Goal: Task Accomplishment & Management: Complete application form

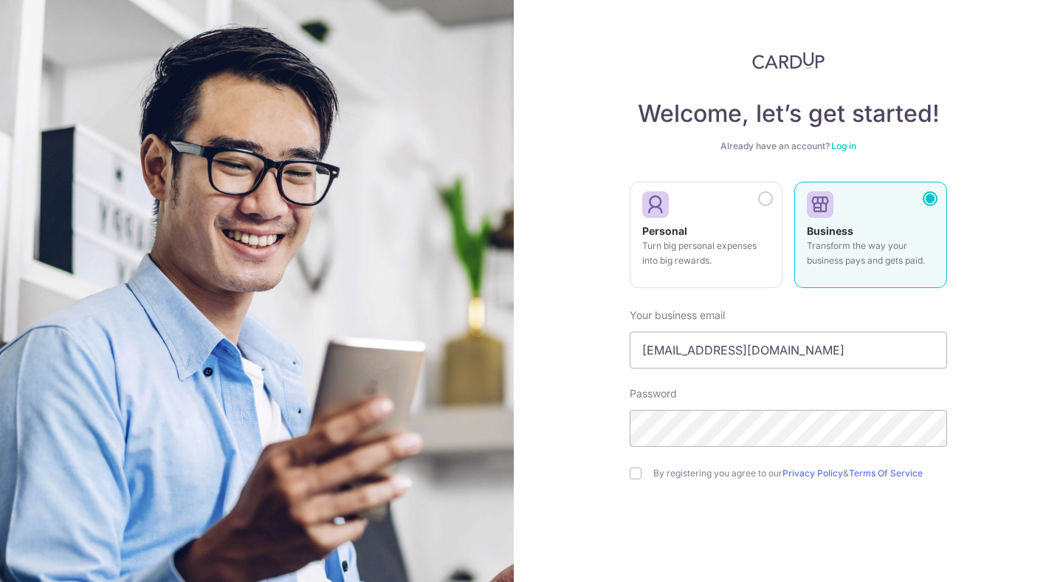
type input "[EMAIL_ADDRESS][DOMAIN_NAME]"
click at [635, 478] on input "checkbox" at bounding box center [636, 473] width 12 height 12
checkbox input "true"
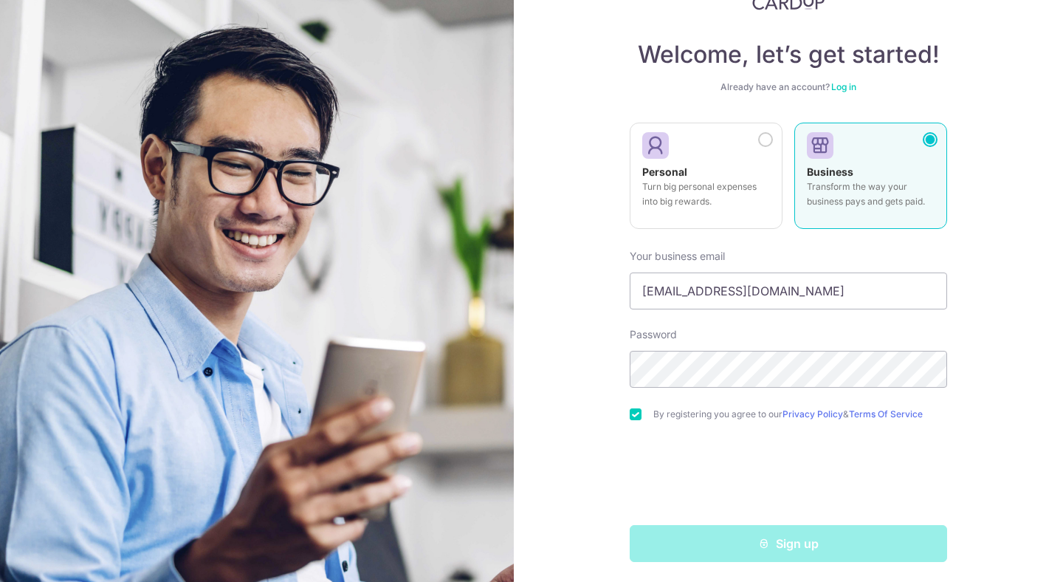
scroll to position [63, 0]
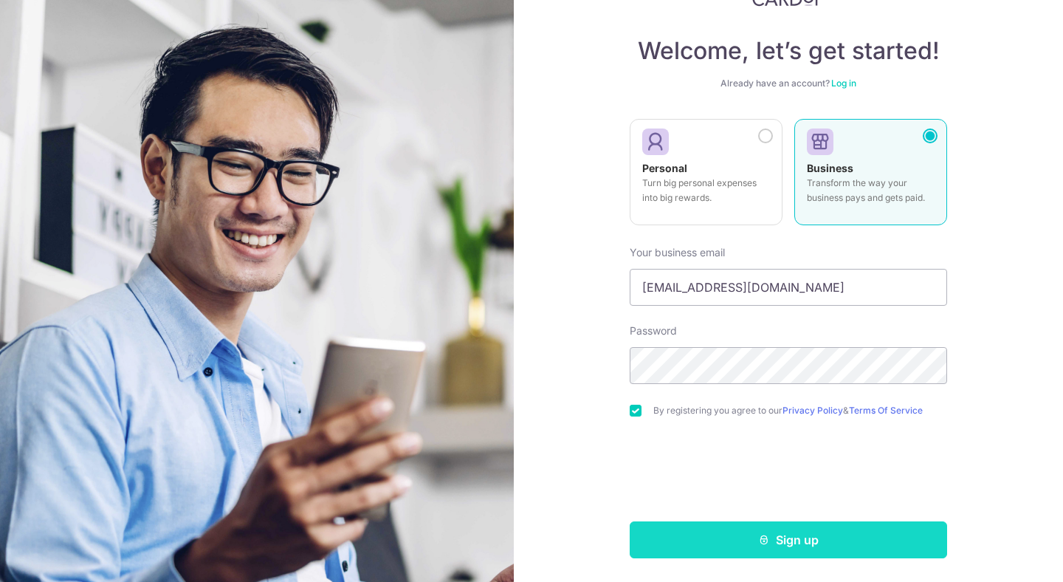
click at [778, 539] on button "Sign up" at bounding box center [789, 539] width 318 height 37
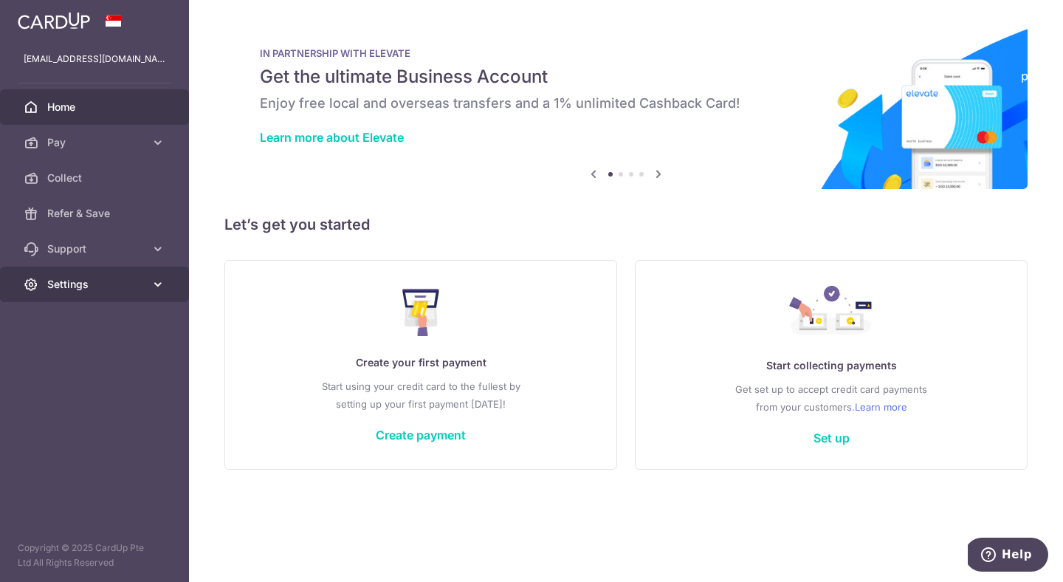
click at [71, 285] on span "Settings" at bounding box center [95, 284] width 97 height 15
click at [254, 314] on div "Create your first payment Start using your credit card to the fullest by settin…" at bounding box center [421, 364] width 356 height 175
click at [660, 176] on icon at bounding box center [659, 174] width 18 height 18
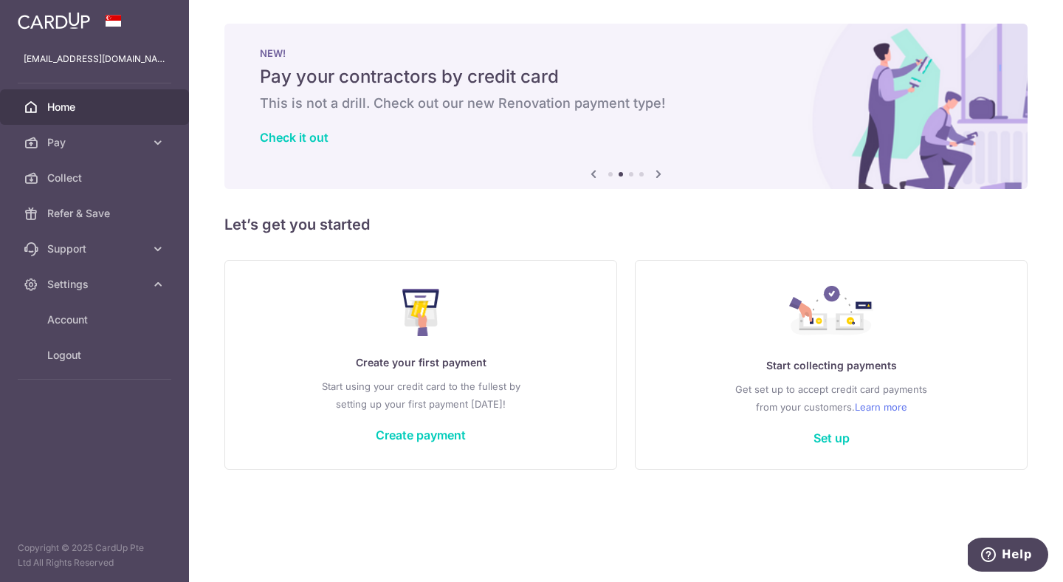
click at [660, 176] on icon at bounding box center [659, 174] width 18 height 18
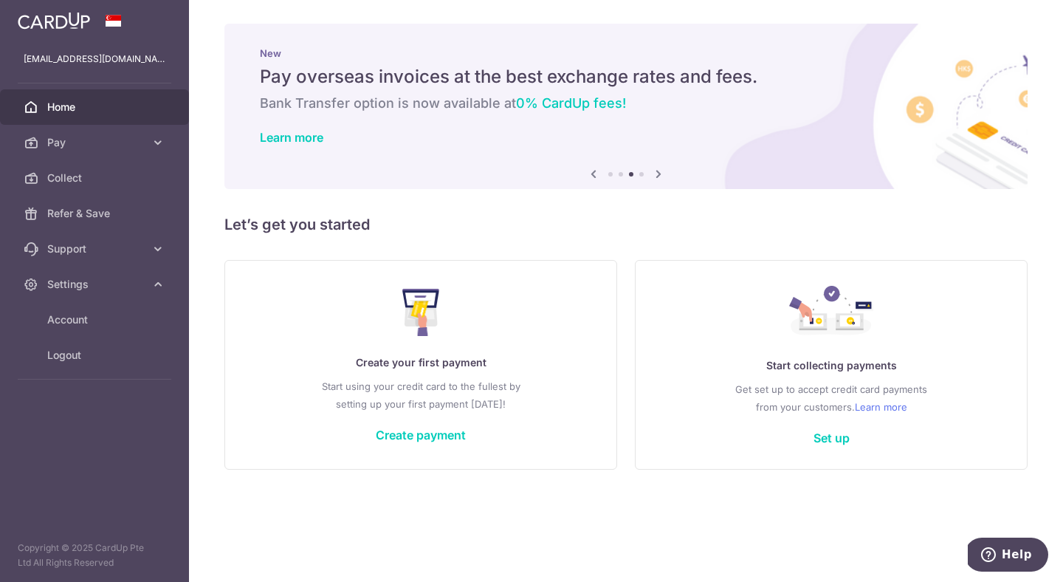
click at [660, 176] on icon at bounding box center [659, 174] width 18 height 18
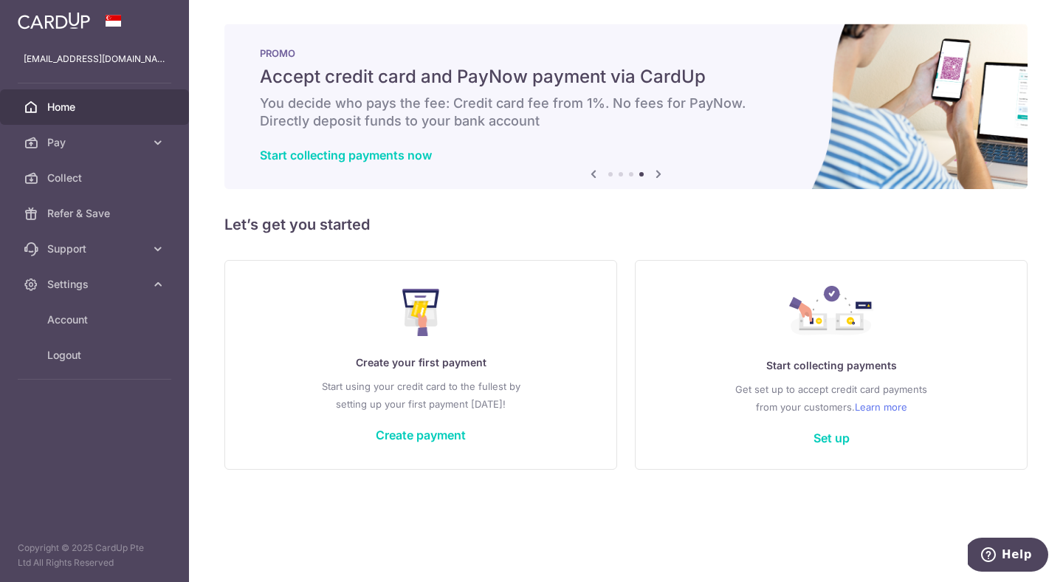
click at [660, 176] on icon at bounding box center [659, 174] width 18 height 18
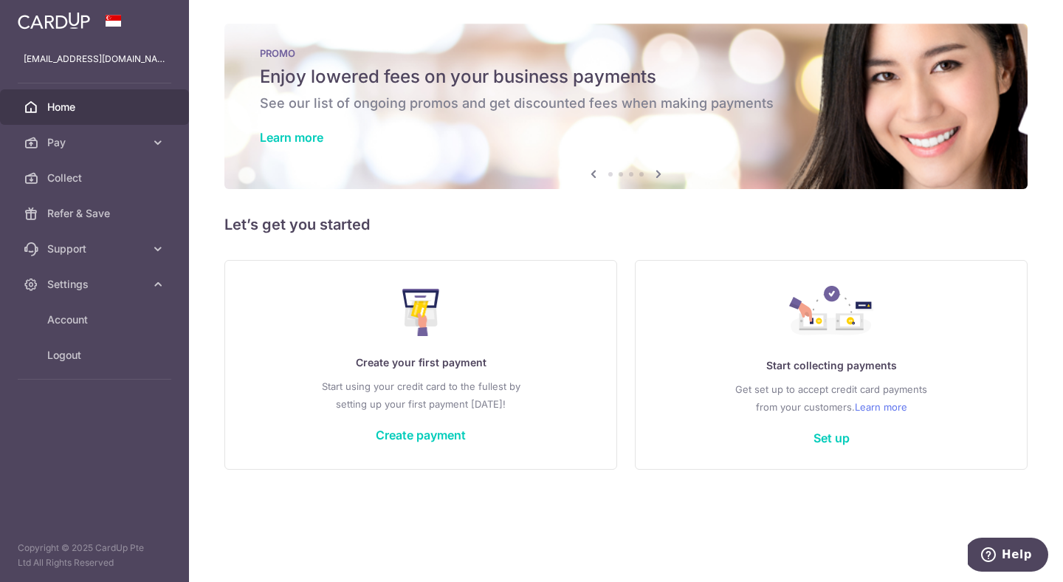
click at [660, 176] on icon at bounding box center [659, 174] width 18 height 18
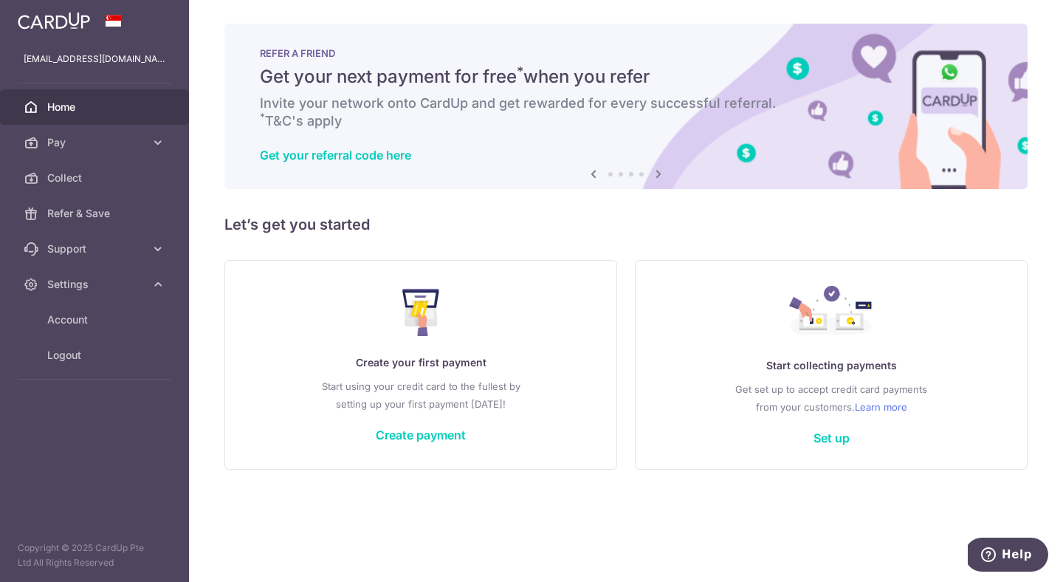
click at [660, 176] on icon at bounding box center [659, 174] width 18 height 18
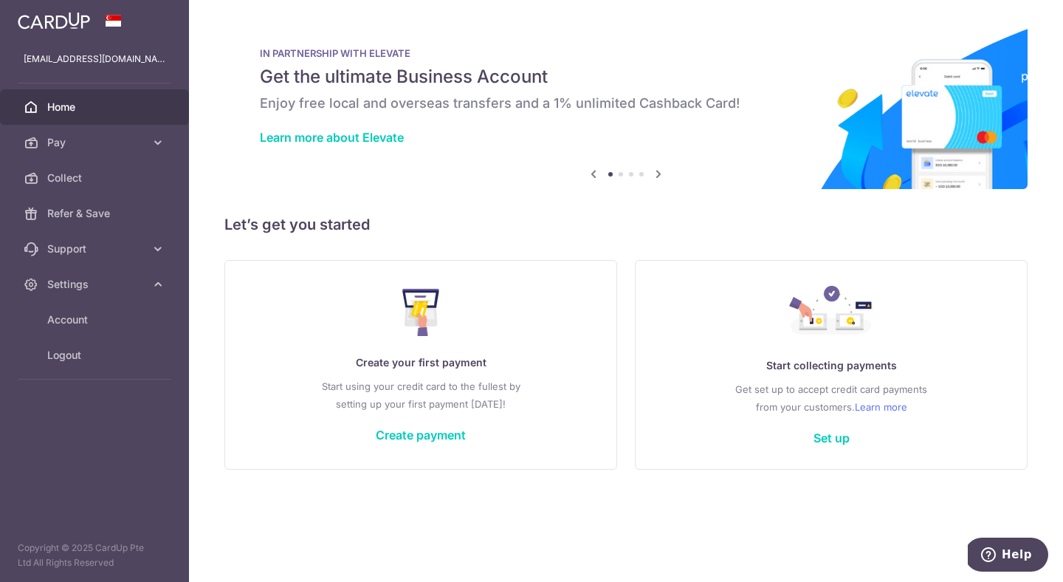
click at [660, 176] on icon at bounding box center [659, 174] width 18 height 18
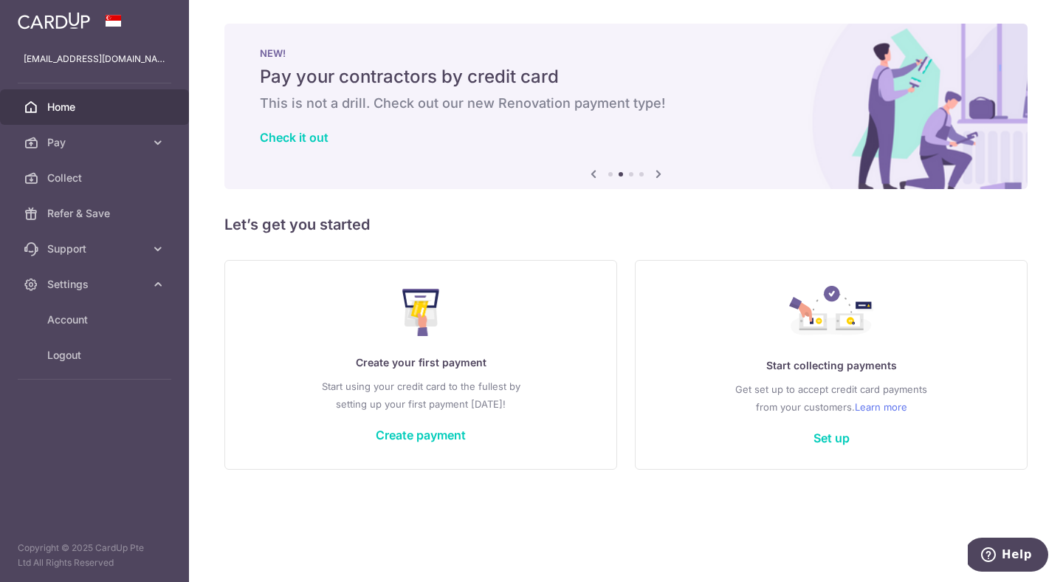
click at [595, 176] on icon at bounding box center [594, 174] width 18 height 18
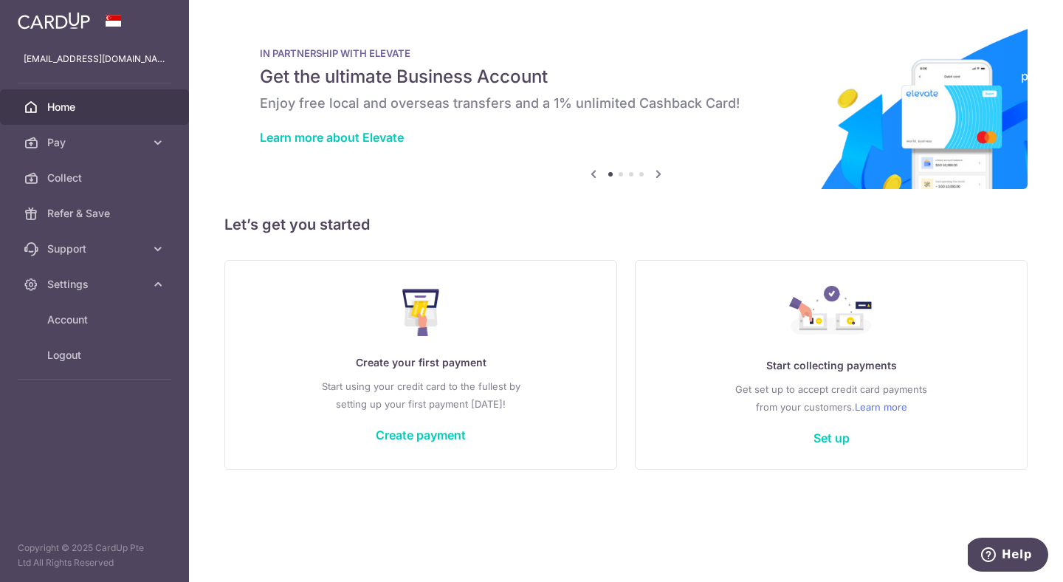
click at [595, 176] on icon at bounding box center [594, 174] width 18 height 18
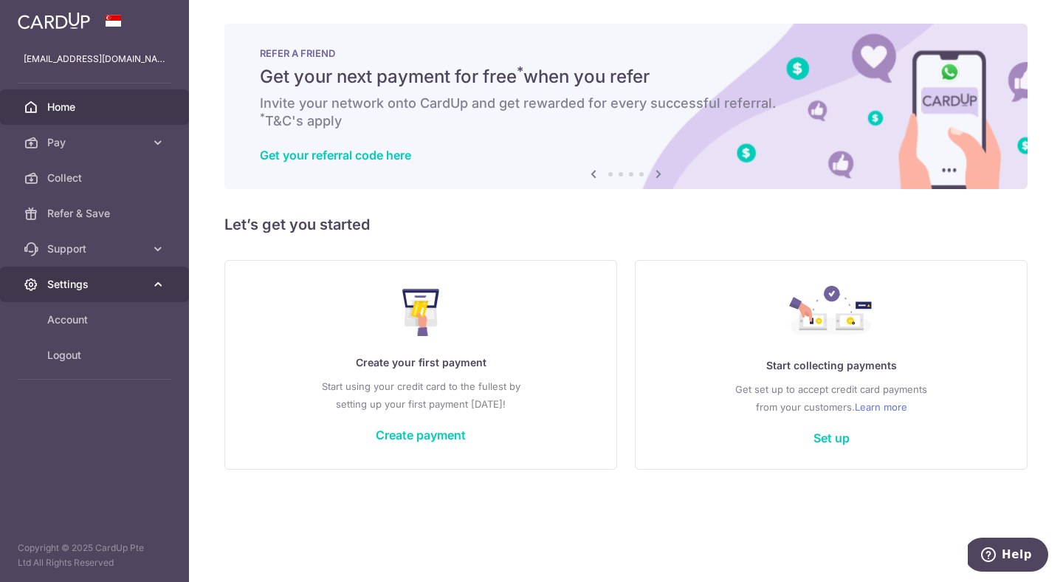
click at [86, 279] on span "Settings" at bounding box center [95, 284] width 97 height 15
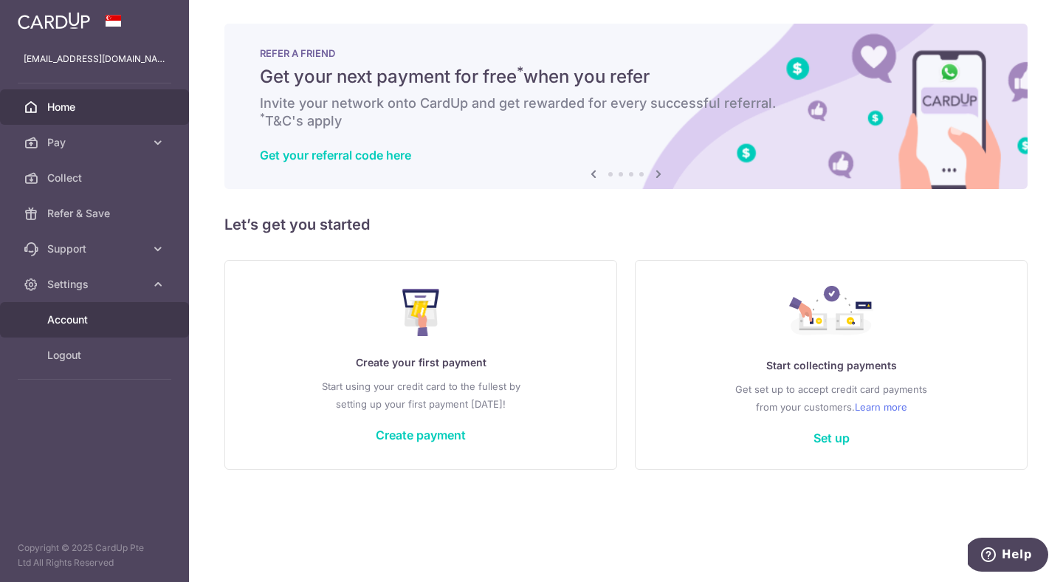
click at [87, 314] on span "Account" at bounding box center [95, 319] width 97 height 15
click at [82, 326] on span "Account" at bounding box center [95, 319] width 97 height 15
click at [74, 320] on span "Account" at bounding box center [95, 319] width 97 height 15
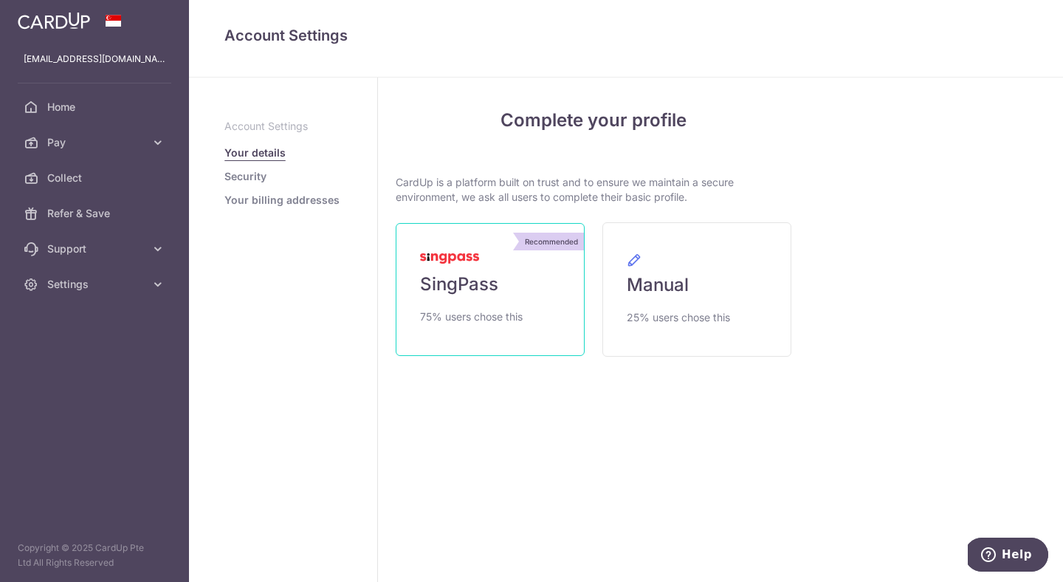
click at [482, 288] on span "SingPass" at bounding box center [459, 284] width 78 height 24
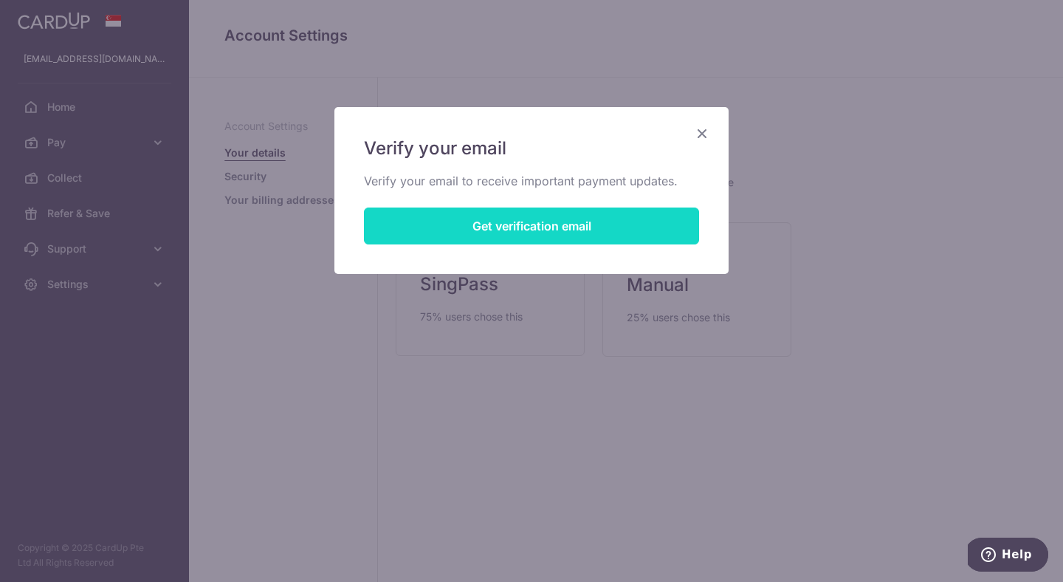
click at [554, 234] on button "Get verification email" at bounding box center [531, 226] width 335 height 37
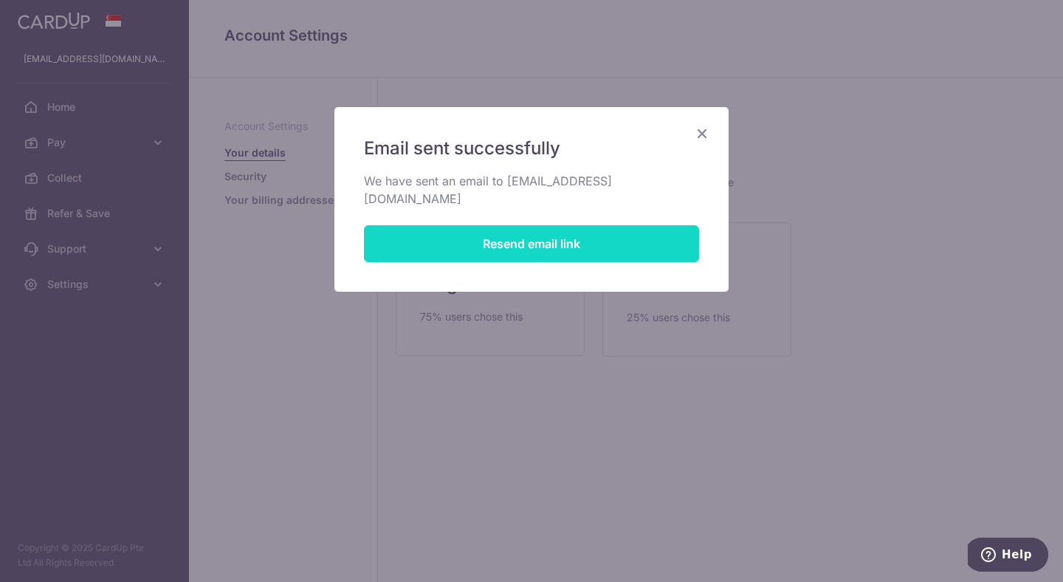
click at [547, 226] on button "Resend email link" at bounding box center [531, 243] width 335 height 37
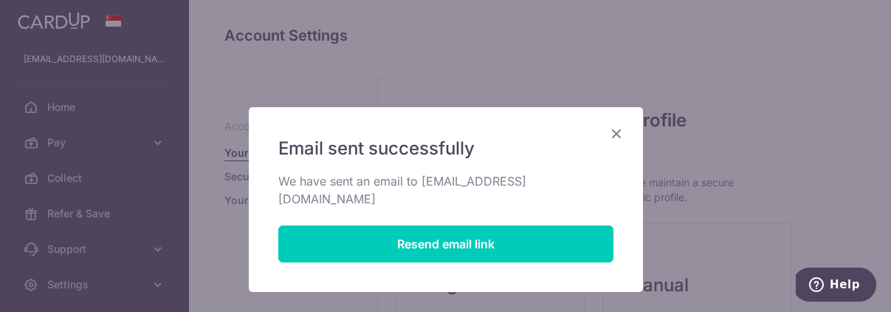
click at [622, 134] on icon "Close" at bounding box center [617, 133] width 18 height 18
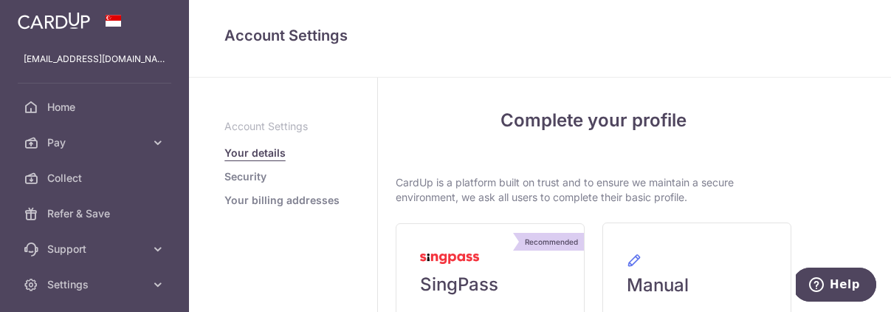
scroll to position [12, 0]
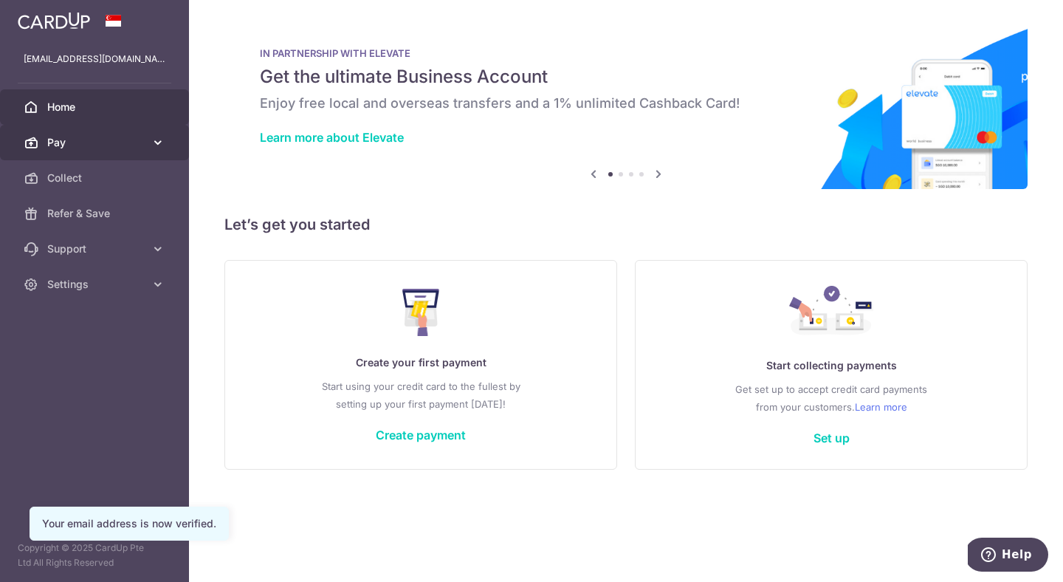
click at [78, 140] on span "Pay" at bounding box center [95, 142] width 97 height 15
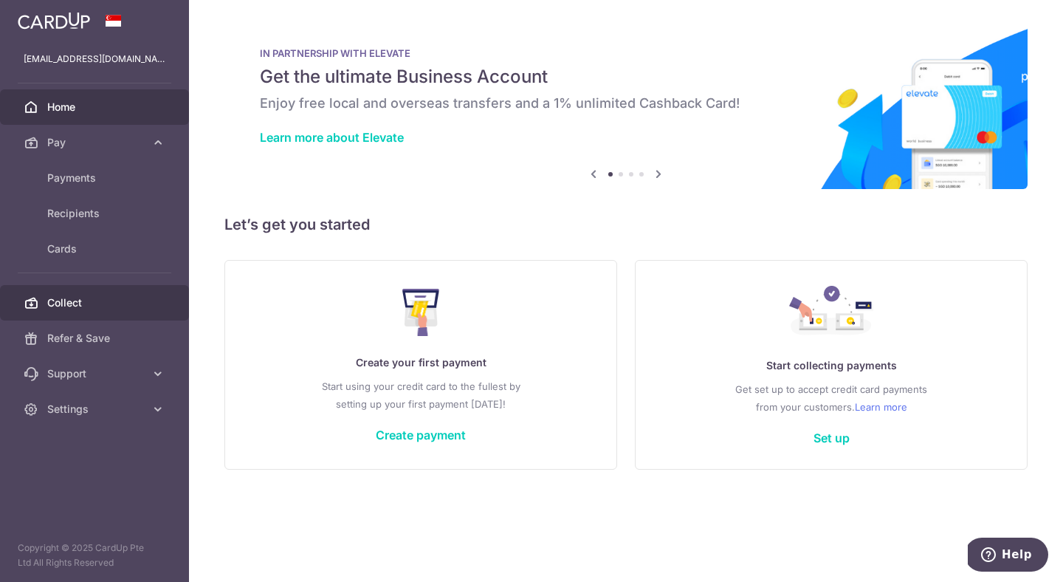
click at [69, 307] on span "Collect" at bounding box center [95, 302] width 97 height 15
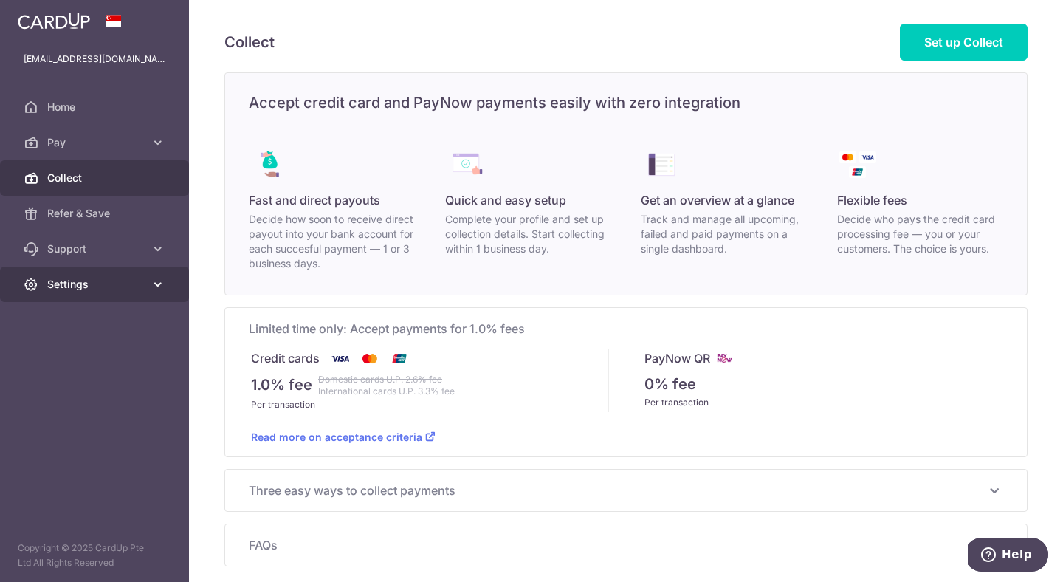
click at [77, 279] on span "Settings" at bounding box center [95, 284] width 97 height 15
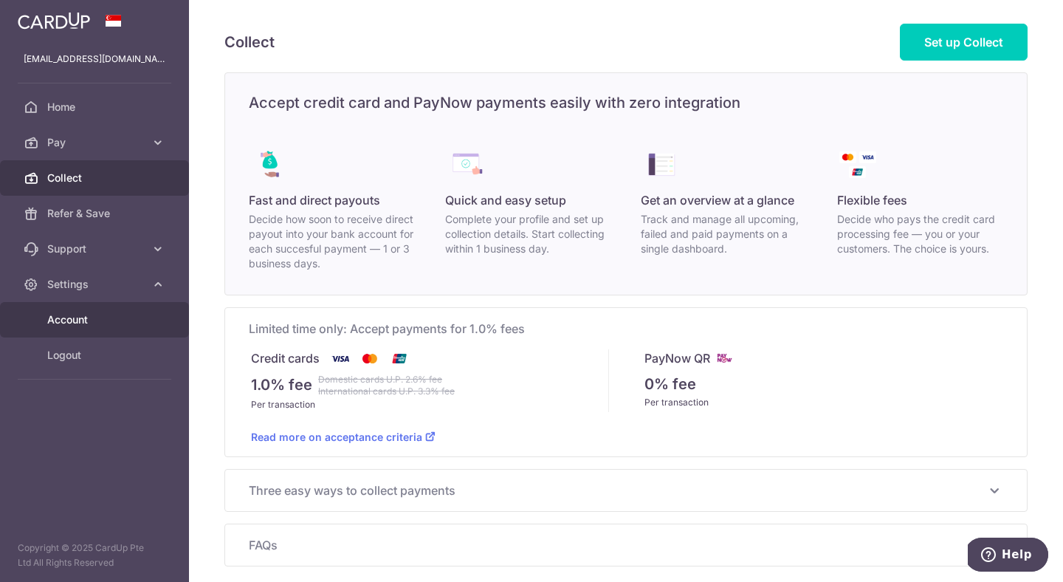
click at [76, 318] on span "Account" at bounding box center [95, 319] width 97 height 15
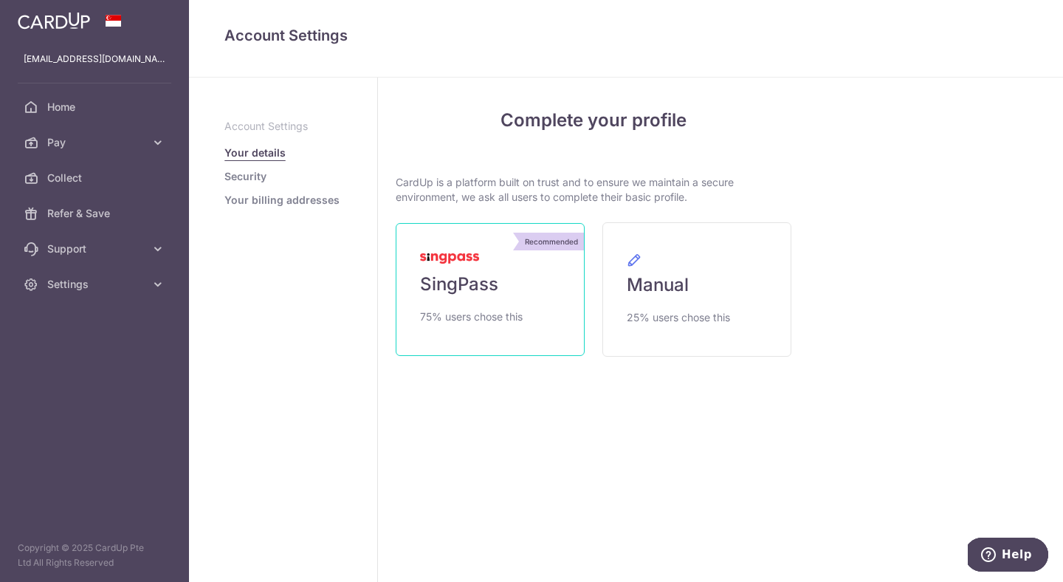
click at [441, 272] on link "Recommended SingPass 75% users chose this" at bounding box center [490, 289] width 189 height 133
click at [498, 284] on span "SingPass" at bounding box center [459, 284] width 78 height 24
click at [473, 286] on span "SingPass" at bounding box center [459, 284] width 78 height 24
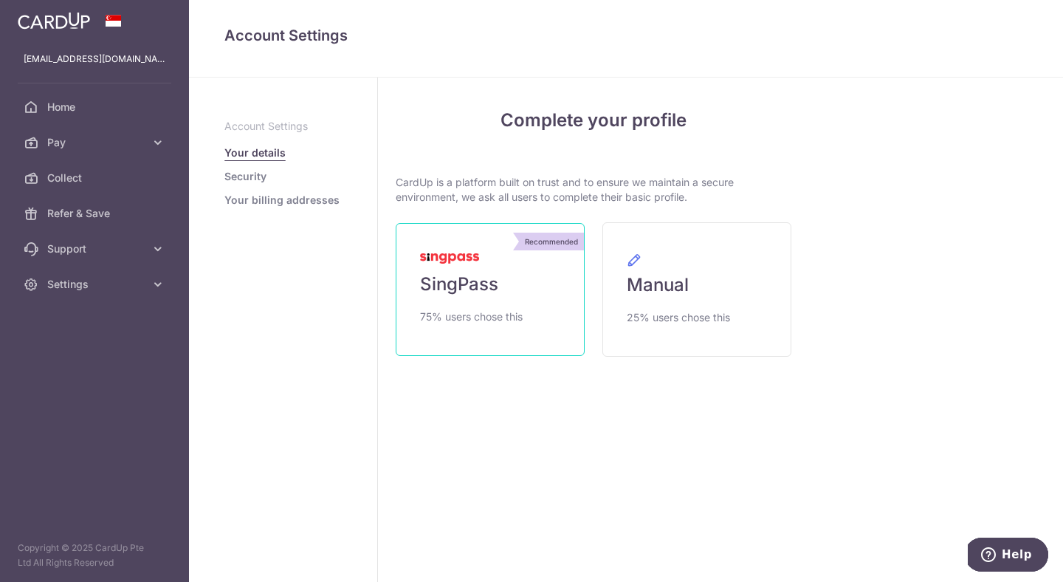
click at [471, 268] on link "Recommended SingPass 75% users chose this" at bounding box center [490, 289] width 189 height 133
click at [459, 295] on span "SingPass" at bounding box center [459, 284] width 78 height 24
click at [459, 323] on span "75% users chose this" at bounding box center [471, 317] width 103 height 18
click at [459, 318] on span "75% users chose this" at bounding box center [471, 317] width 103 height 18
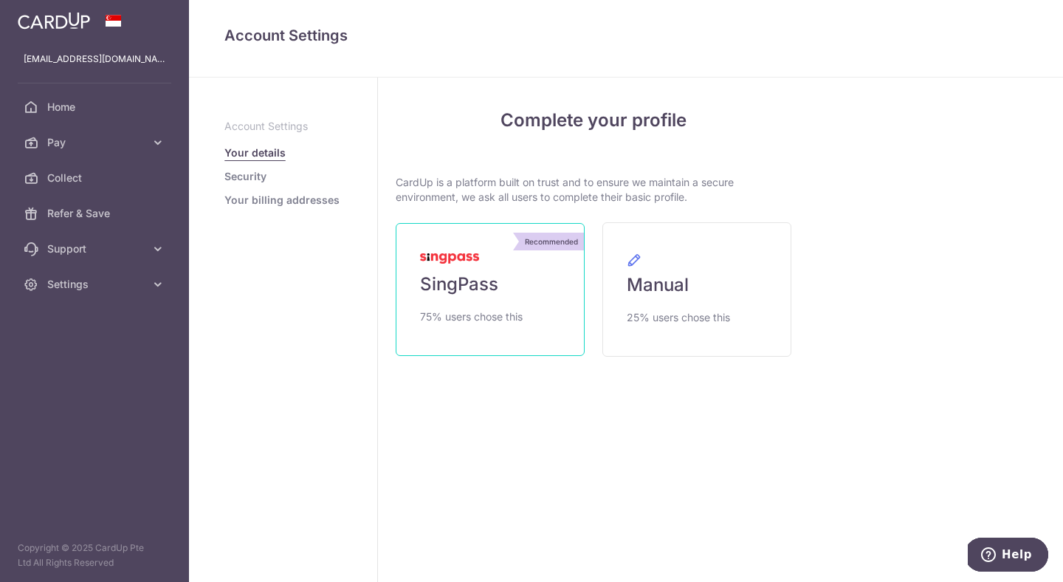
click at [459, 318] on span "75% users chose this" at bounding box center [471, 317] width 103 height 18
click at [566, 242] on div "Recommended" at bounding box center [551, 242] width 65 height 18
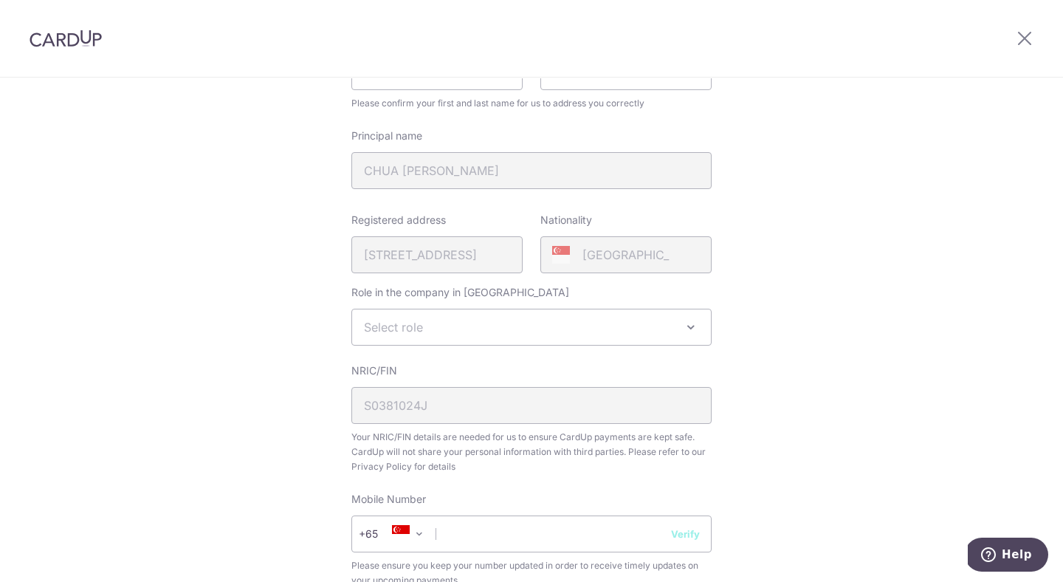
scroll to position [260, 0]
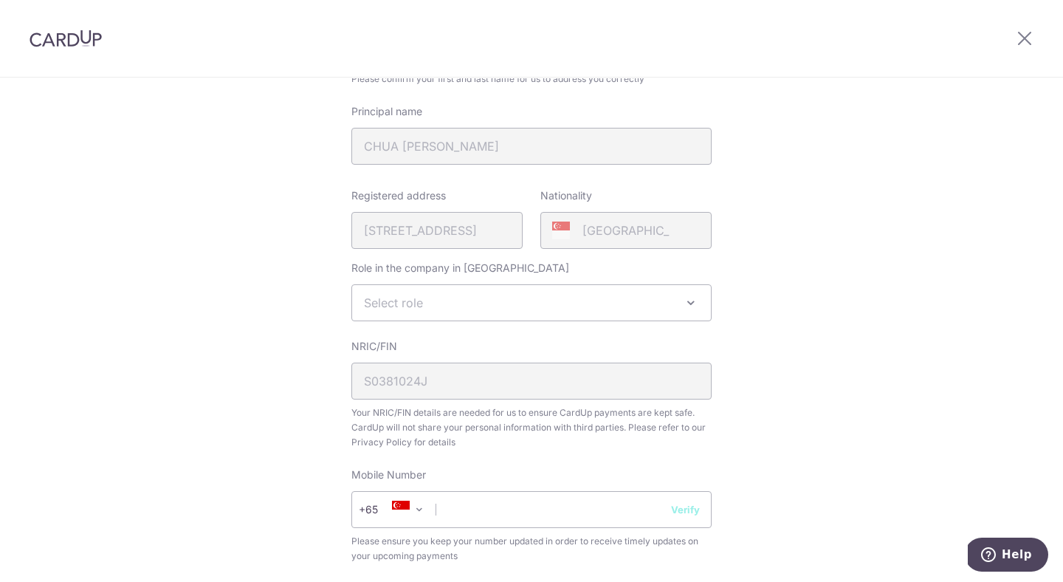
click at [446, 301] on span "Select role" at bounding box center [531, 302] width 359 height 35
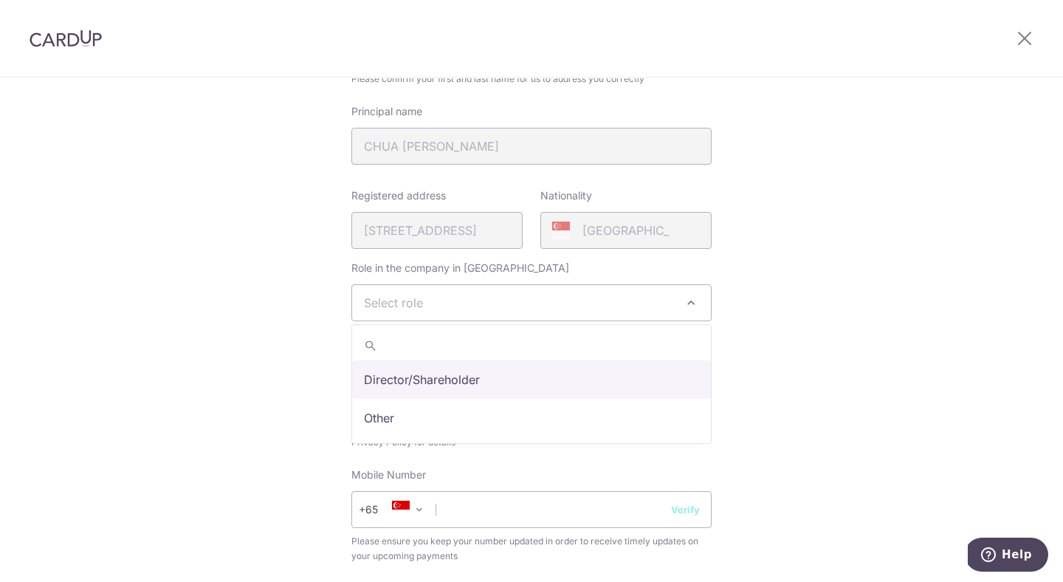
select select "director"
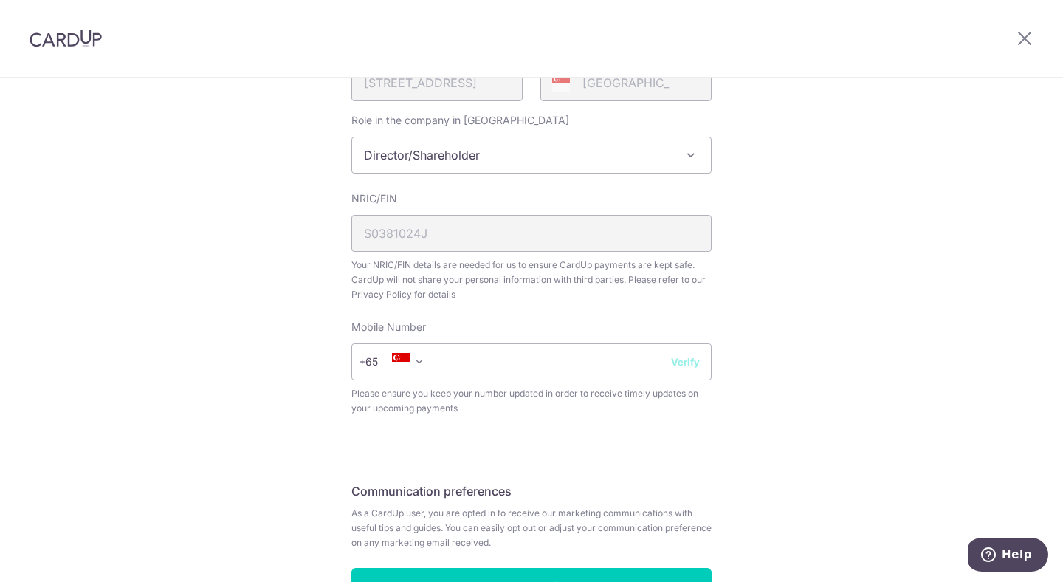
scroll to position [418, 0]
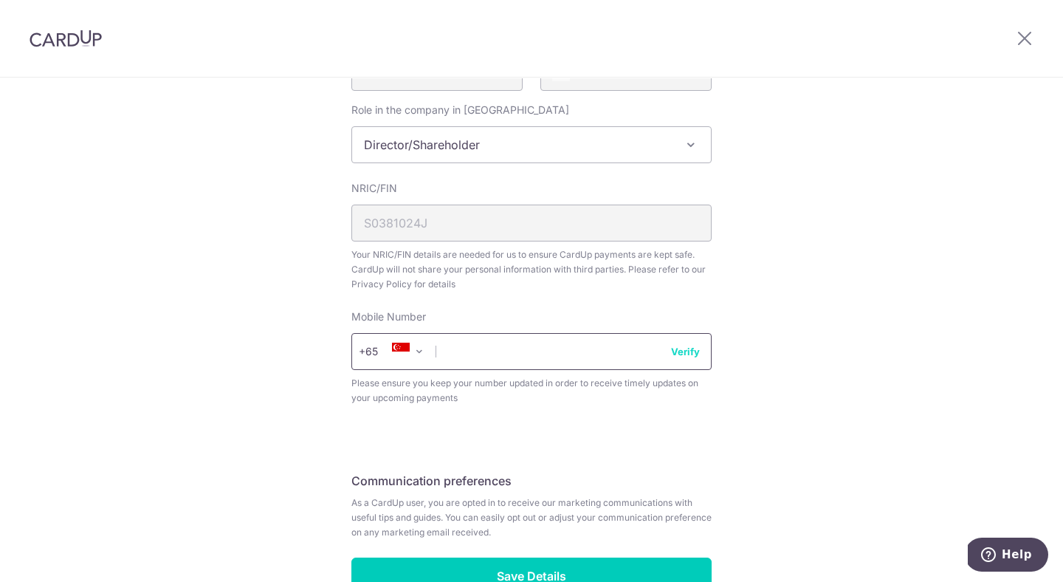
click at [492, 349] on input "text" at bounding box center [532, 351] width 360 height 37
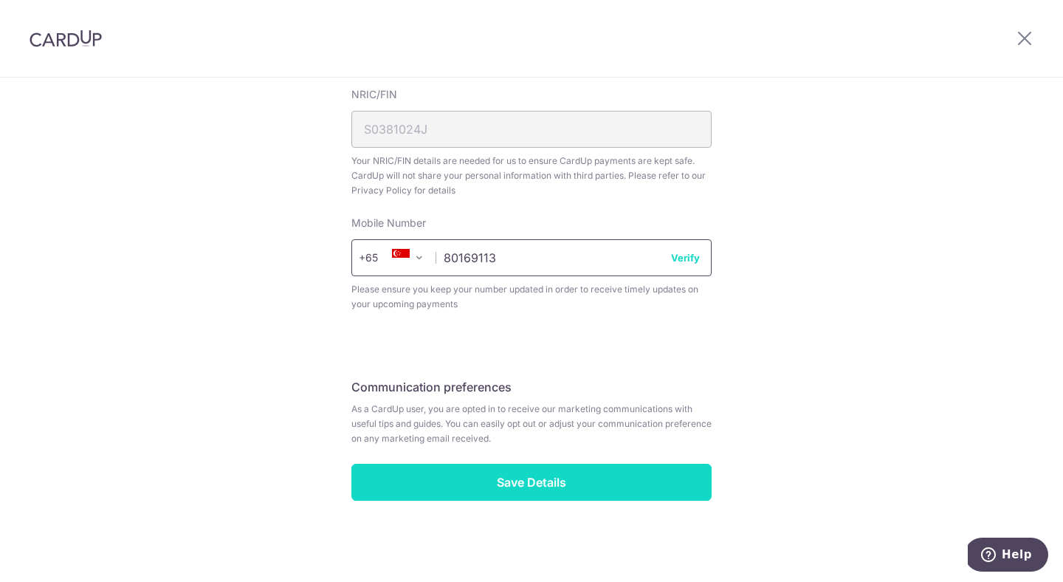
type input "80169113"
click at [519, 481] on input "Save Details" at bounding box center [532, 482] width 360 height 37
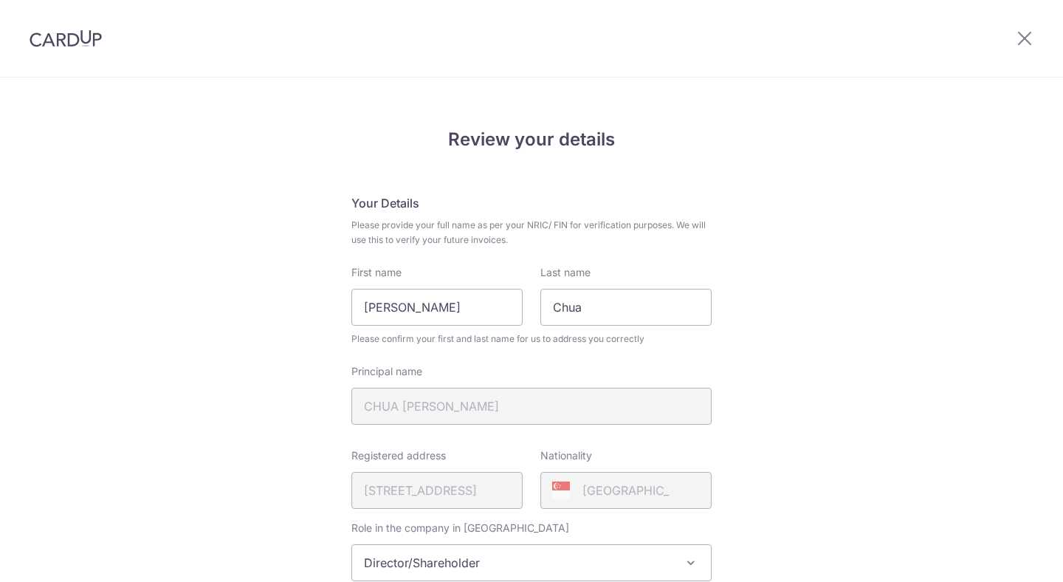
scroll to position [532, 0]
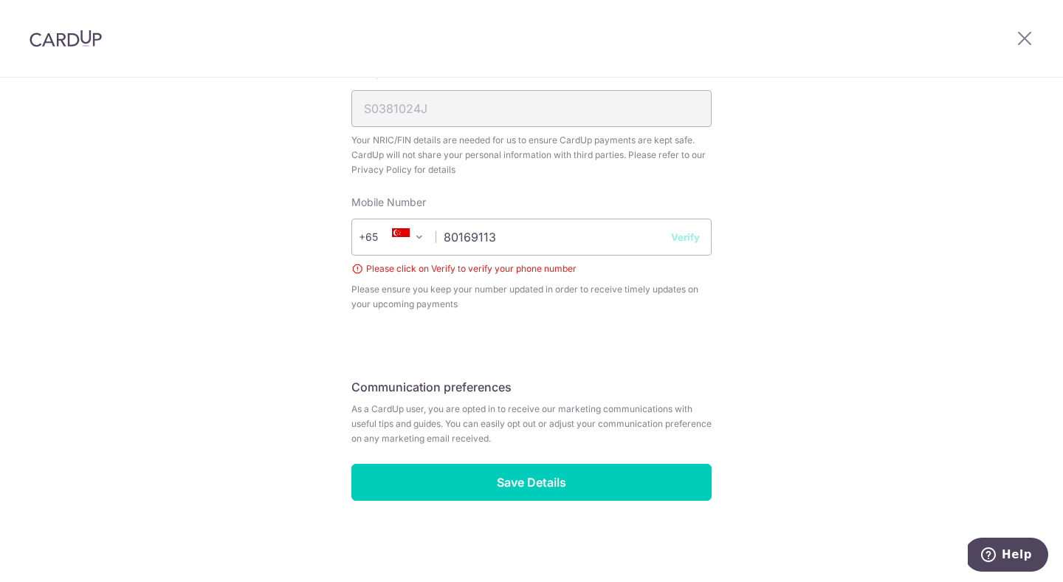
click at [684, 239] on button "Verify" at bounding box center [685, 237] width 29 height 15
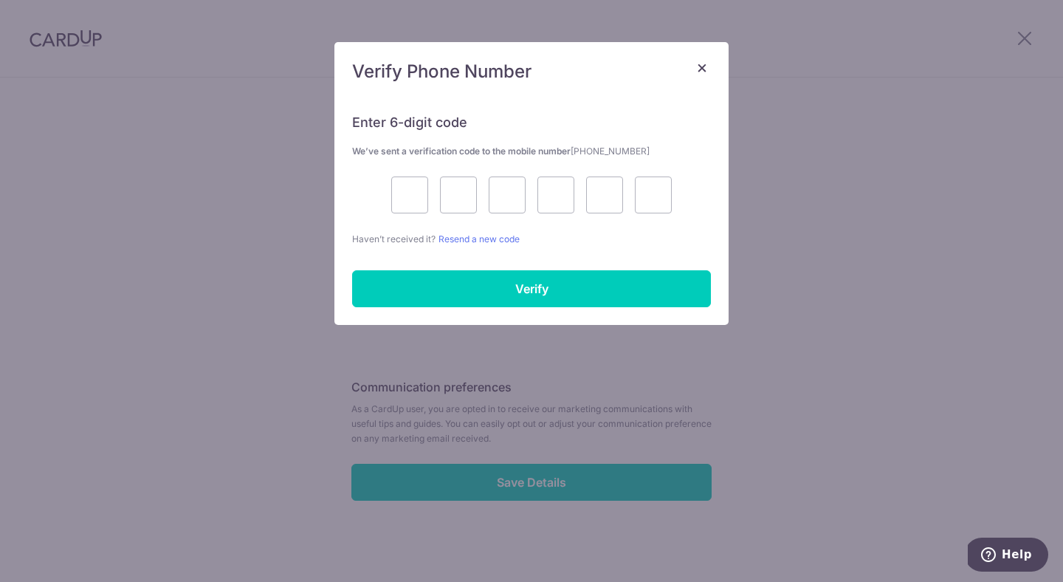
click at [685, 239] on div "+376 +971 +93 +1268 +1264 +355 +374 +244 +0 +54 +1684 +43 +61 +297 +358 +994 +3…" at bounding box center [532, 237] width 360 height 37
click at [685, 239] on p "Haven’t received it? Resend a new code" at bounding box center [531, 239] width 359 height 16
click at [410, 192] on input "text" at bounding box center [409, 194] width 37 height 37
type input "8"
type input "1"
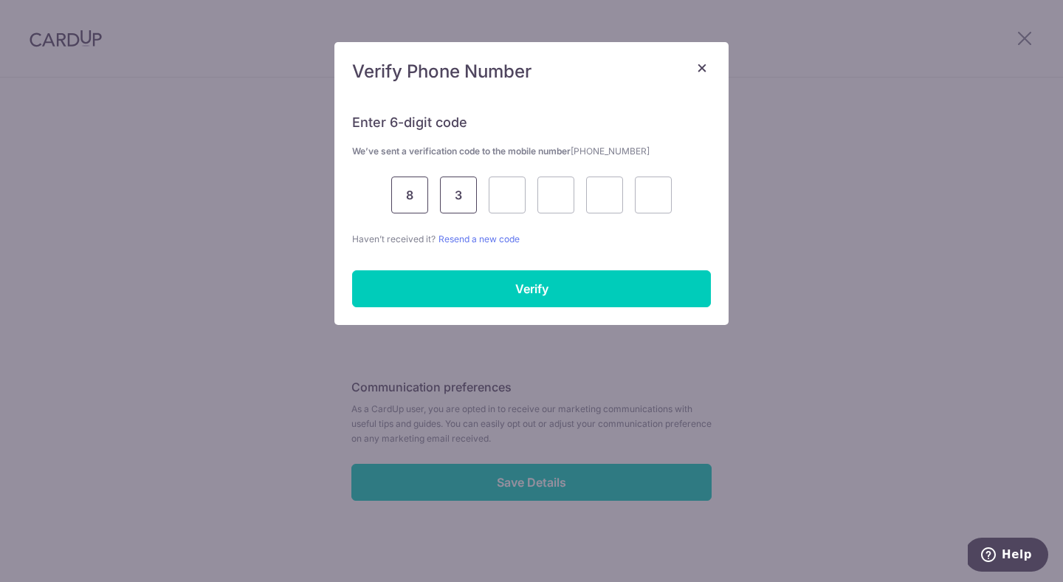
type input "3"
type input "1"
type input "8"
type input "2"
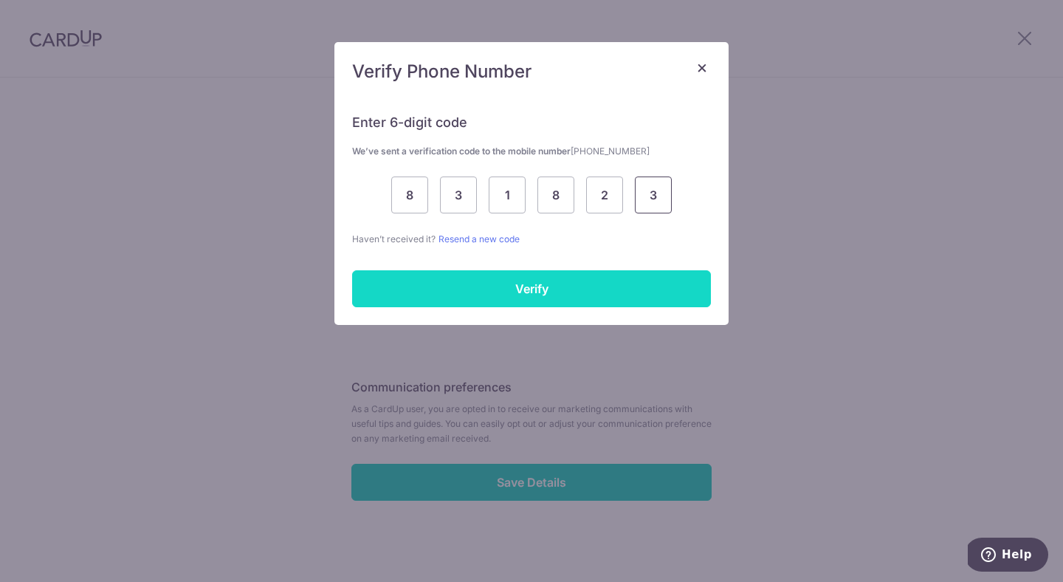
type input "3"
click at [519, 291] on input "Verify" at bounding box center [531, 288] width 359 height 37
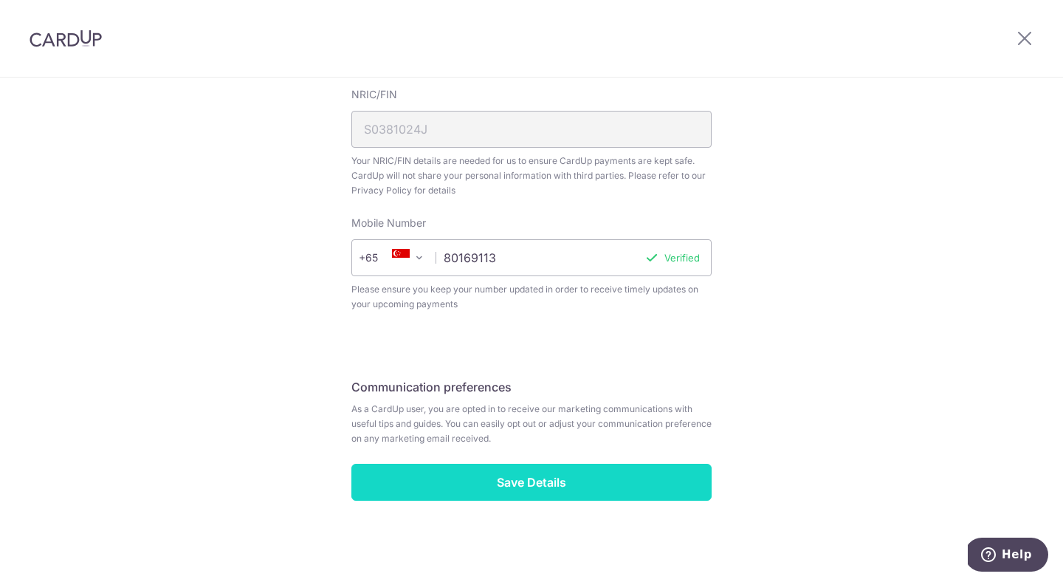
click at [522, 481] on input "Save Details" at bounding box center [532, 482] width 360 height 37
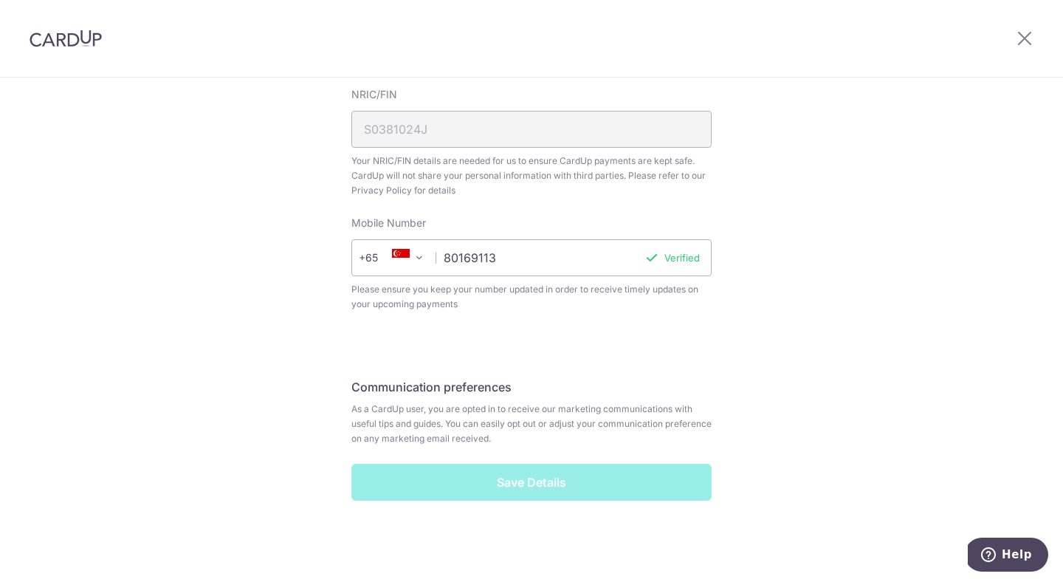
click at [522, 481] on div "Save Details" at bounding box center [532, 482] width 378 height 37
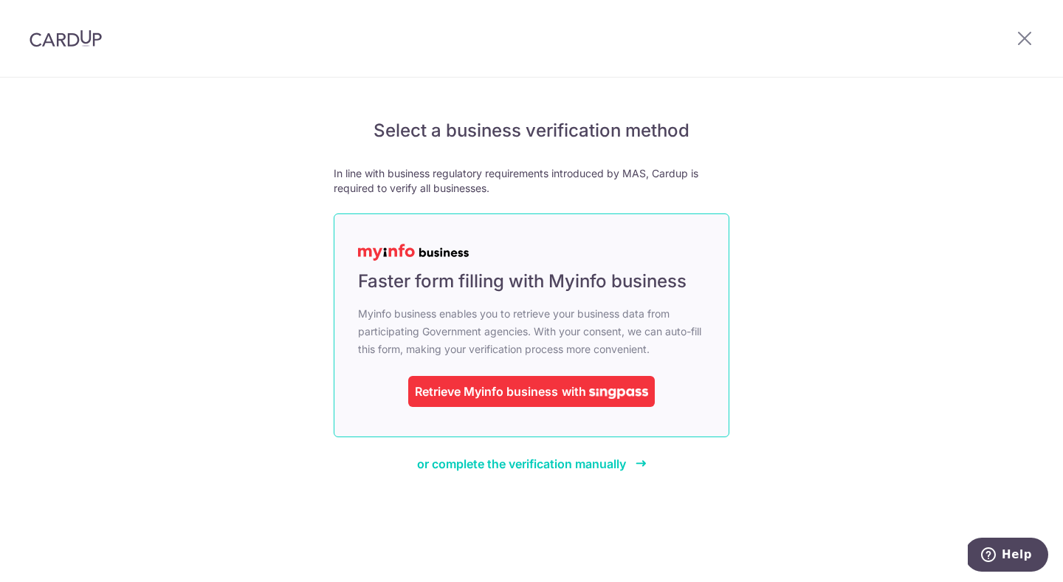
click at [553, 395] on div "Retrieve Myinfo business" at bounding box center [486, 392] width 143 height 18
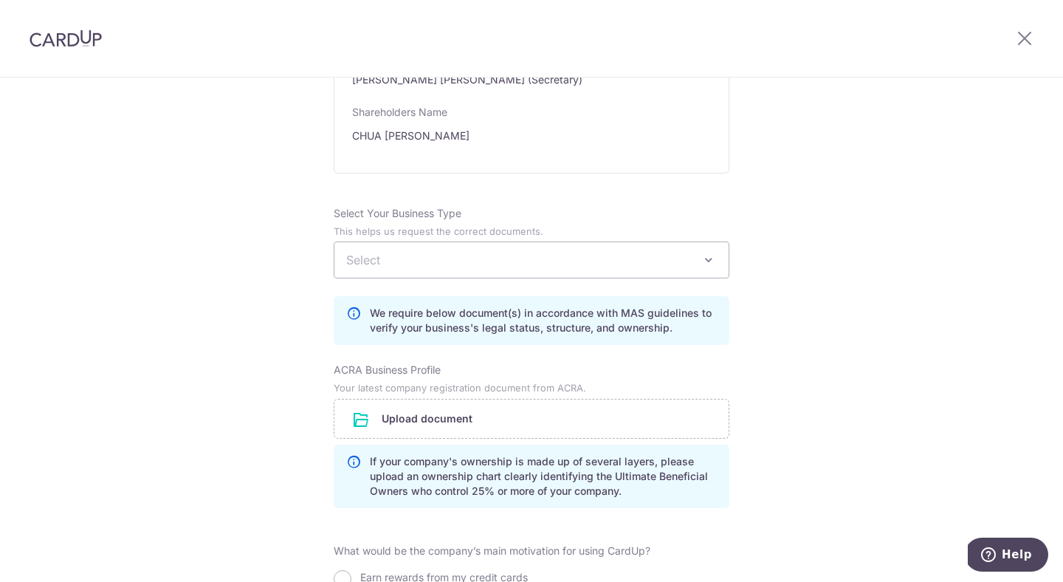
scroll to position [876, 0]
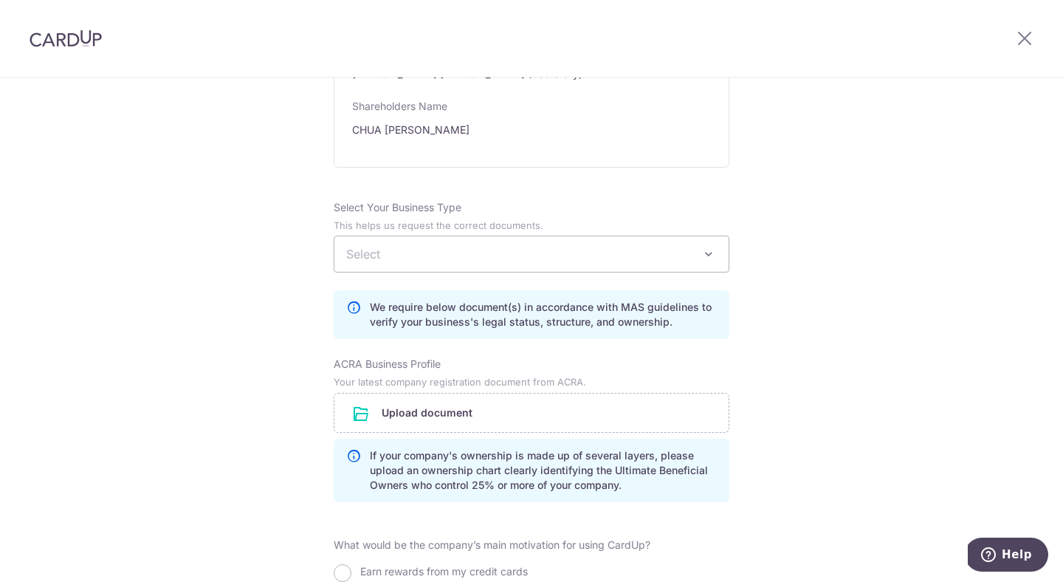
click at [705, 263] on span at bounding box center [709, 254] width 18 height 18
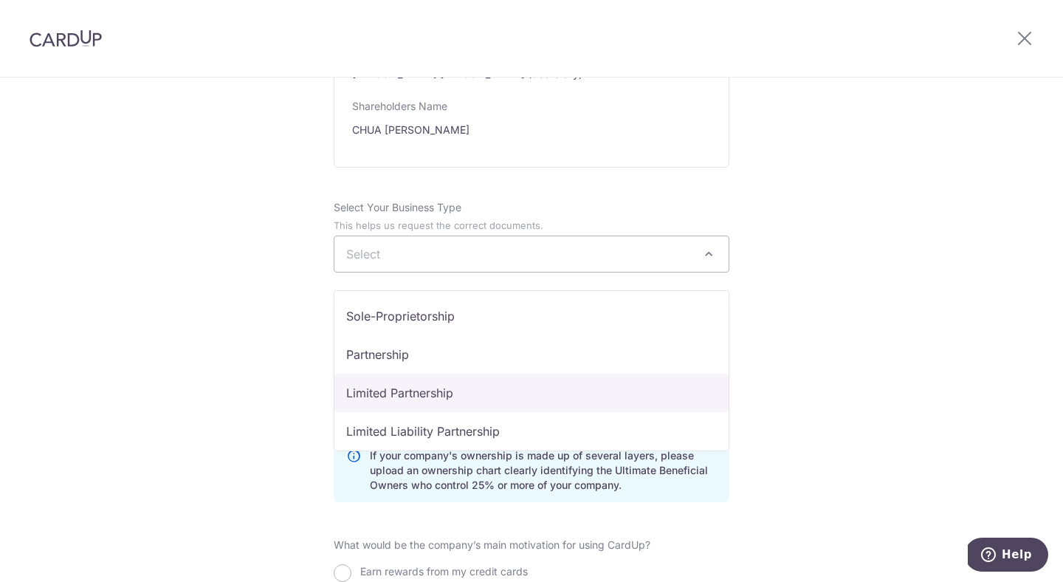
select select "Limited Partnership"
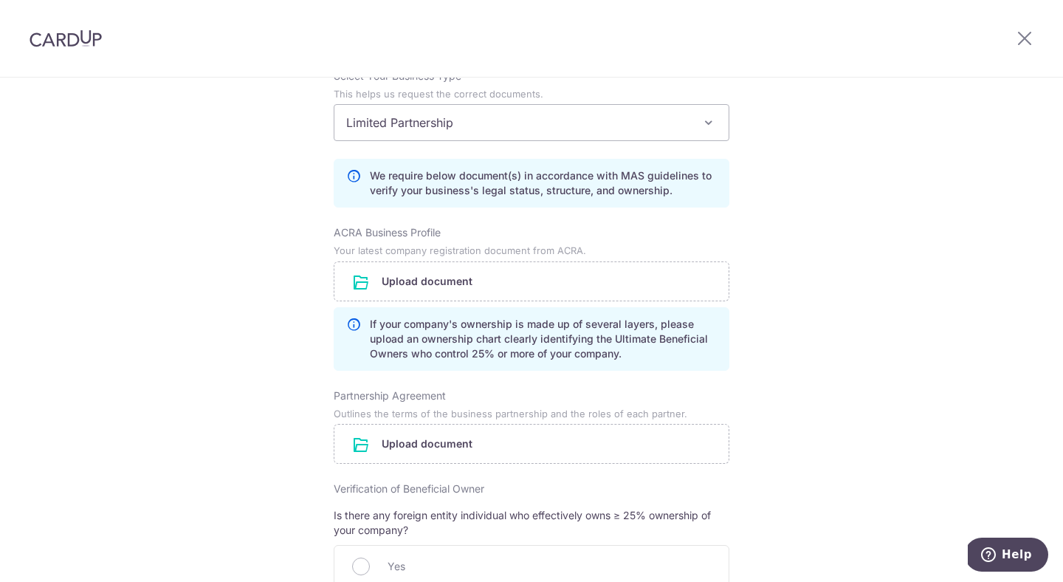
scroll to position [1009, 0]
click at [404, 459] on input "file" at bounding box center [532, 441] width 394 height 38
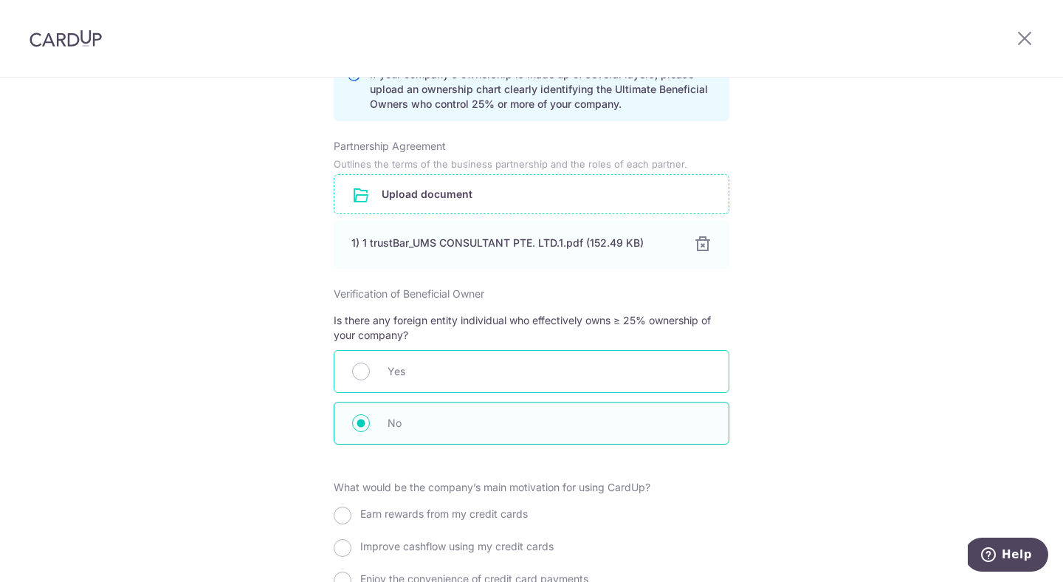
scroll to position [1471, 0]
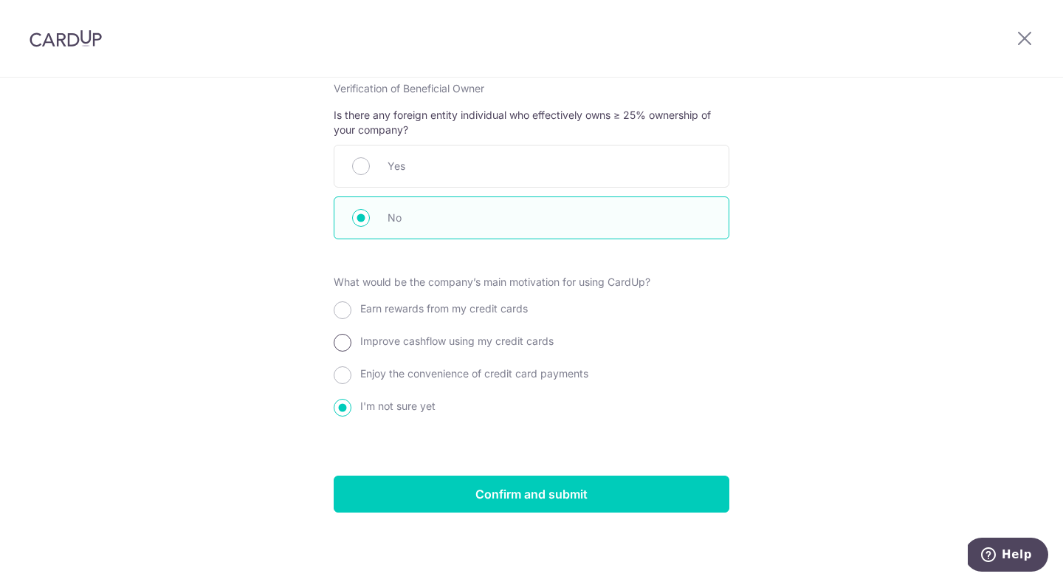
click at [346, 352] on input "Improve cashflow using my credit cards" at bounding box center [343, 343] width 18 height 18
radio input "true"
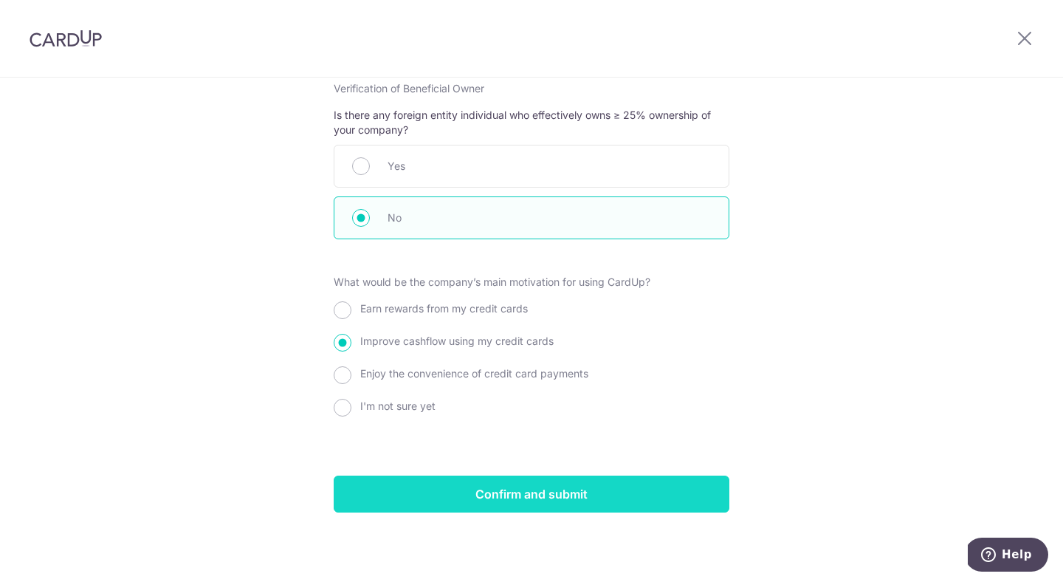
click at [510, 493] on input "Confirm and submit" at bounding box center [532, 494] width 396 height 37
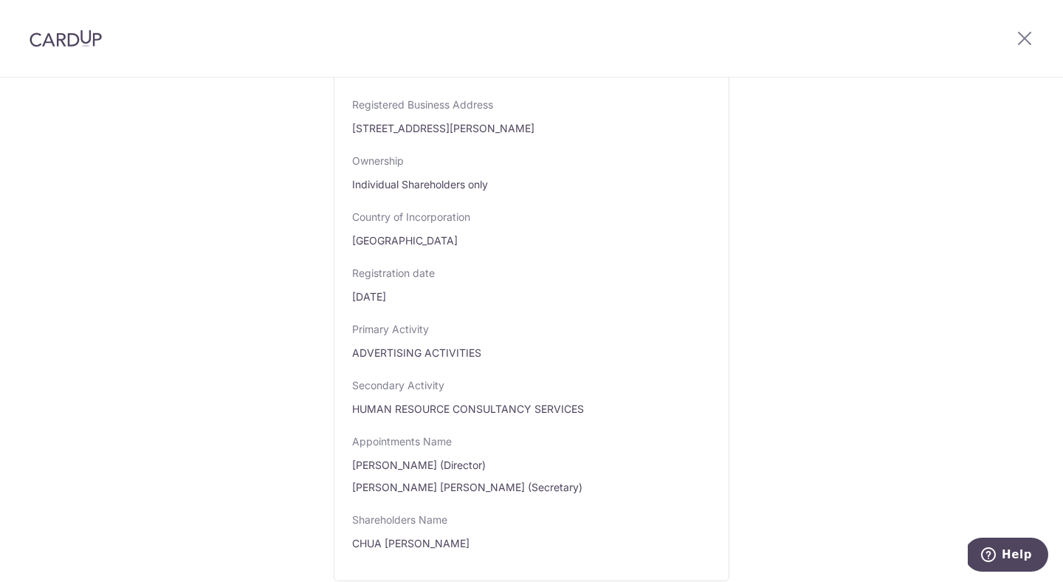
scroll to position [417, 0]
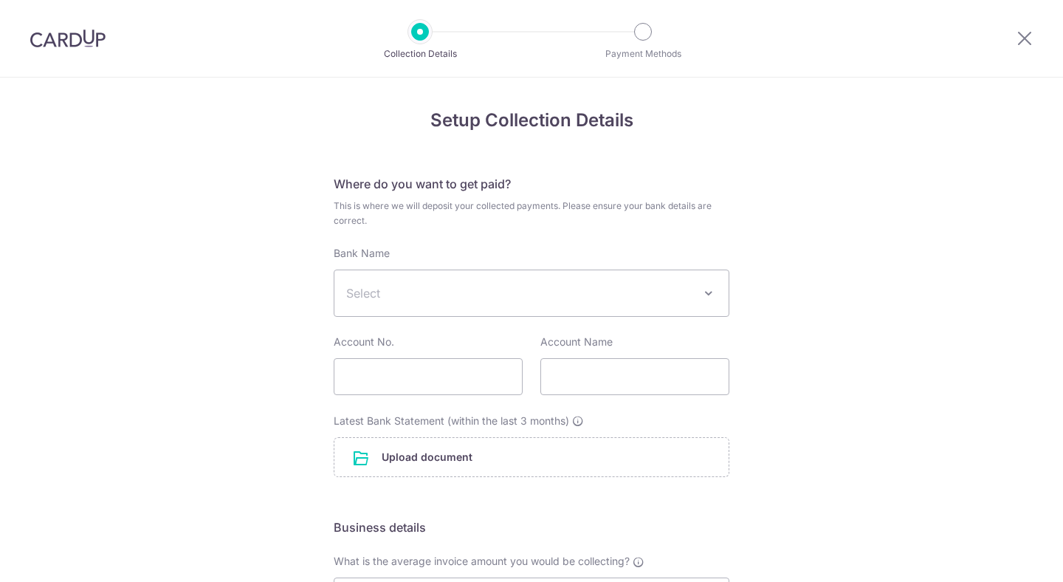
click at [442, 300] on span "Select" at bounding box center [519, 293] width 347 height 18
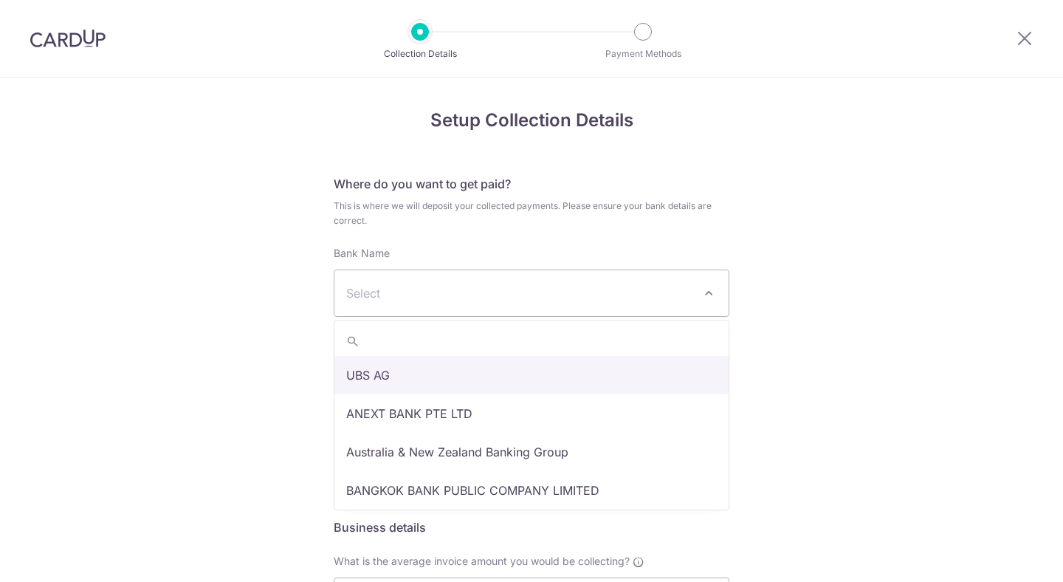
click at [485, 246] on div "Bank Name Select UBS AG ANEXT BANK PTE LTD Australia & New Zealand Banking Grou…" at bounding box center [532, 281] width 396 height 71
click at [411, 300] on span "Select" at bounding box center [519, 293] width 347 height 18
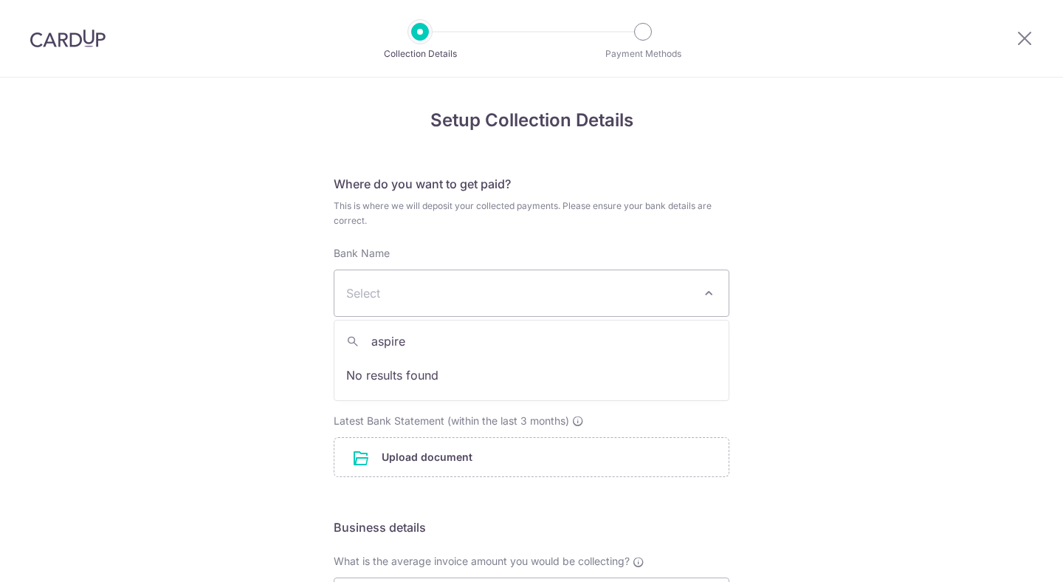
type input "aspire"
click at [387, 304] on span "Select" at bounding box center [532, 293] width 394 height 46
click at [385, 288] on span "Select" at bounding box center [519, 293] width 347 height 18
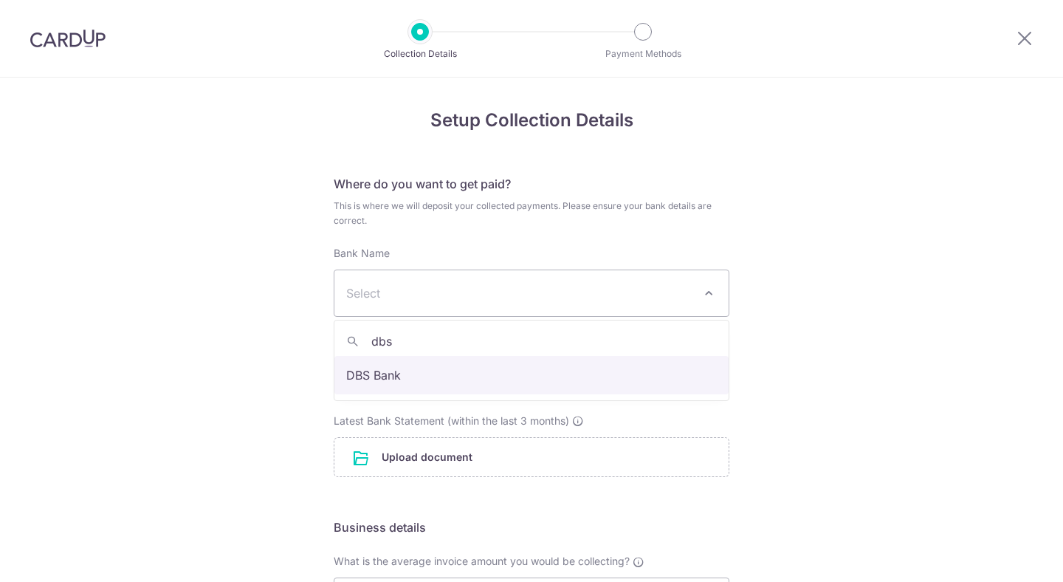
type input "dbs"
select select "6"
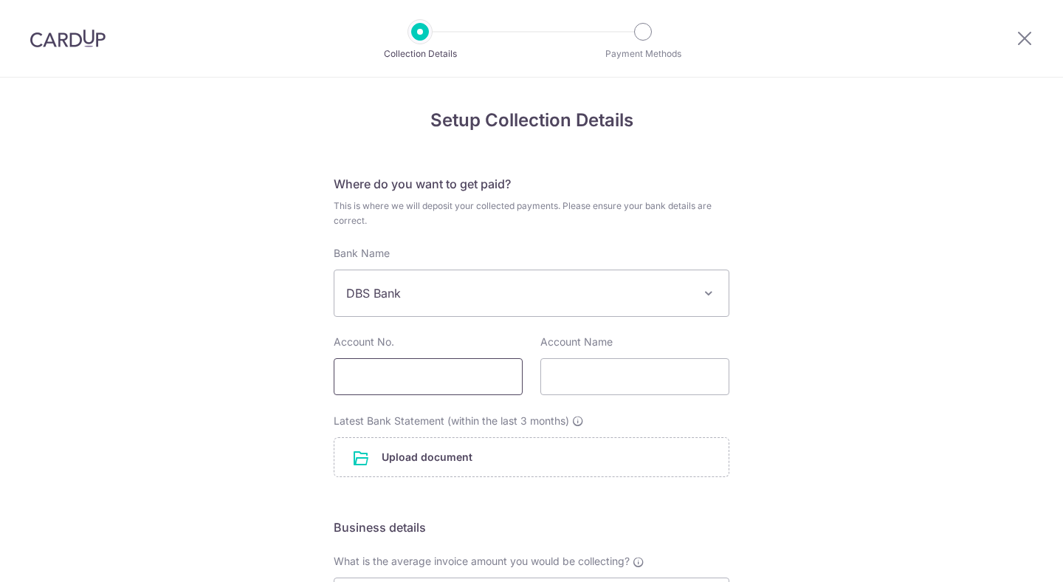
click at [377, 380] on input "text" at bounding box center [428, 376] width 189 height 37
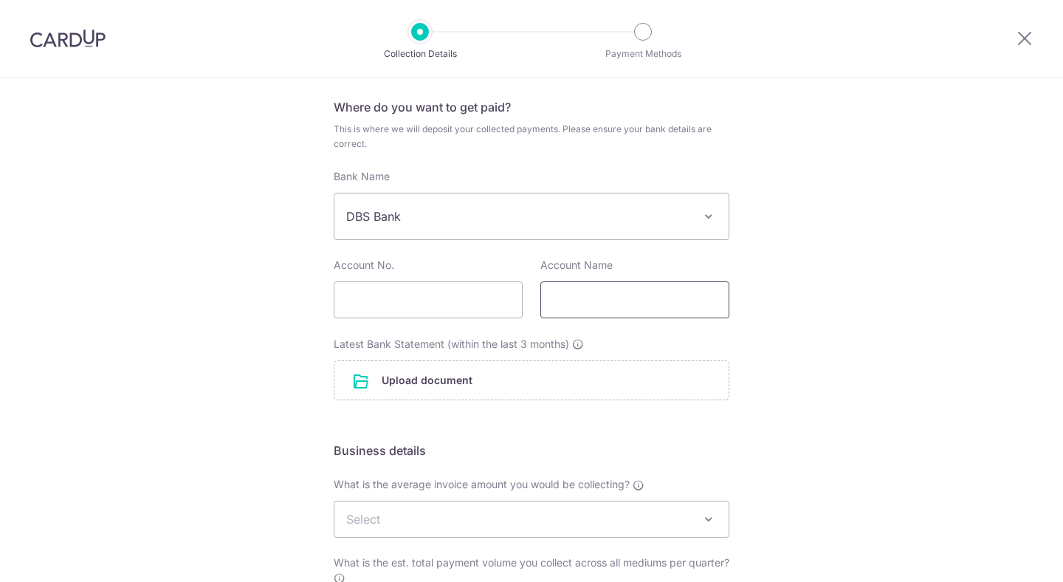
click at [572, 300] on input "text" at bounding box center [635, 299] width 189 height 37
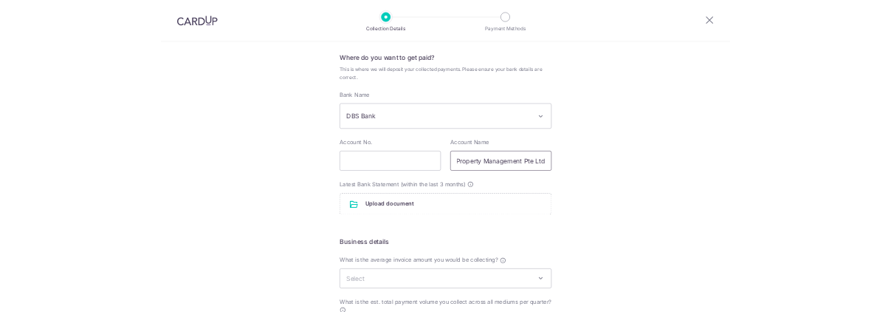
scroll to position [0, 69]
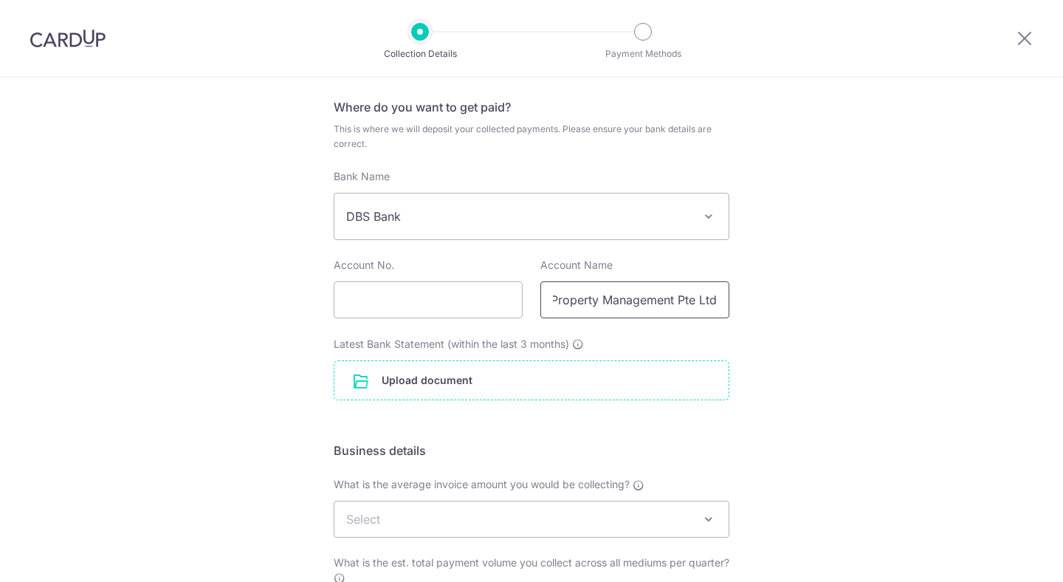
type input "Everhealth Property Management Pte Ltd"
click at [416, 385] on input "file" at bounding box center [532, 380] width 394 height 38
drag, startPoint x: 418, startPoint y: 396, endPoint x: 417, endPoint y: 429, distance: 33.2
click at [417, 400] on div "Upload document" at bounding box center [532, 380] width 396 height 40
click at [368, 299] on input "text" at bounding box center [428, 299] width 189 height 37
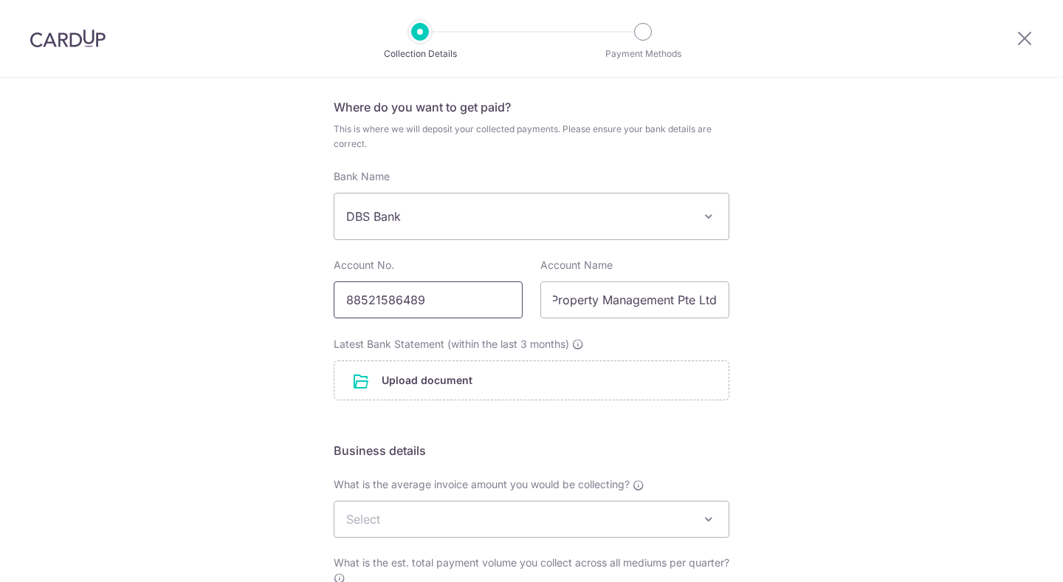
type input "88521586489"
click at [410, 388] on input "file" at bounding box center [532, 380] width 394 height 38
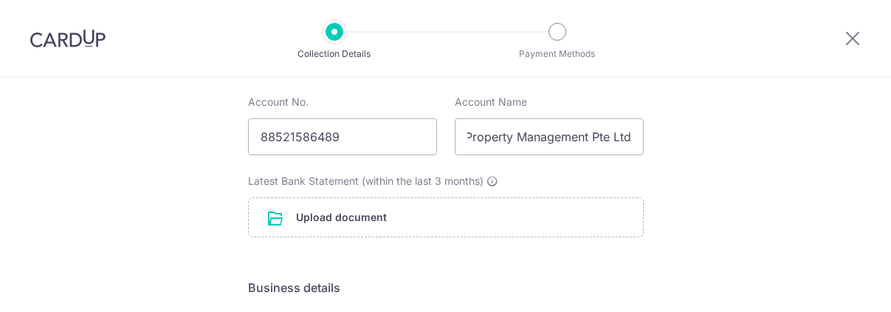
scroll to position [318, 0]
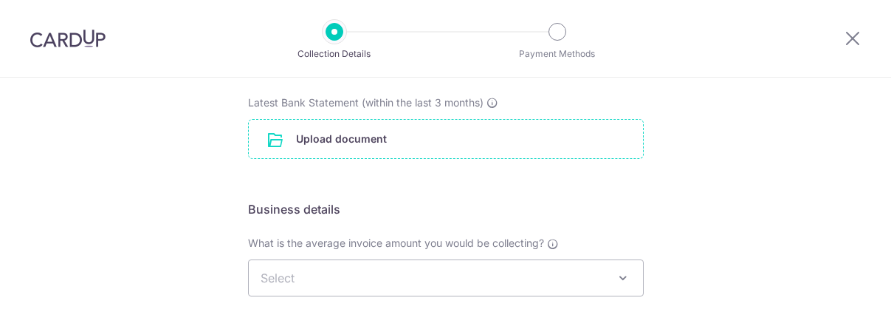
click at [375, 144] on input "file" at bounding box center [446, 139] width 394 height 38
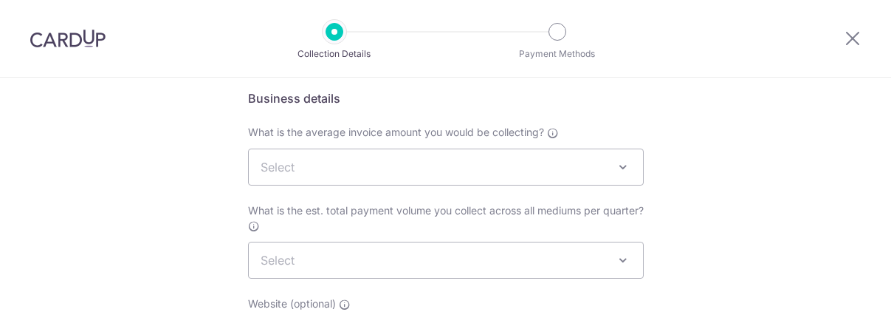
scroll to position [489, 0]
click at [625, 166] on span at bounding box center [623, 168] width 18 height 18
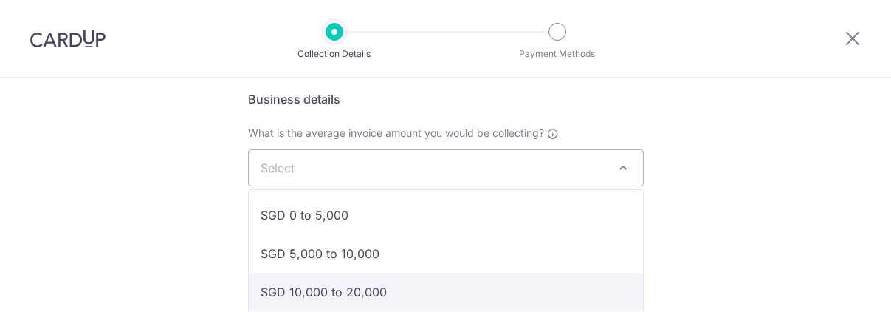
select select "SGD 10,000 to 20,000"
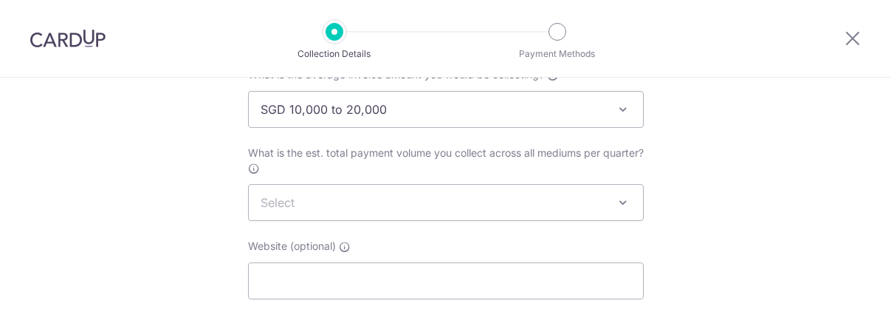
scroll to position [539, 0]
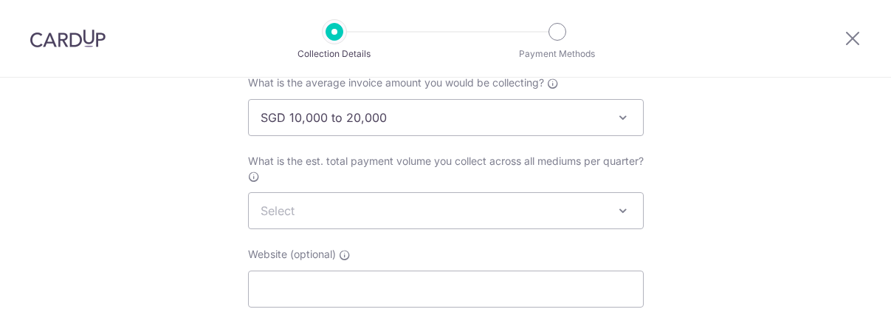
click at [452, 208] on span "Select" at bounding box center [446, 210] width 394 height 35
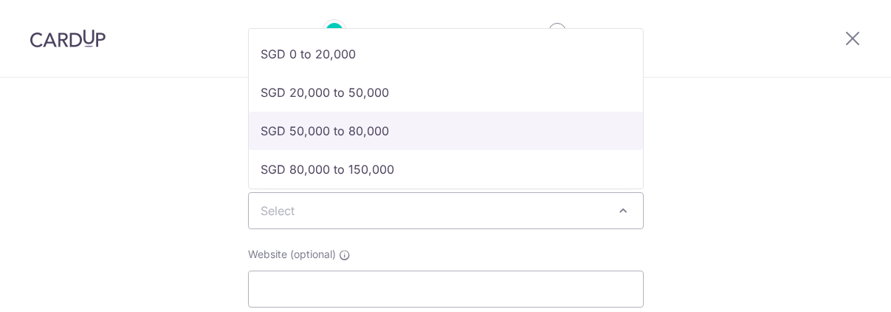
click at [679, 137] on div "Setup Collection Details Where do you want to get paid? This is where we will d…" at bounding box center [445, 5] width 891 height 934
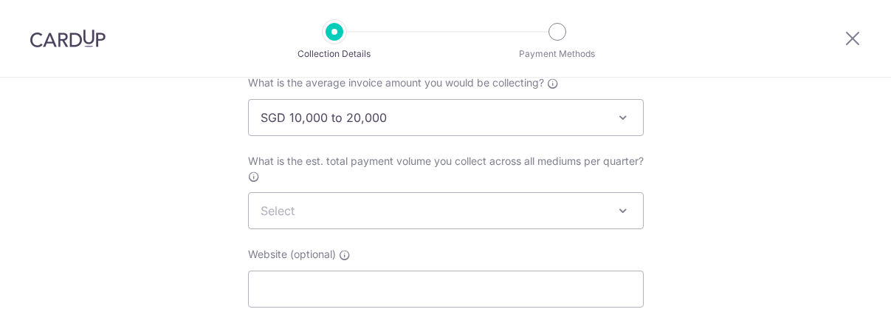
click at [622, 212] on span at bounding box center [623, 211] width 18 height 18
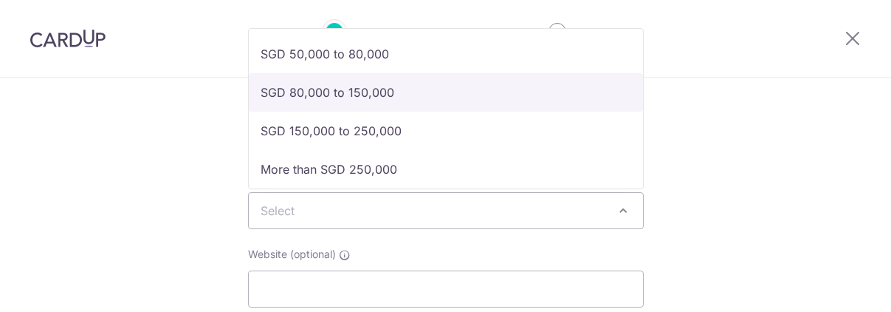
scroll to position [83, 0]
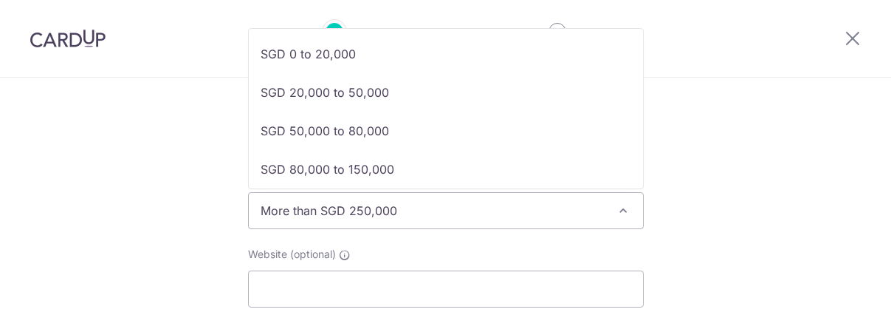
click at [554, 209] on span "More than SGD 250,000" at bounding box center [446, 210] width 394 height 35
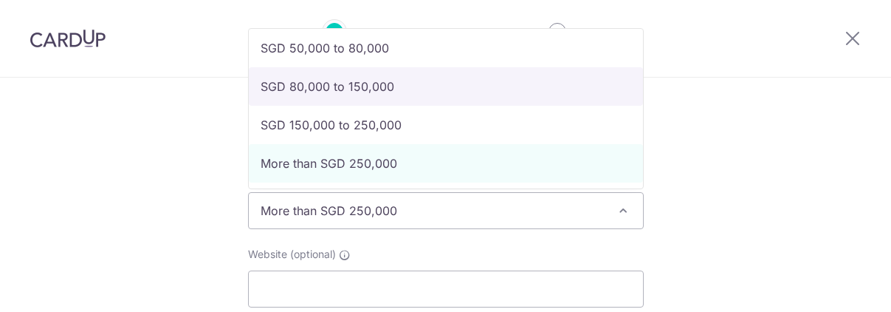
select select "SGD 80,000 to 150,000"
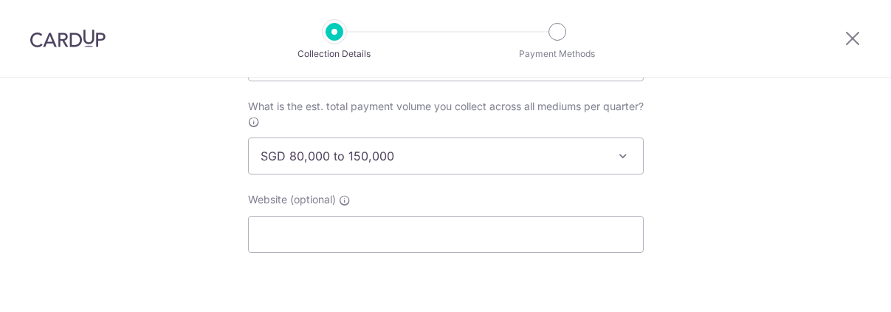
scroll to position [614, 0]
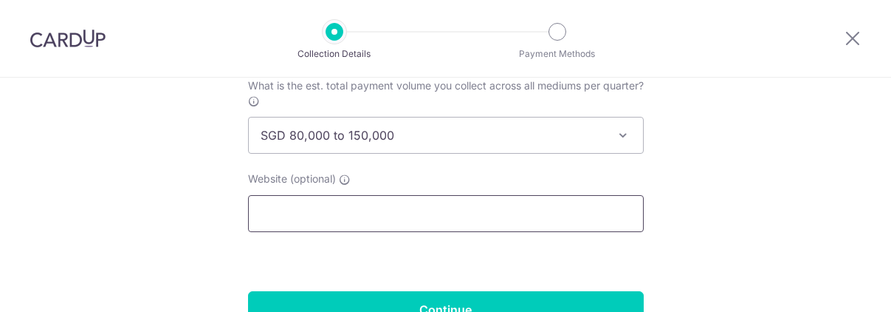
click at [298, 210] on input "text" at bounding box center [446, 213] width 396 height 37
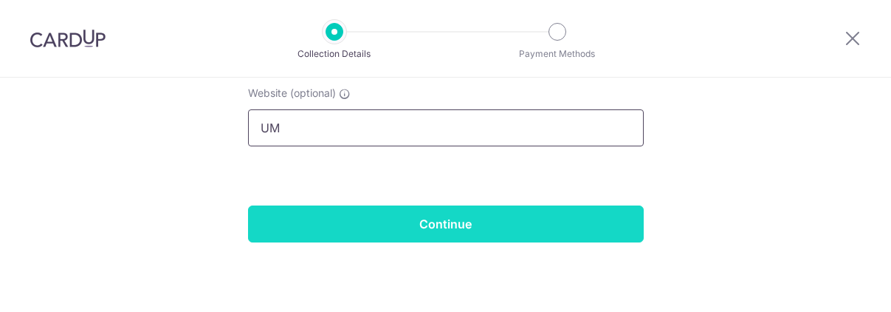
type input "U"
type input "www.umsconsultant.com.sg"
click at [437, 224] on input "Continue" at bounding box center [446, 223] width 396 height 37
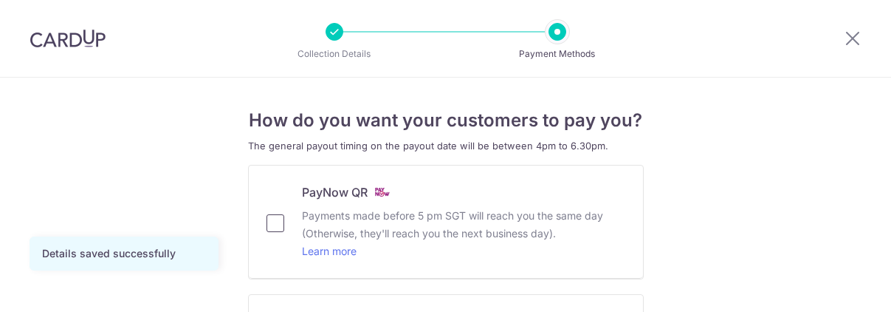
click at [275, 221] on input "PayNow QR Payments made before 5 pm SGT will reach you the same day (Otherwise,…" at bounding box center [276, 223] width 18 height 18
checkbox input "true"
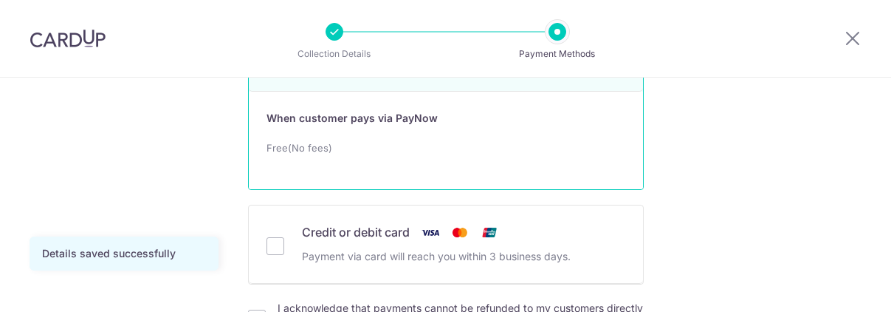
scroll to position [202, 0]
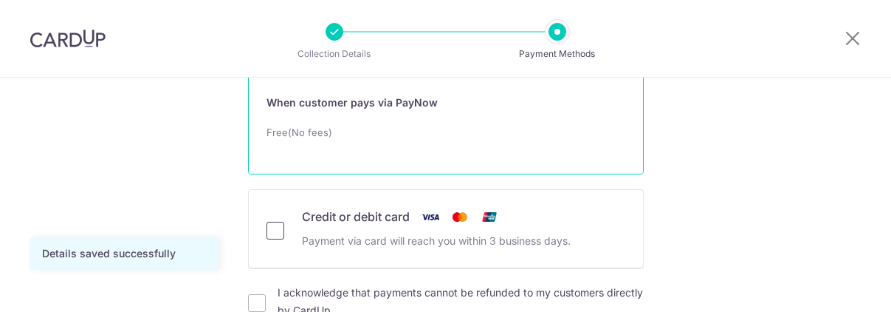
click at [272, 230] on input "Credit or debit card Payment via card will reach you within 3 business days." at bounding box center [276, 231] width 18 height 18
checkbox input "true"
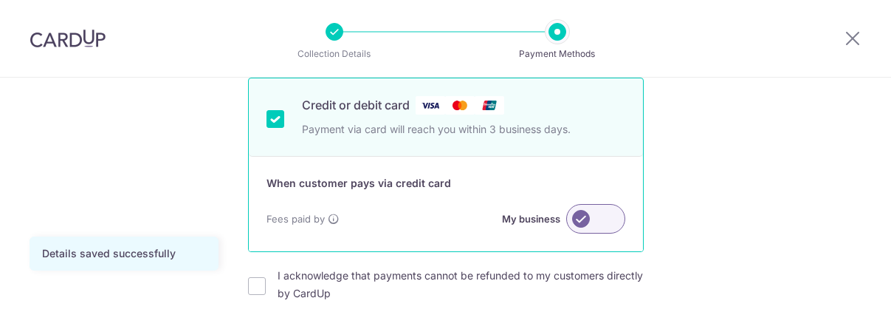
scroll to position [366, 0]
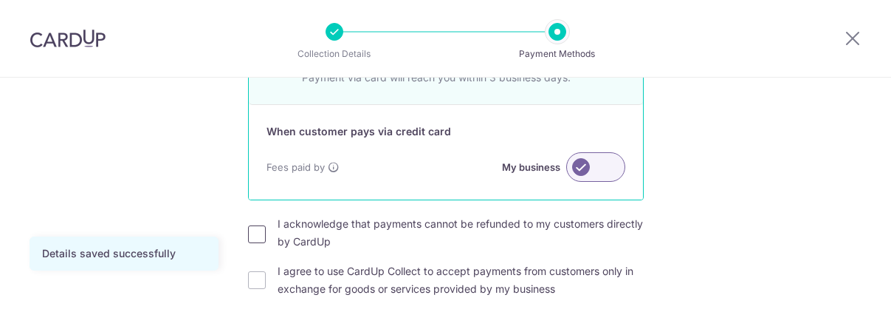
click at [258, 231] on input "I acknowledge that payments cannot be refunded to my customers directly by Card…" at bounding box center [257, 234] width 18 height 18
checkbox input "true"
click at [255, 278] on input "I agree to use CardUp Collect to accept payments from customers only in exchang…" at bounding box center [257, 280] width 18 height 18
checkbox input "true"
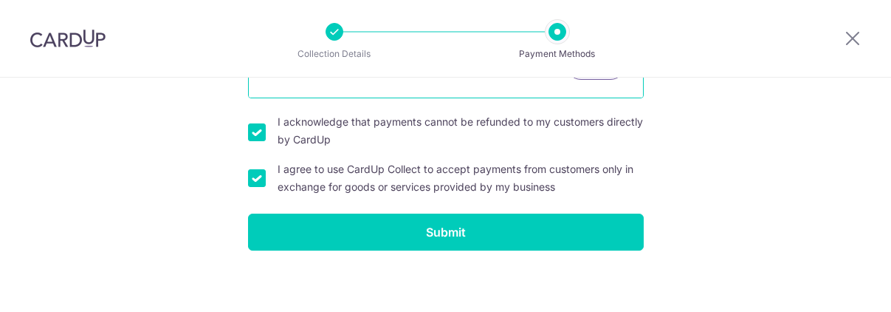
scroll to position [469, 0]
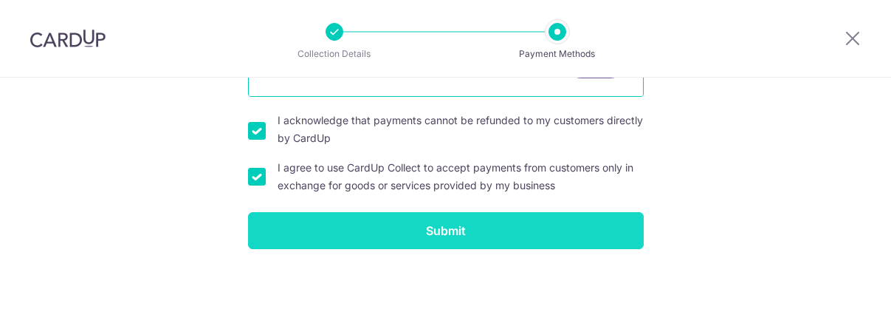
click at [456, 227] on input "Submit" at bounding box center [446, 230] width 396 height 37
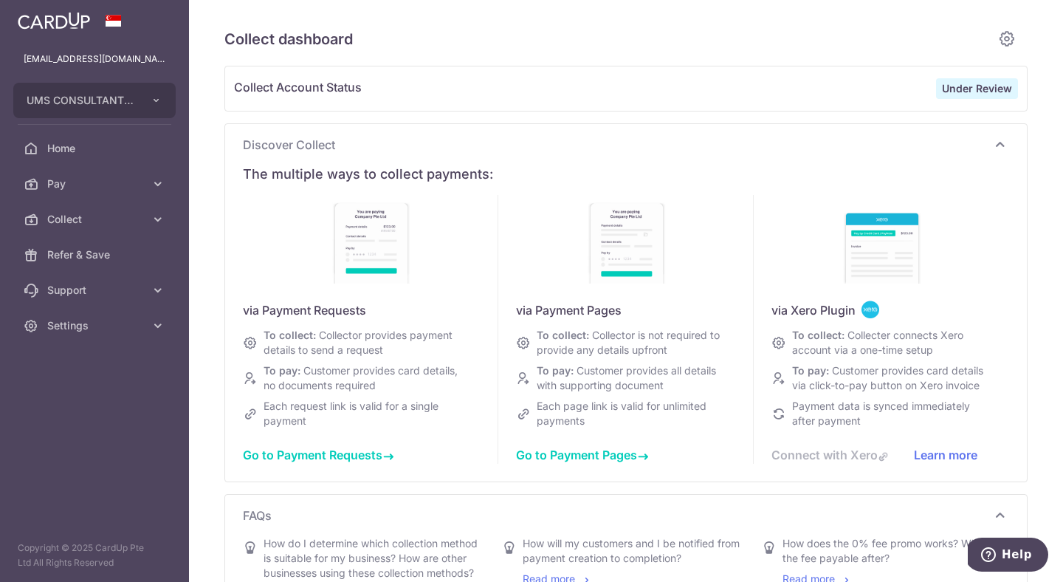
click at [878, 254] on img at bounding box center [881, 239] width 89 height 89
type input "[DATE]"
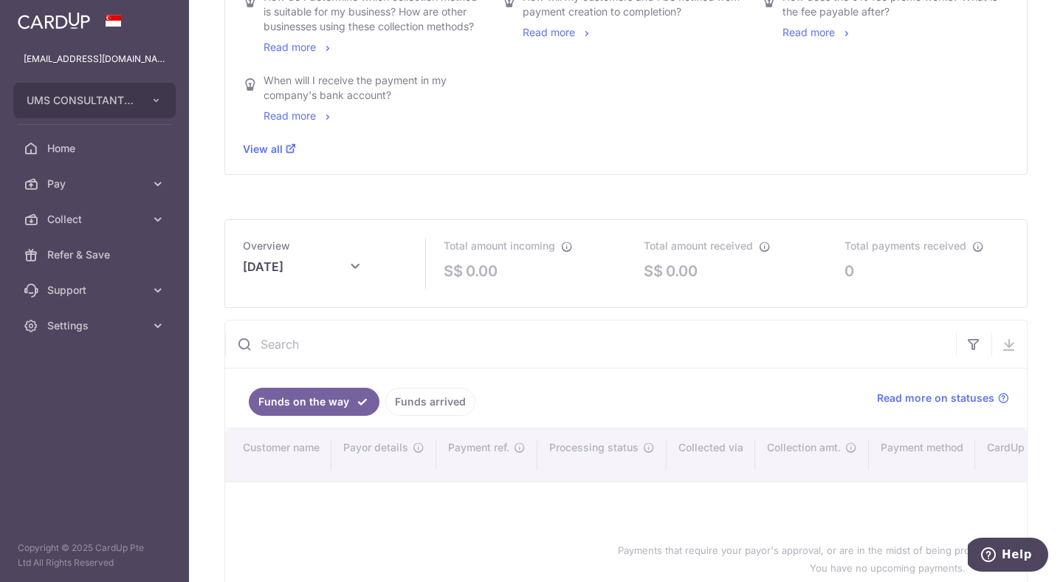
scroll to position [671, 0]
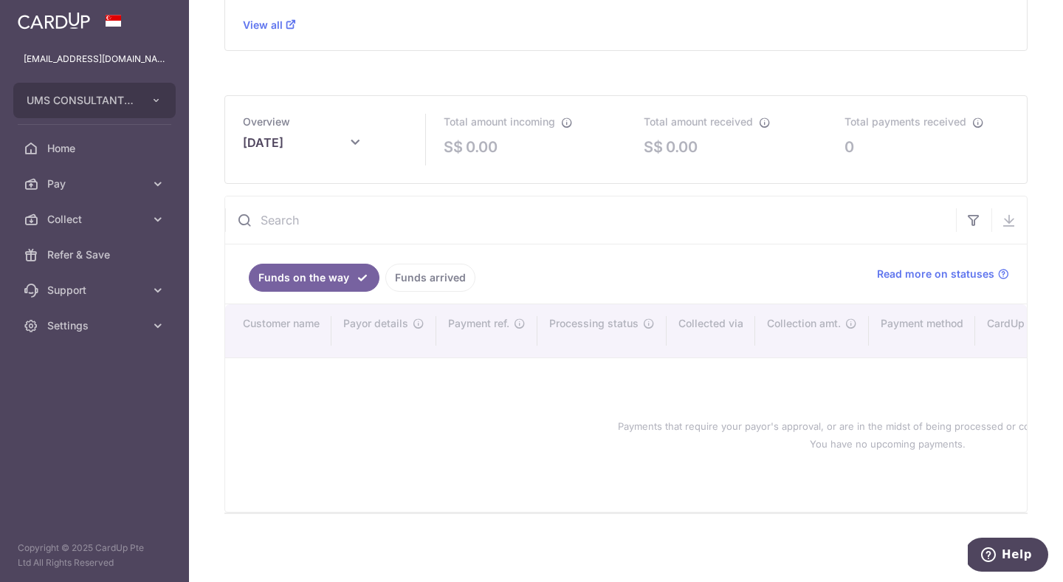
click at [326, 311] on div "Payments that require your payor's approval, or are in the midst of being proce…" at bounding box center [887, 435] width 1289 height 130
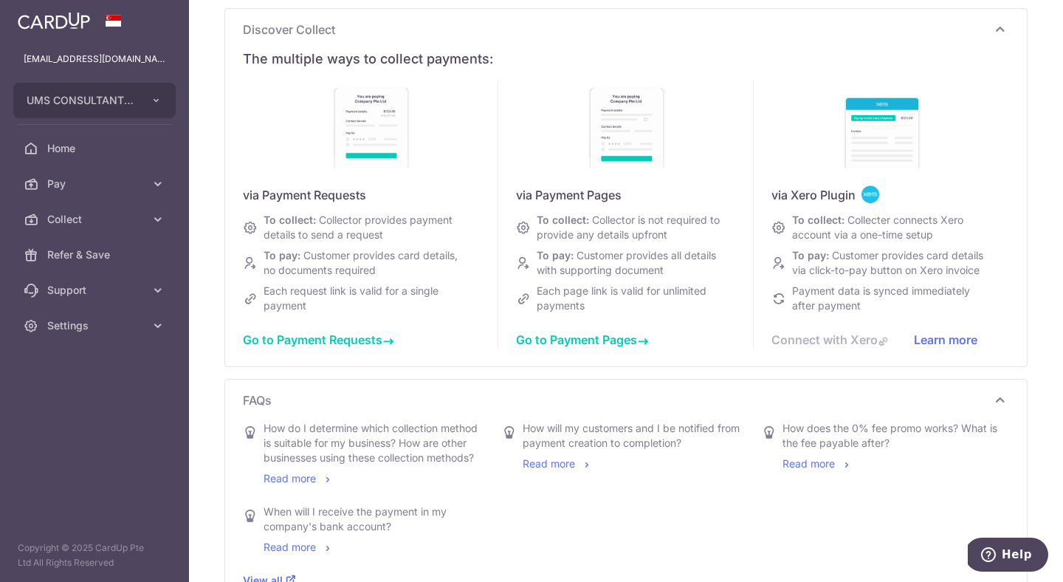
scroll to position [0, 0]
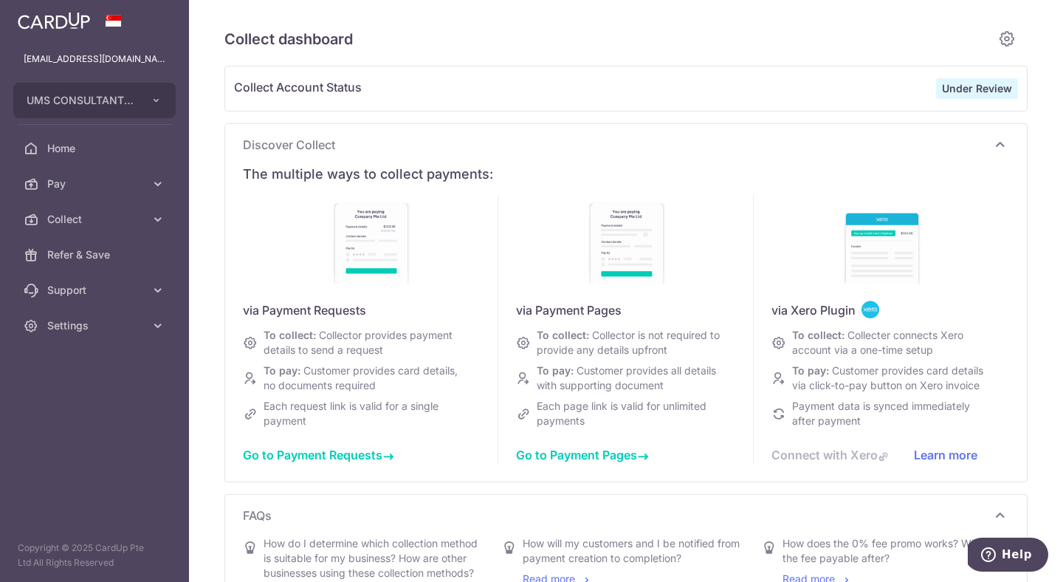
click at [81, 311] on p "Copyright © 2025 CardUp Pte Ltd All Rights Reserved" at bounding box center [94, 556] width 189 height 30
click at [66, 311] on span "Settings" at bounding box center [95, 325] width 97 height 15
click at [69, 311] on span "Account" at bounding box center [95, 361] width 97 height 15
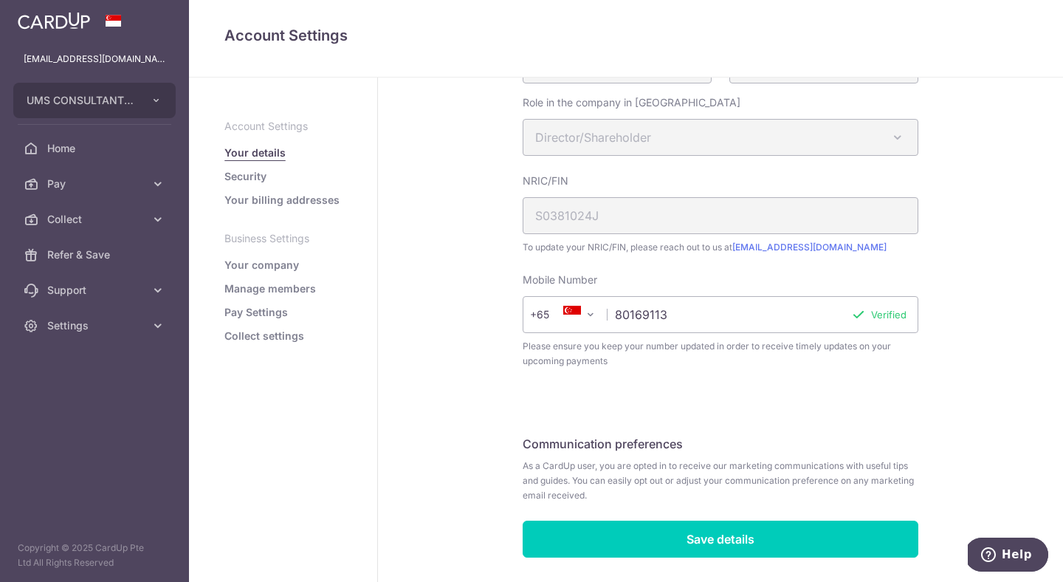
scroll to position [344, 0]
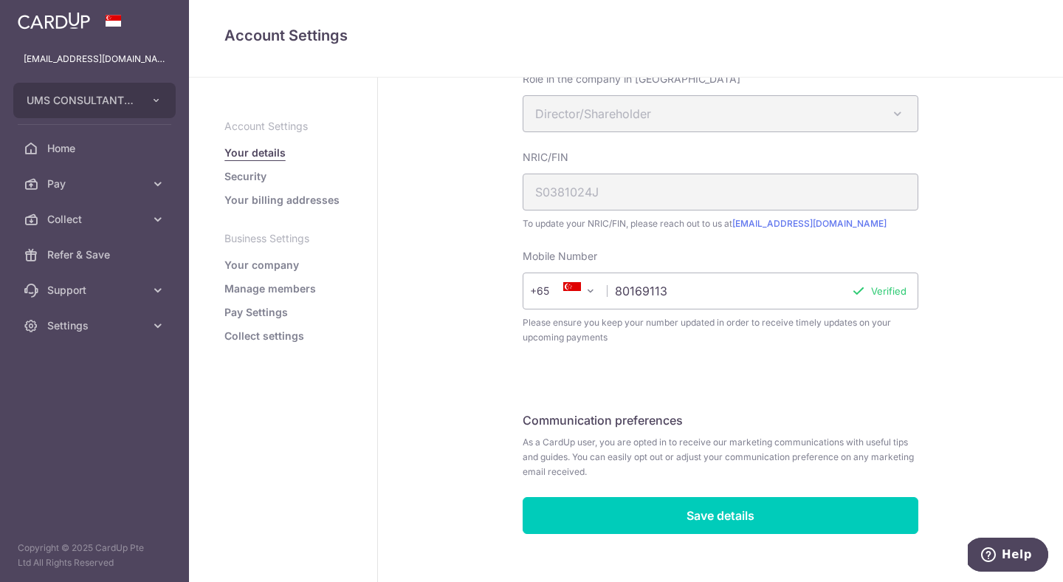
click at [247, 311] on link "Pay Settings" at bounding box center [256, 312] width 64 height 15
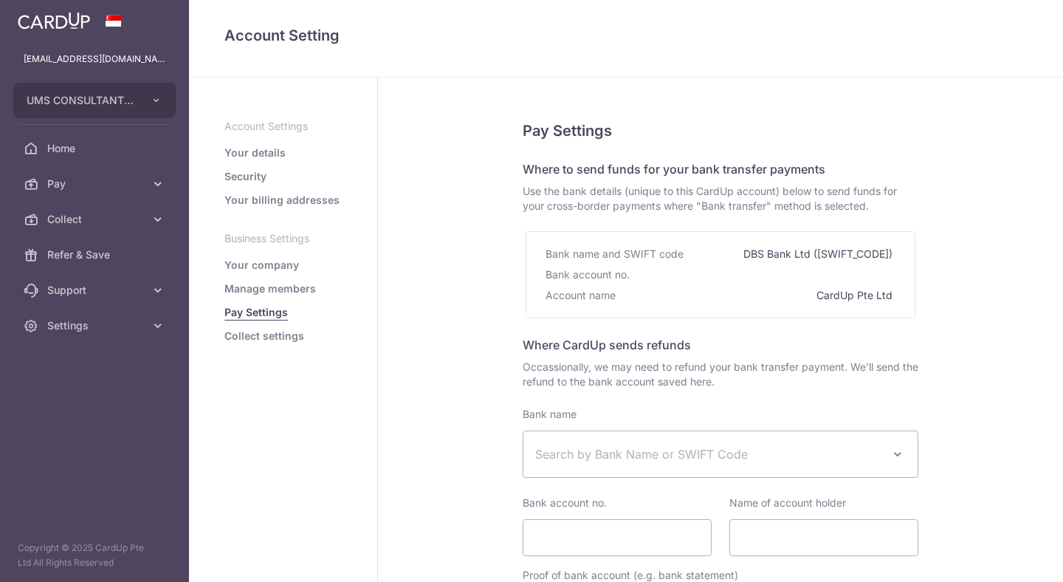
select select
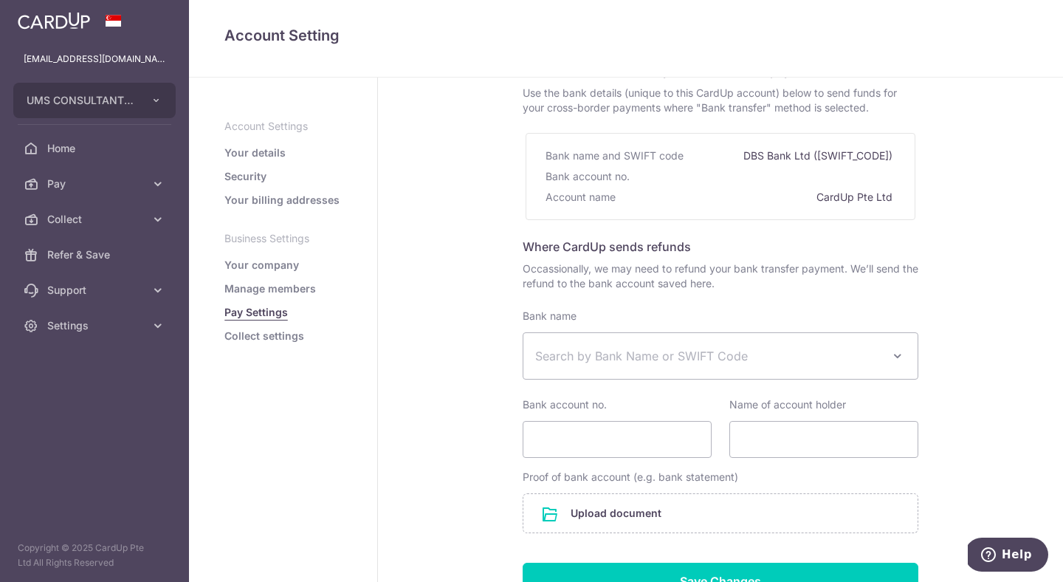
scroll to position [1, 0]
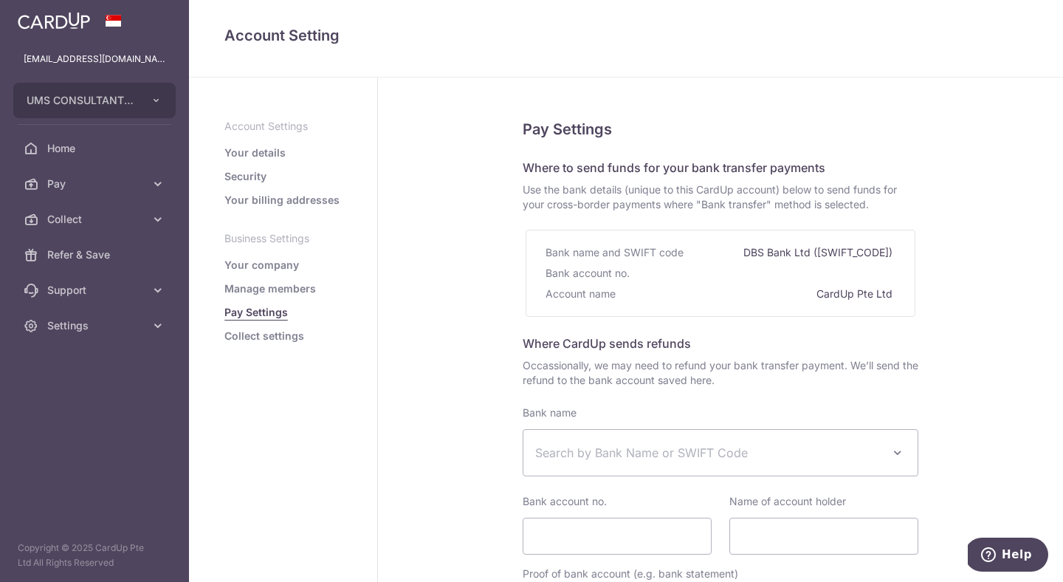
click at [249, 202] on link "Your billing addresses" at bounding box center [281, 200] width 115 height 15
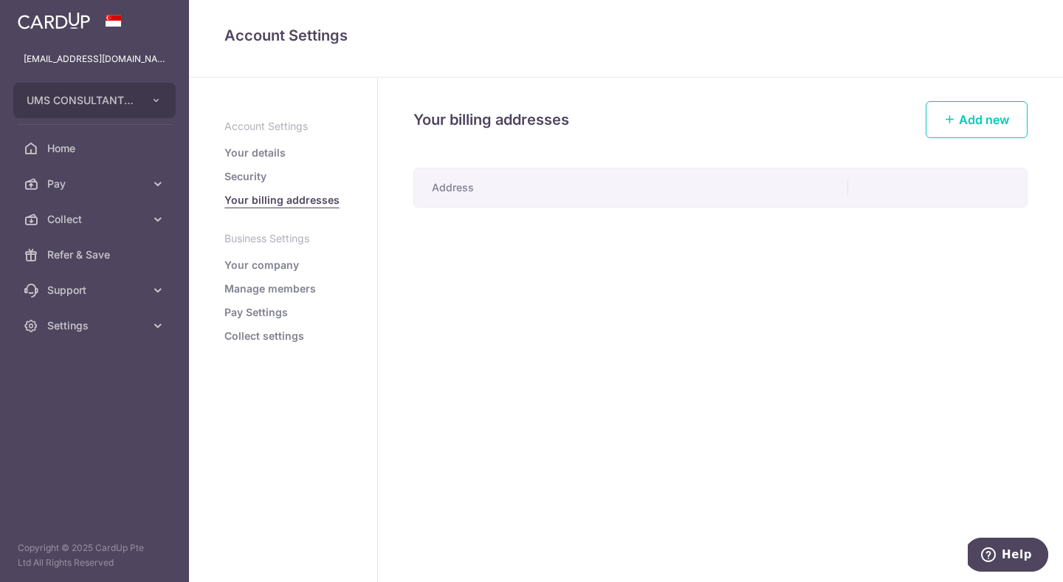
click at [472, 188] on th "Address" at bounding box center [631, 187] width 434 height 38
click at [264, 158] on link "Your details" at bounding box center [254, 152] width 61 height 15
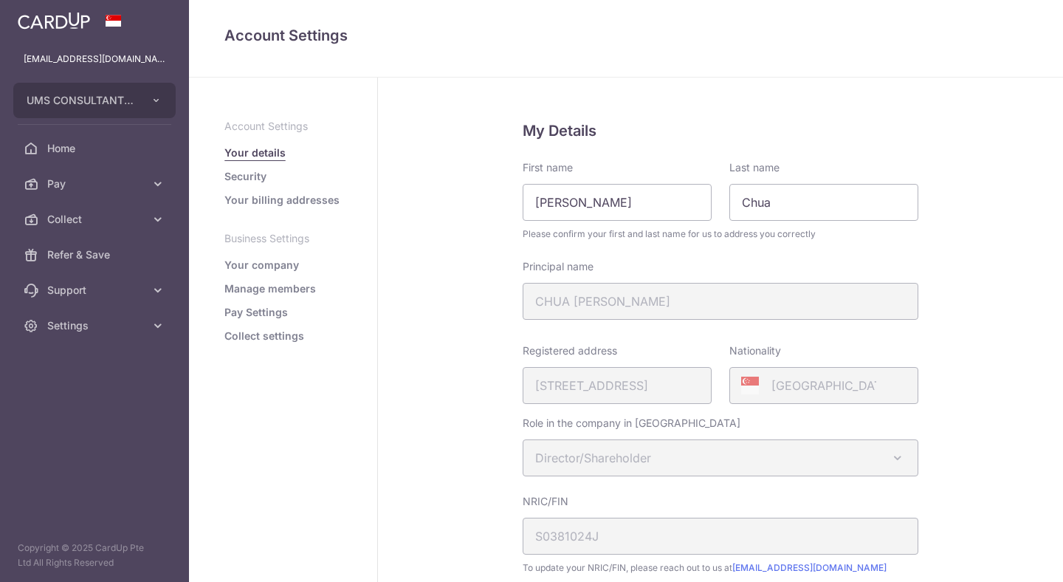
click at [261, 153] on link "Your details" at bounding box center [254, 152] width 61 height 15
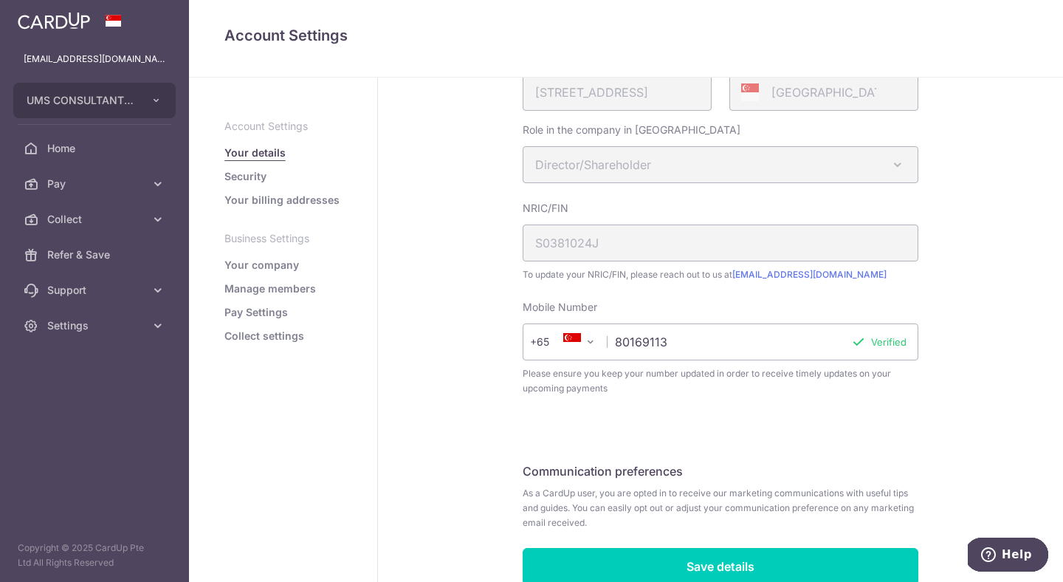
scroll to position [366, 0]
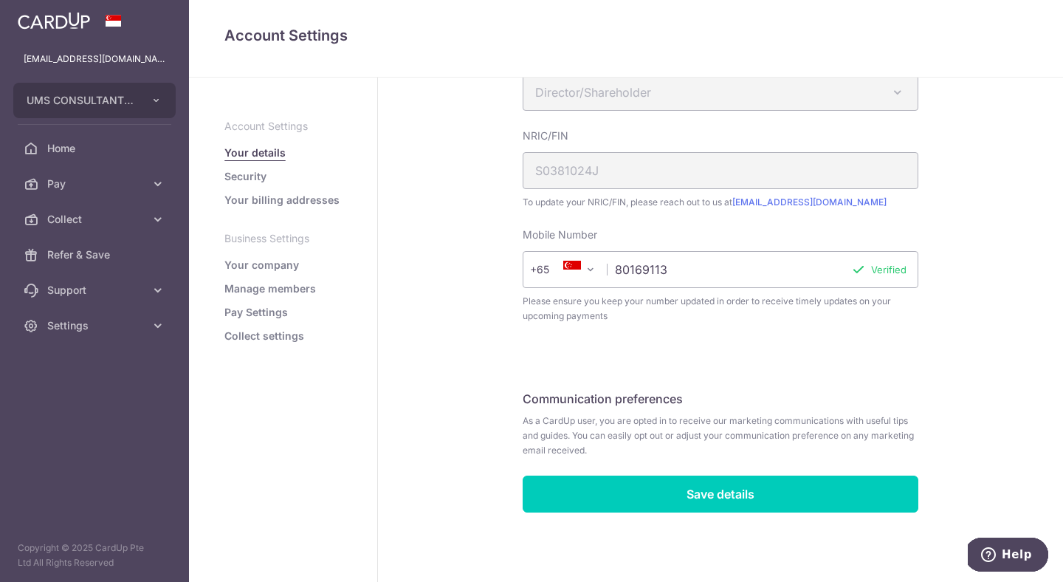
click at [244, 183] on link "Security" at bounding box center [245, 176] width 42 height 15
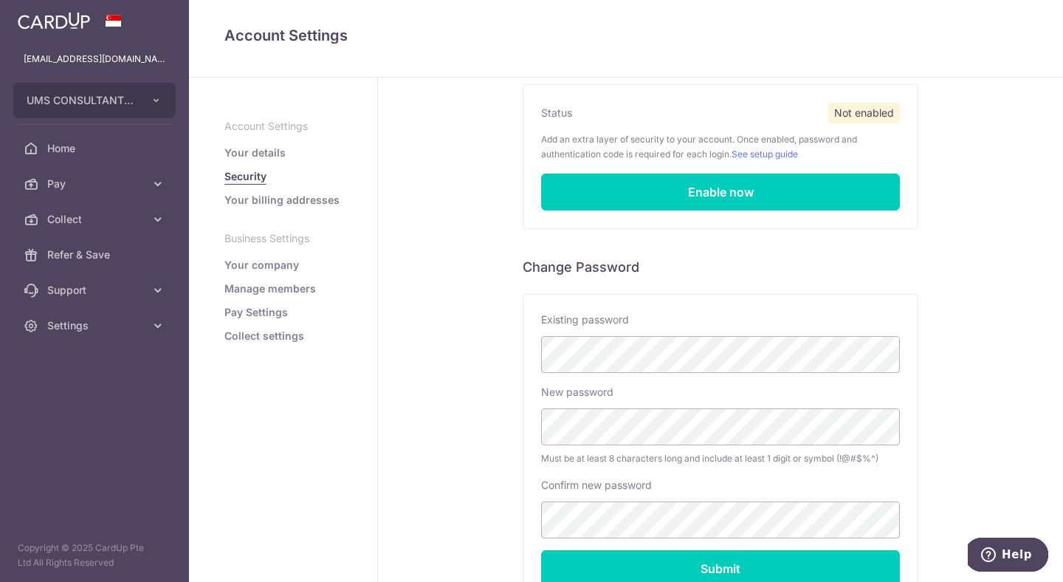
scroll to position [162, 0]
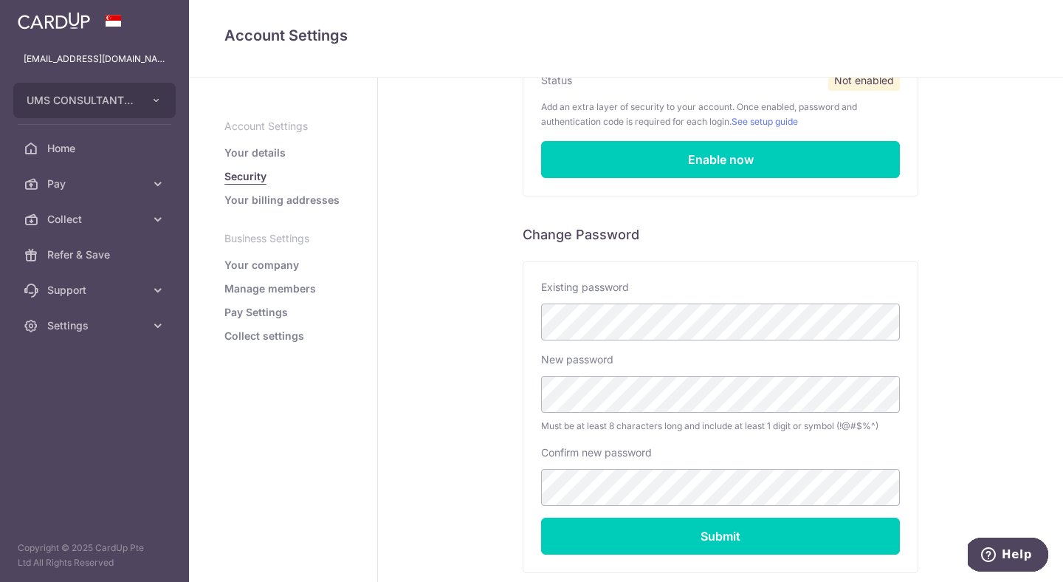
click at [282, 204] on link "Your billing addresses" at bounding box center [281, 200] width 115 height 15
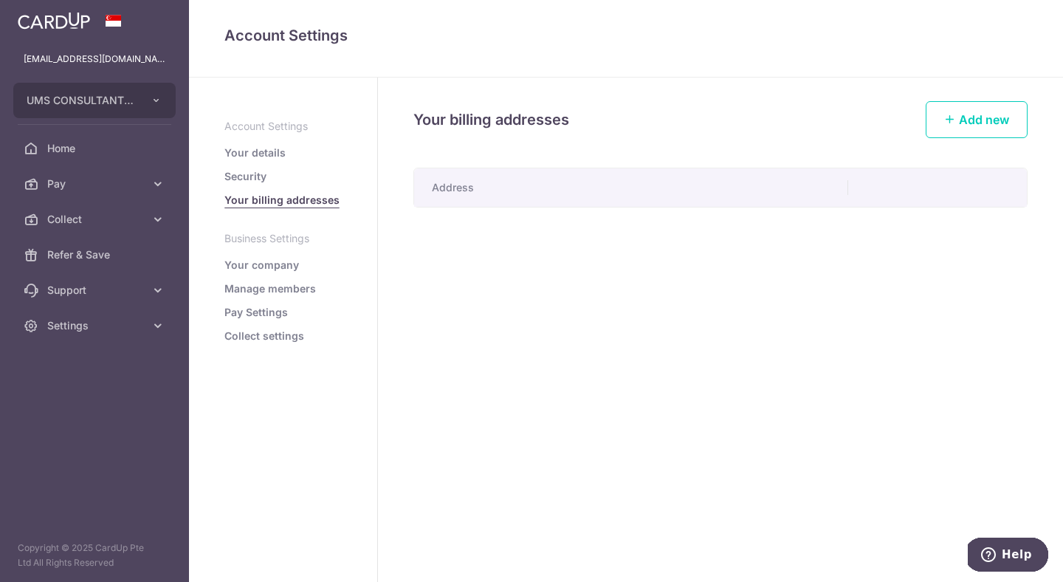
click at [453, 185] on th "Address" at bounding box center [631, 187] width 434 height 38
click at [264, 266] on link "Your company" at bounding box center [261, 265] width 75 height 15
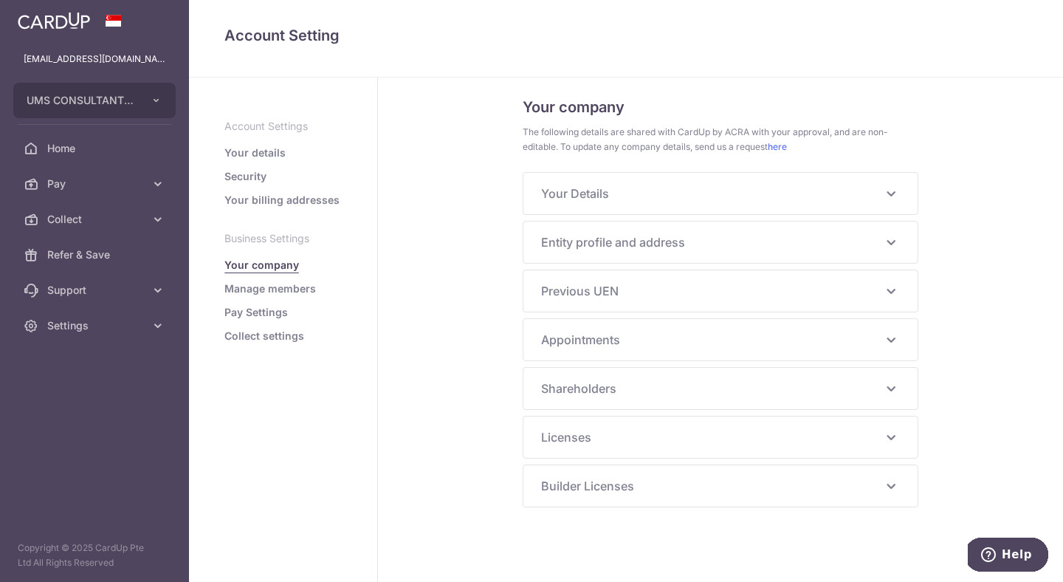
click at [620, 205] on div "Your Details NRIC/FIN S0381024J Principal Name CHUA GEOK SIEW Alias Name - Hany…" at bounding box center [721, 193] width 394 height 41
click at [895, 193] on icon at bounding box center [891, 194] width 18 height 18
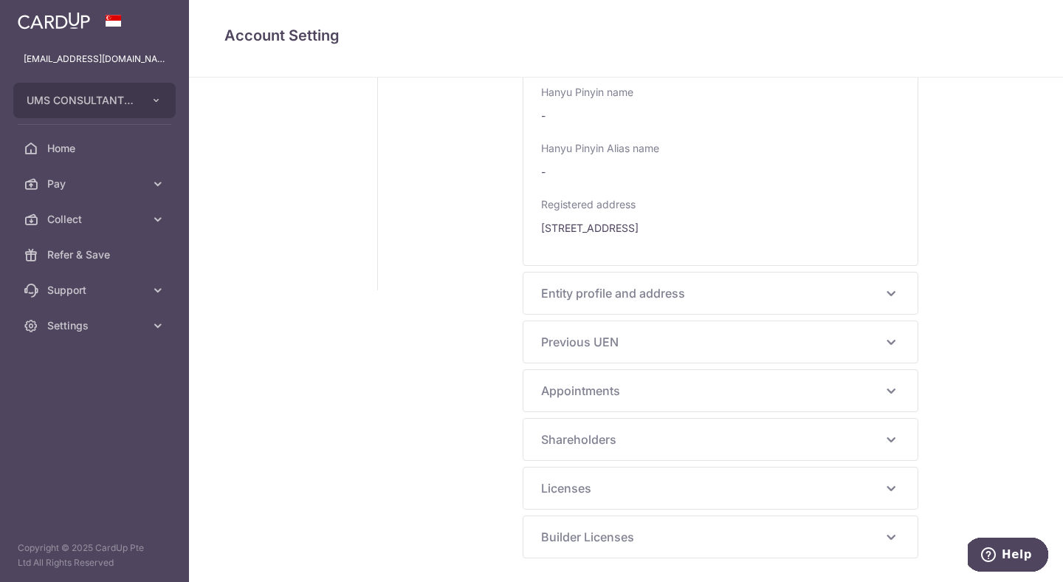
click at [894, 289] on icon at bounding box center [891, 293] width 18 height 18
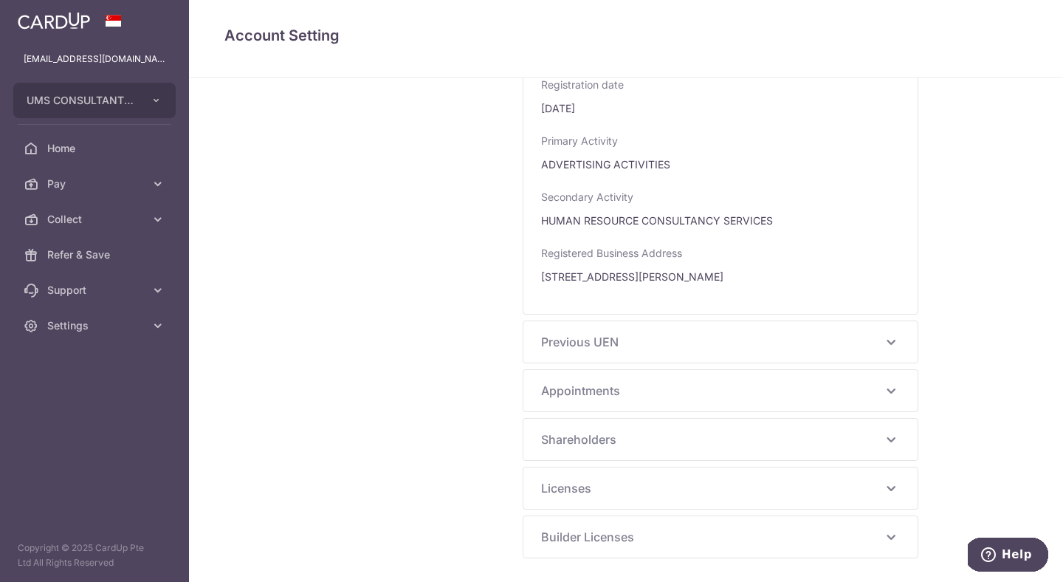
click at [894, 341] on icon at bounding box center [891, 342] width 18 height 18
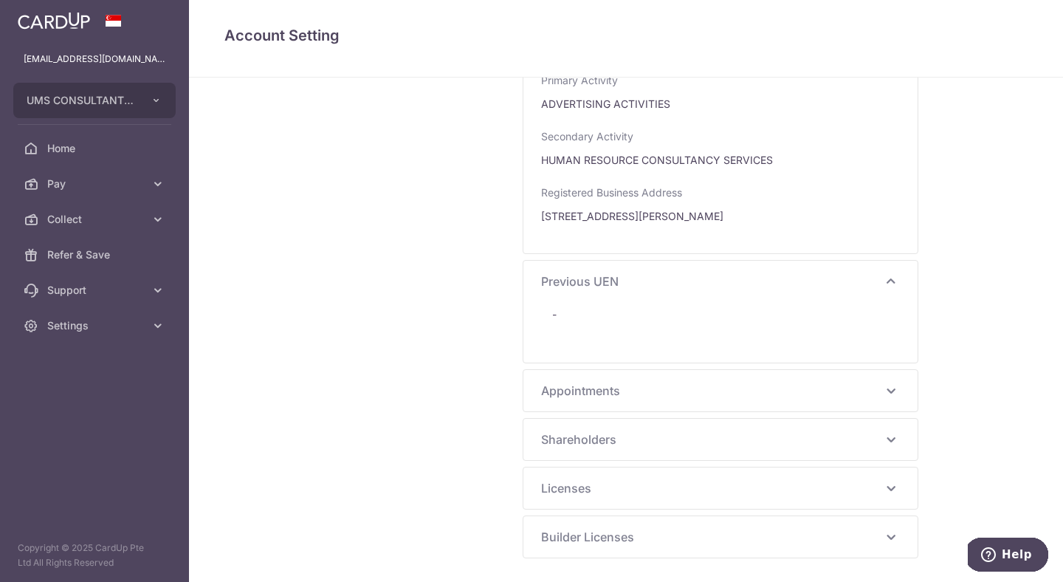
click at [894, 391] on icon at bounding box center [891, 391] width 18 height 18
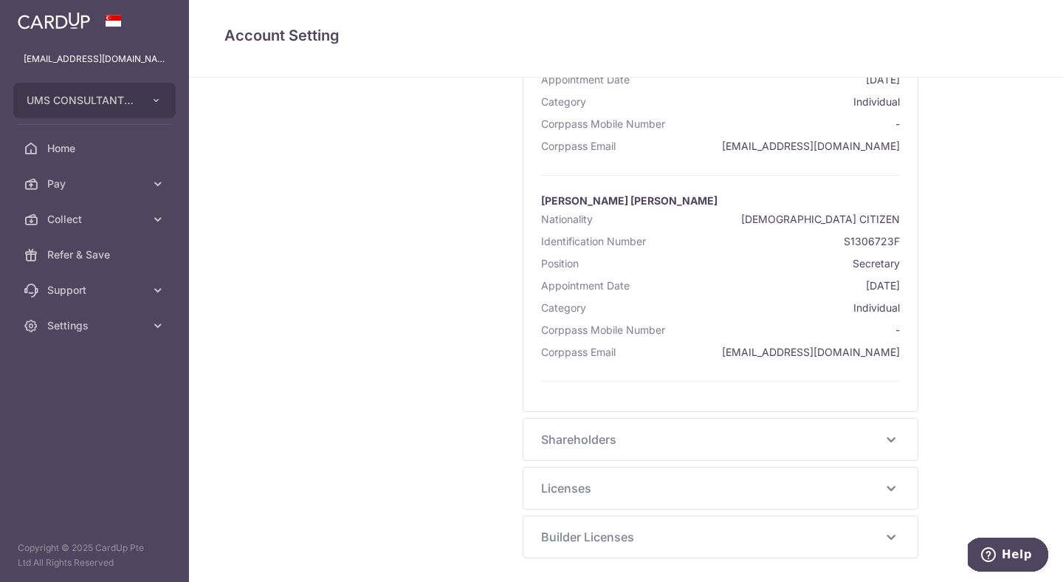
click at [897, 436] on icon at bounding box center [891, 440] width 18 height 18
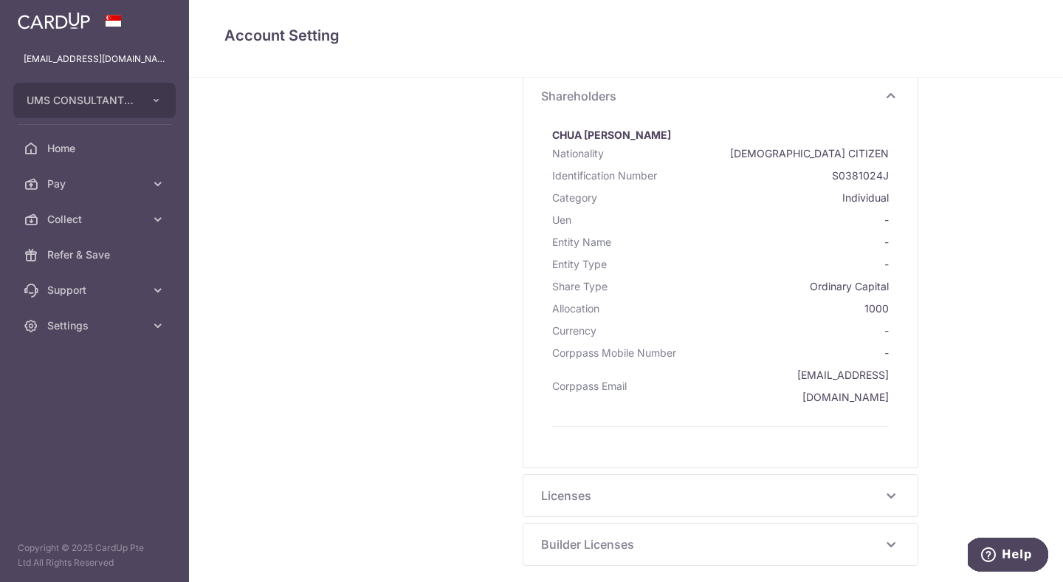
click at [897, 487] on icon at bounding box center [891, 496] width 18 height 18
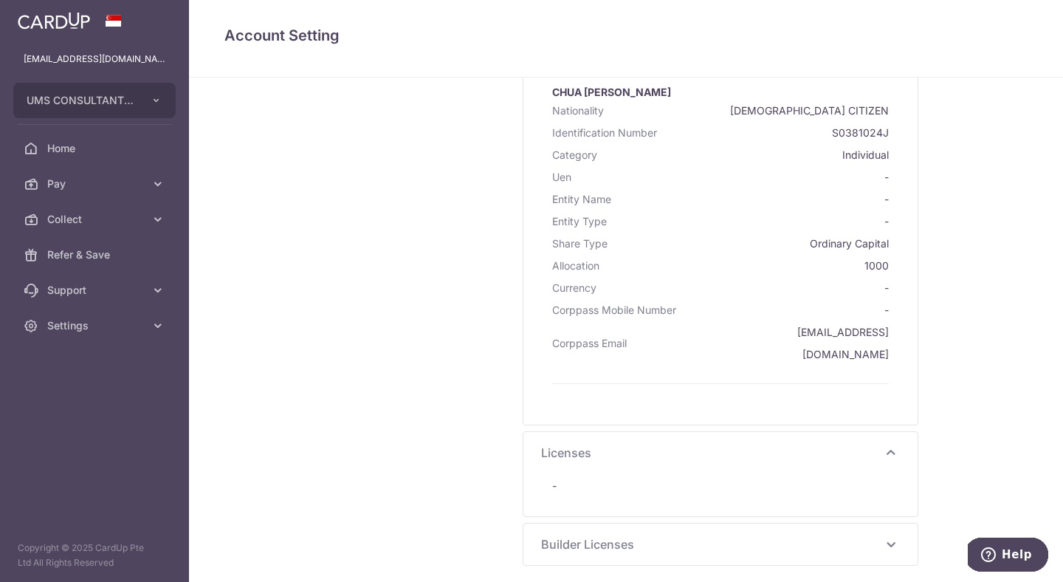
click at [891, 537] on icon at bounding box center [891, 544] width 18 height 18
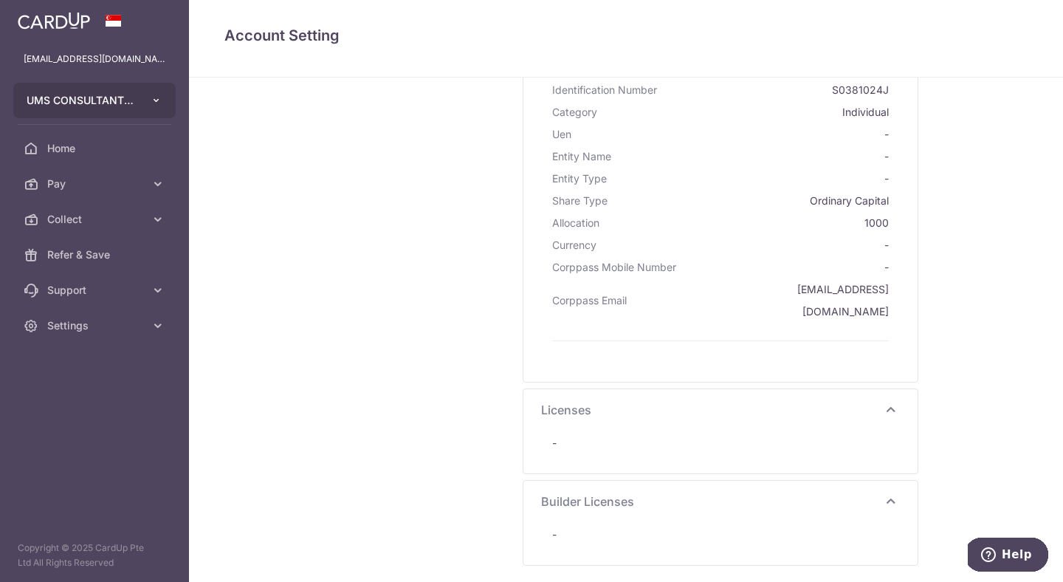
click at [156, 104] on icon "button" at bounding box center [157, 101] width 12 height 12
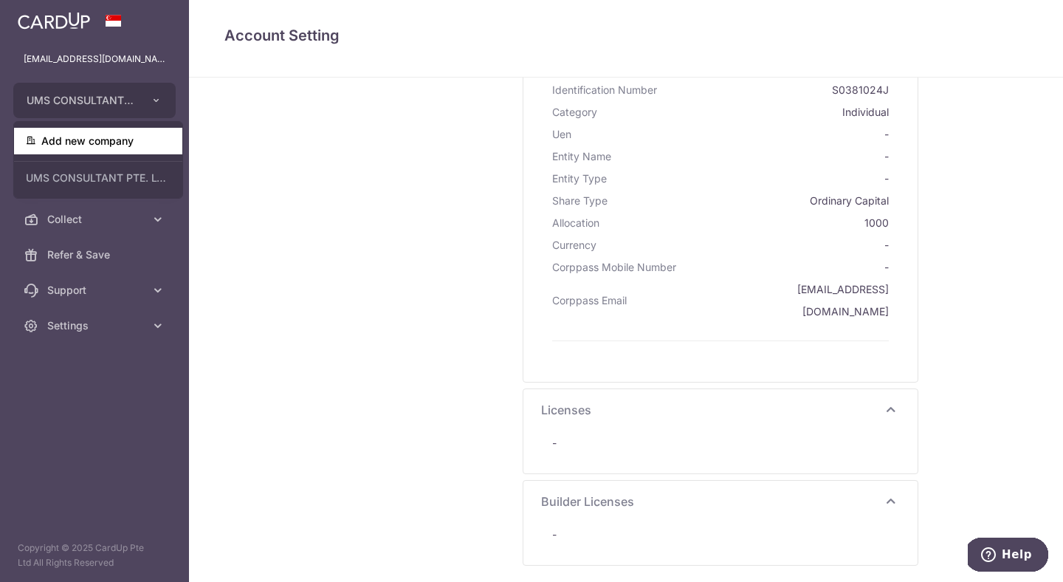
click at [112, 147] on link "Add new company" at bounding box center [98, 141] width 168 height 27
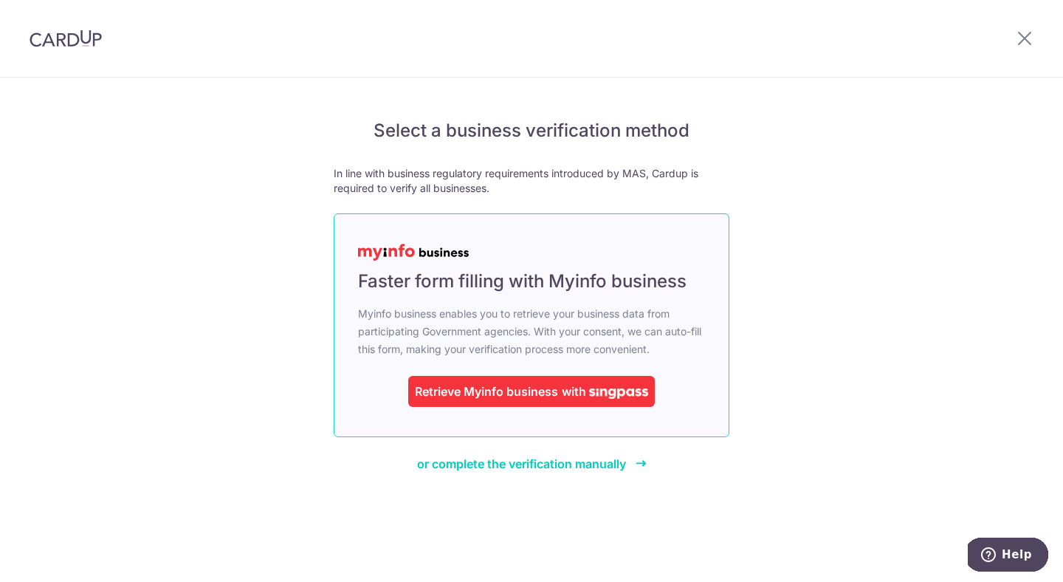
click at [507, 397] on div "Retrieve Myinfo business" at bounding box center [486, 392] width 143 height 18
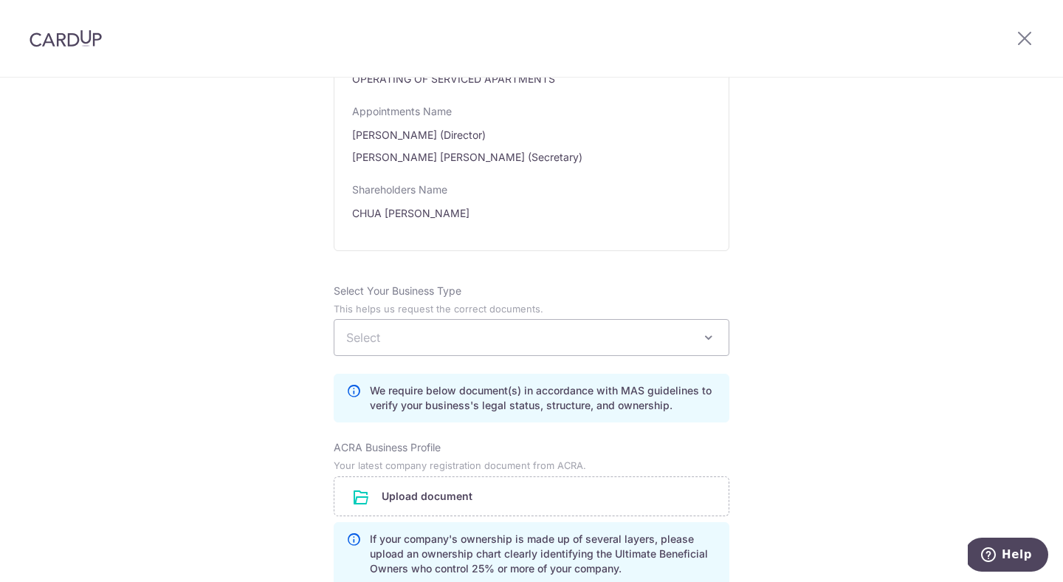
scroll to position [1153, 0]
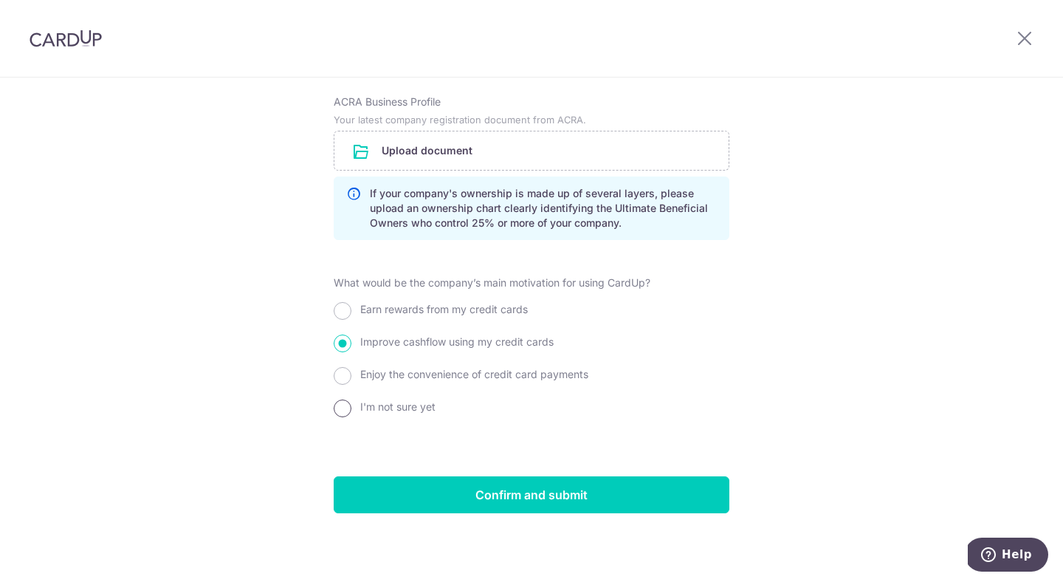
click at [341, 409] on input "I'm not sure yet" at bounding box center [343, 409] width 18 height 18
radio input "true"
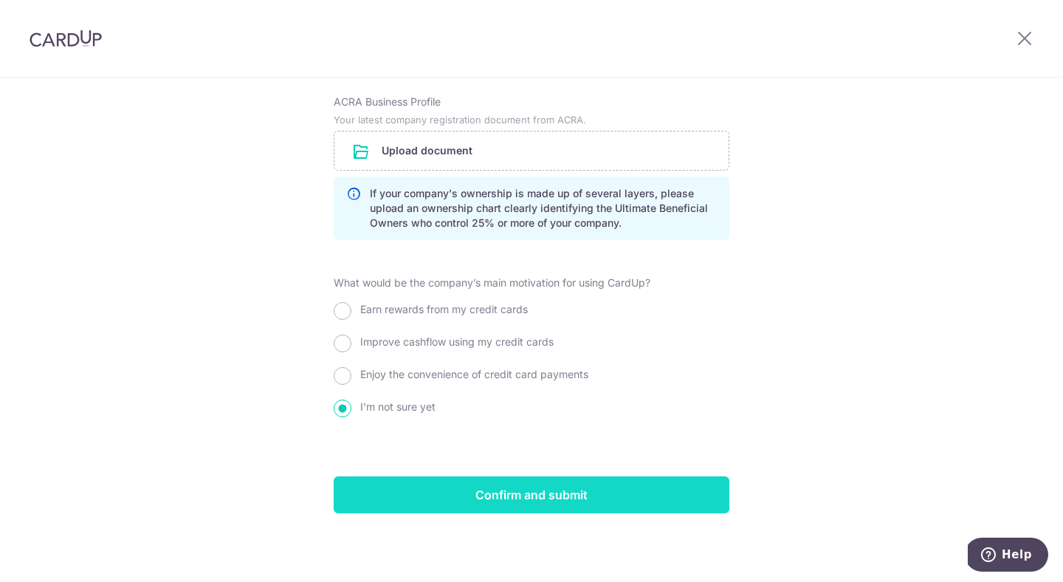
click at [542, 505] on input "Confirm and submit" at bounding box center [532, 494] width 396 height 37
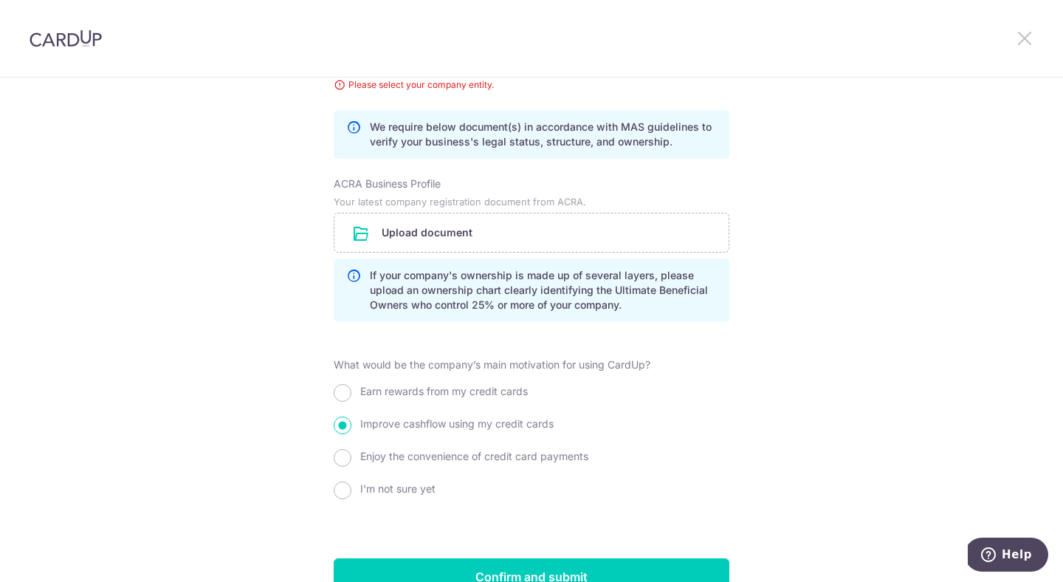
click at [1026, 44] on icon at bounding box center [1025, 38] width 18 height 18
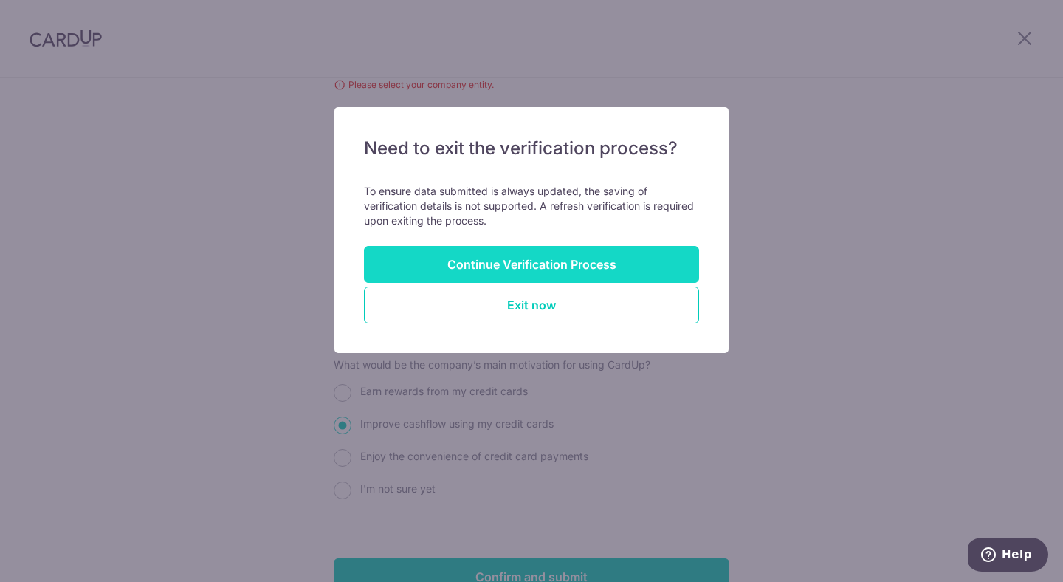
click at [524, 260] on button "Continue Verification Process" at bounding box center [531, 264] width 335 height 37
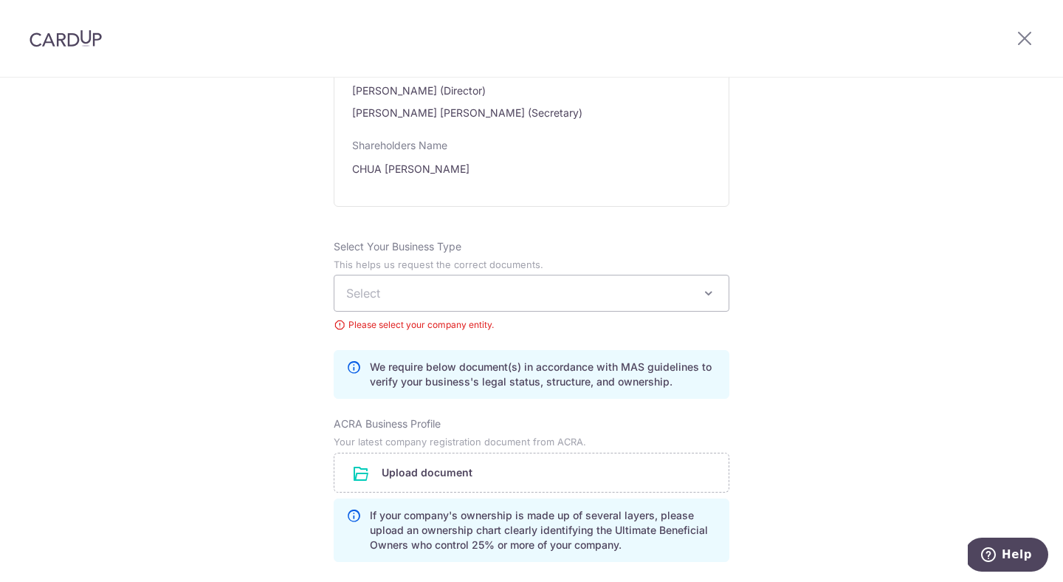
scroll to position [685, 0]
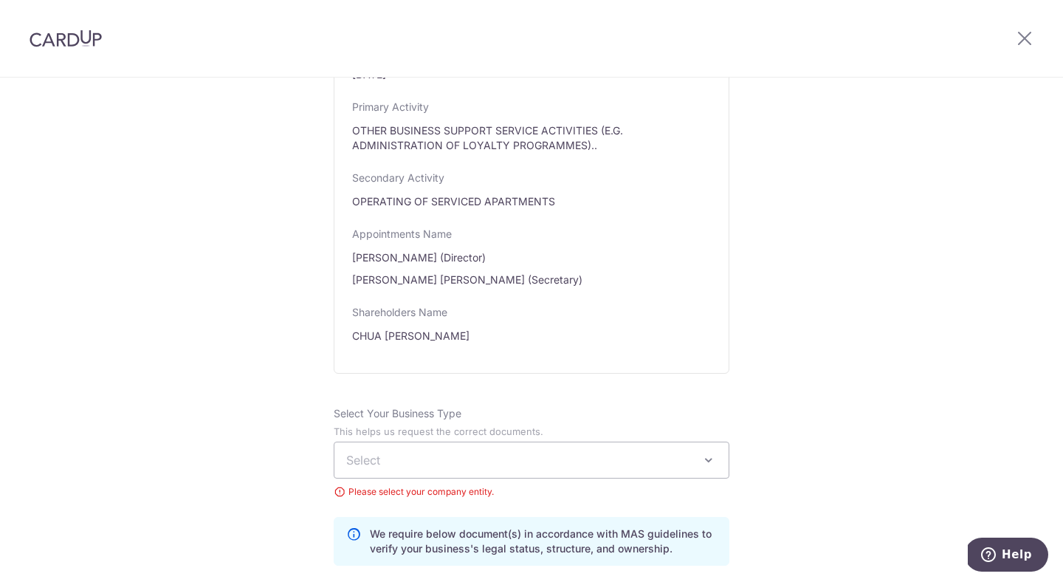
click at [377, 465] on span "Select" at bounding box center [363, 460] width 34 height 15
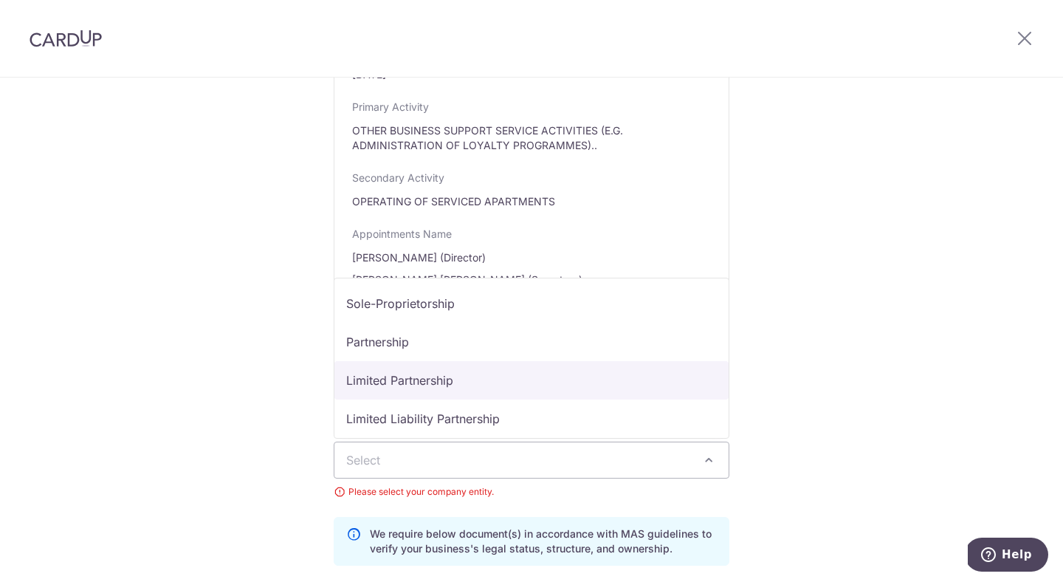
select select "Limited Partnership"
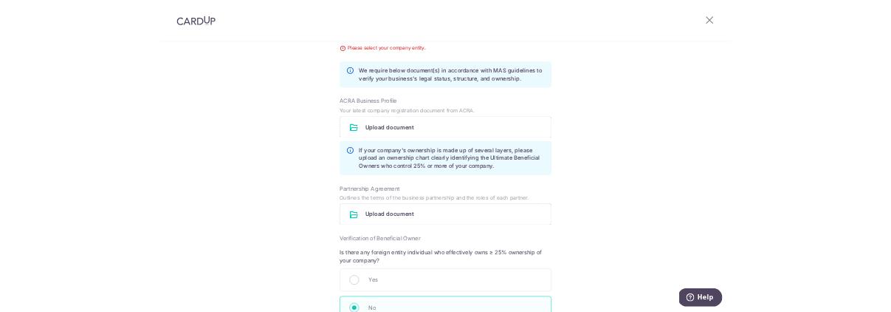
scroll to position [966, 0]
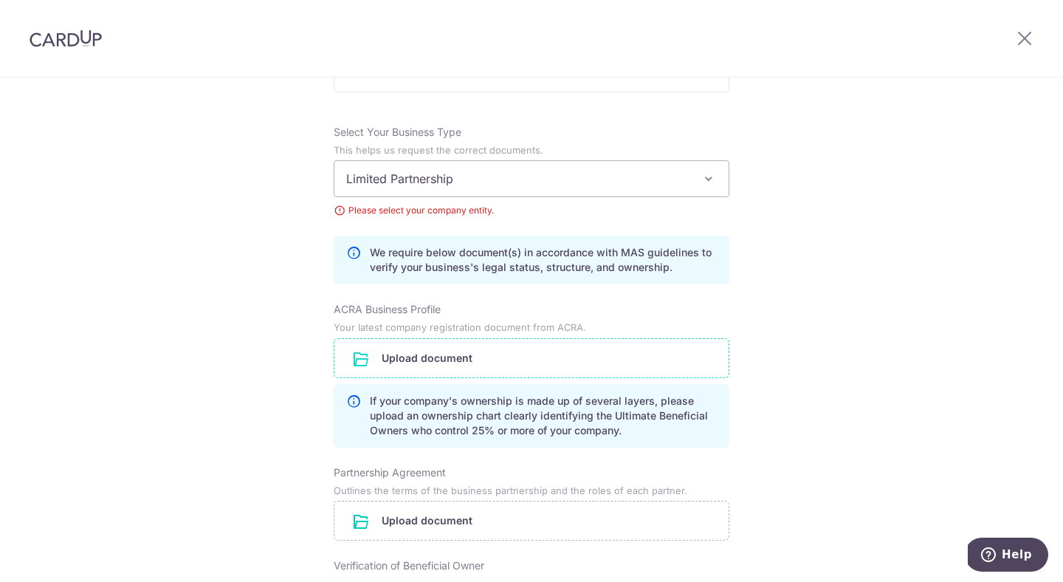
click at [422, 360] on input "file" at bounding box center [532, 358] width 394 height 38
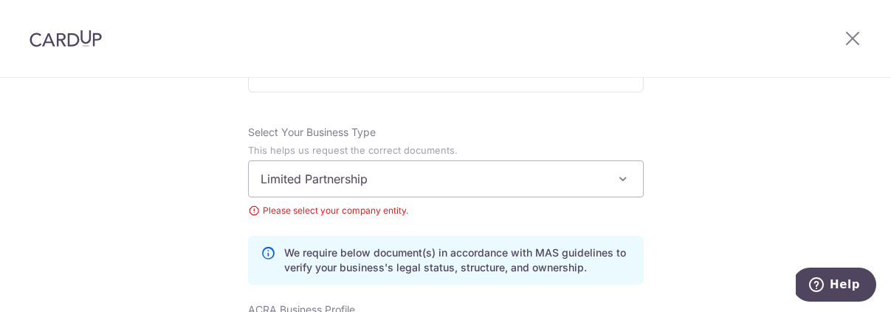
scroll to position [1074, 0]
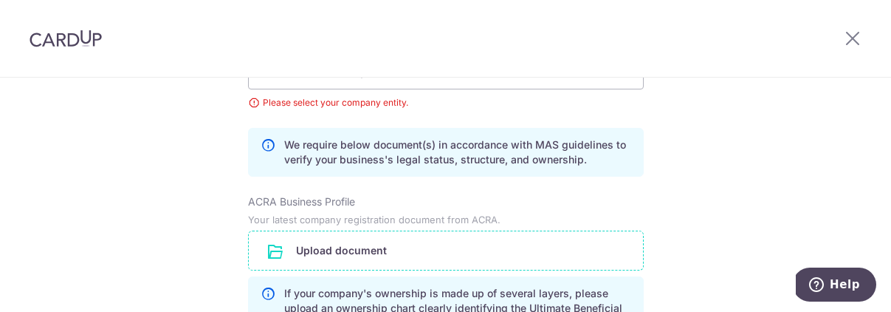
click at [316, 254] on input "file" at bounding box center [446, 250] width 394 height 38
click at [361, 247] on input "file" at bounding box center [446, 250] width 394 height 38
click at [324, 247] on input "file" at bounding box center [446, 250] width 394 height 38
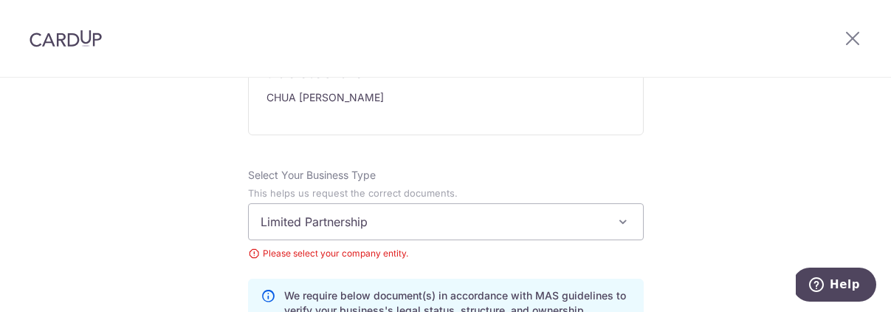
scroll to position [915, 0]
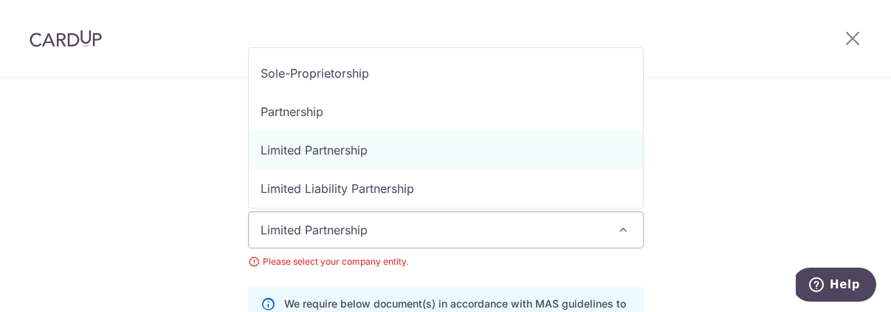
click at [346, 221] on span "Limited Partnership" at bounding box center [446, 229] width 394 height 35
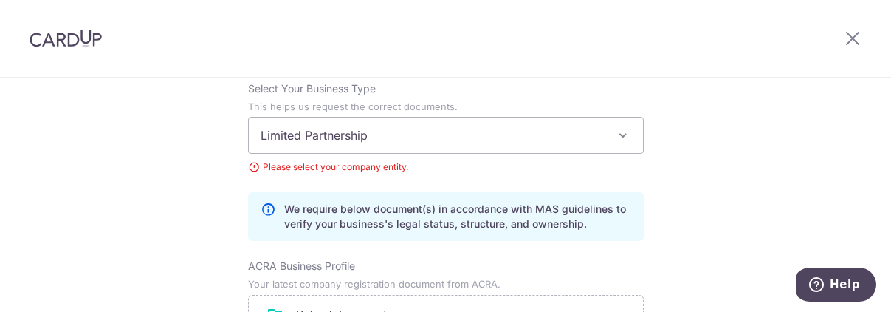
scroll to position [1043, 0]
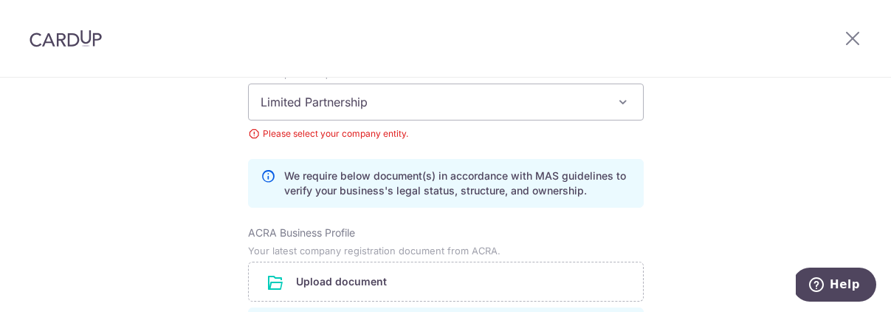
click at [392, 232] on div "ACRA Business Profile" at bounding box center [446, 232] width 396 height 15
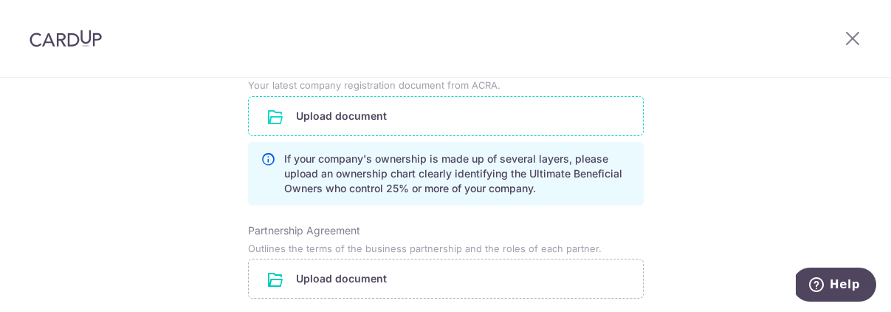
scroll to position [1209, 0]
click at [349, 108] on input "file" at bounding box center [446, 115] width 394 height 38
click at [362, 119] on input "file" at bounding box center [446, 115] width 394 height 38
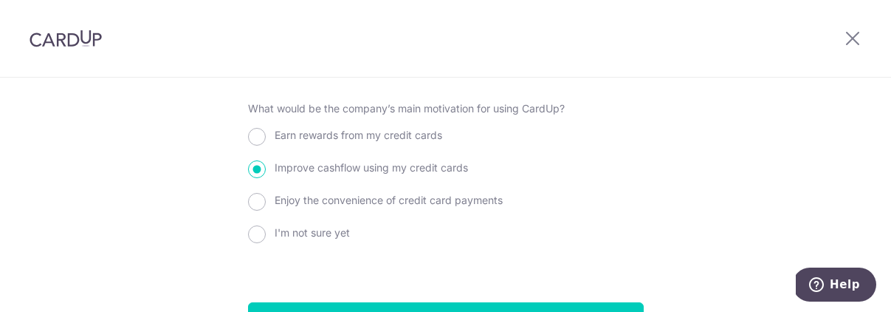
scroll to position [1673, 0]
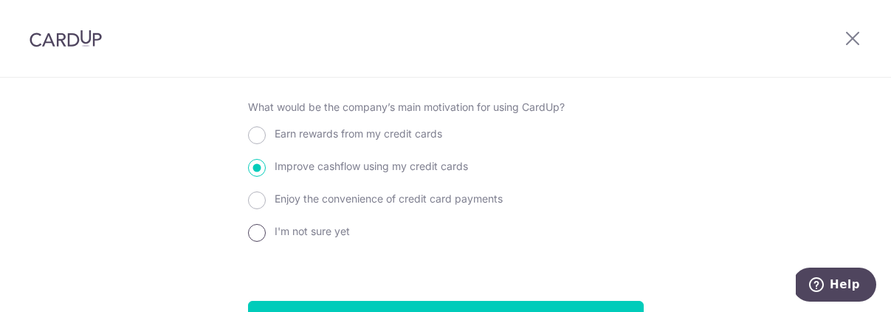
click at [257, 237] on input "I'm not sure yet" at bounding box center [257, 233] width 18 height 18
radio input "true"
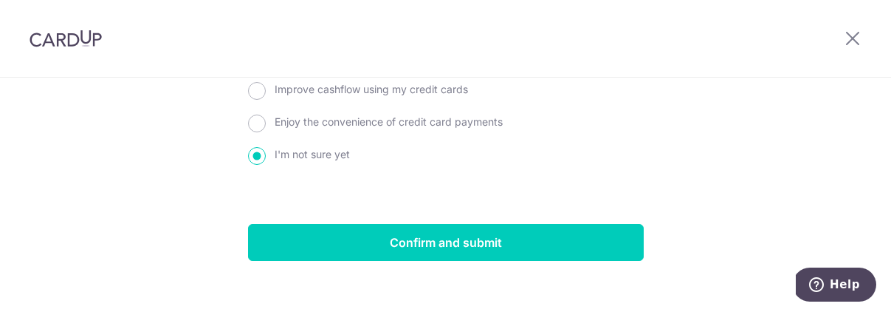
scroll to position [1767, 0]
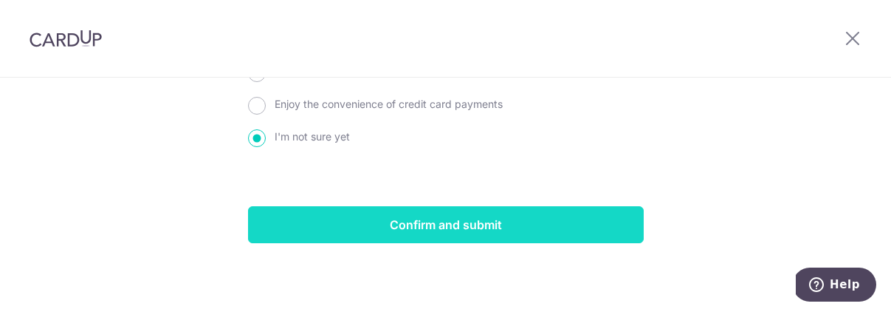
click at [425, 222] on input "Confirm and submit" at bounding box center [446, 224] width 396 height 37
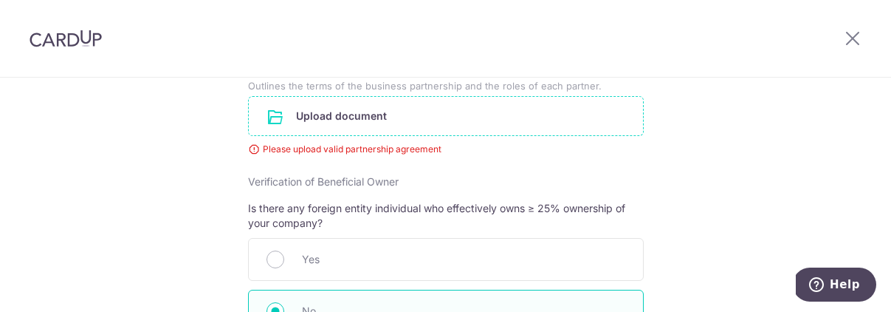
click at [342, 130] on input "file" at bounding box center [446, 116] width 394 height 38
click at [360, 135] on input "file" at bounding box center [446, 116] width 394 height 38
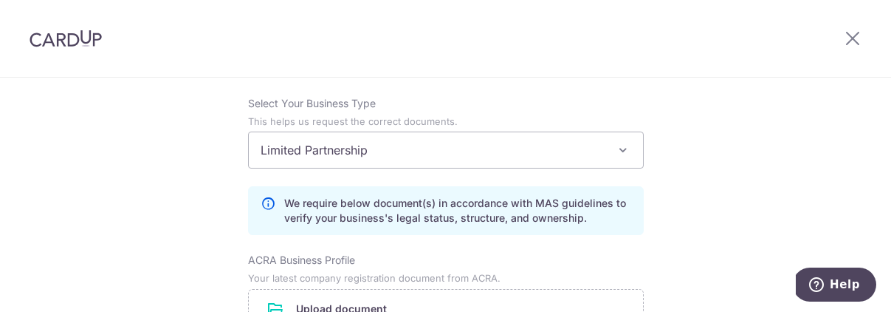
scroll to position [968, 0]
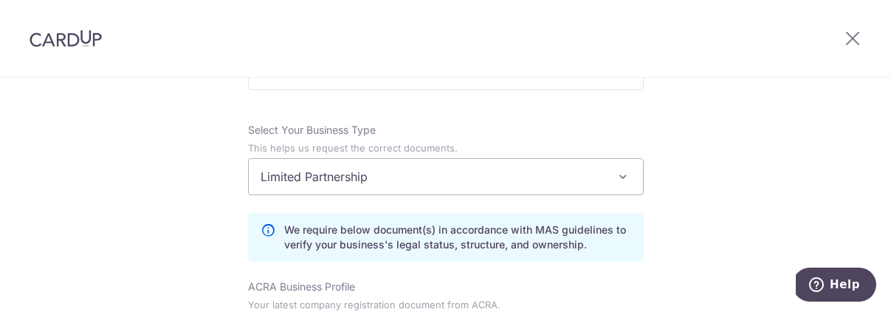
click at [563, 185] on span "Limited Partnership" at bounding box center [446, 176] width 394 height 35
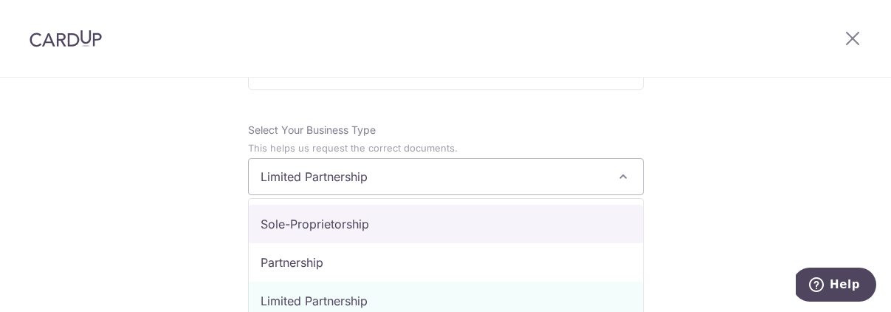
select select "Sole-Proprietorship"
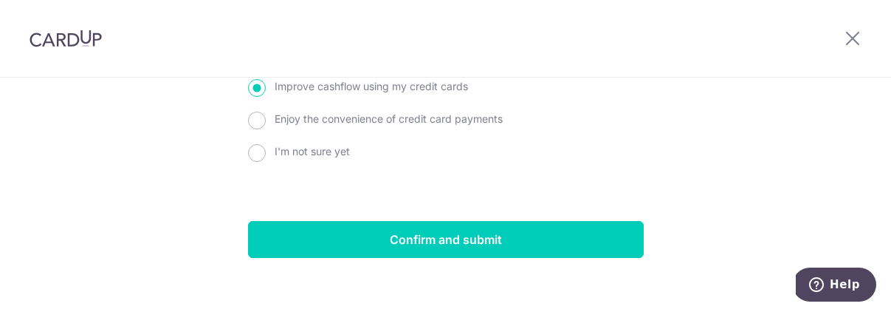
scroll to position [1489, 0]
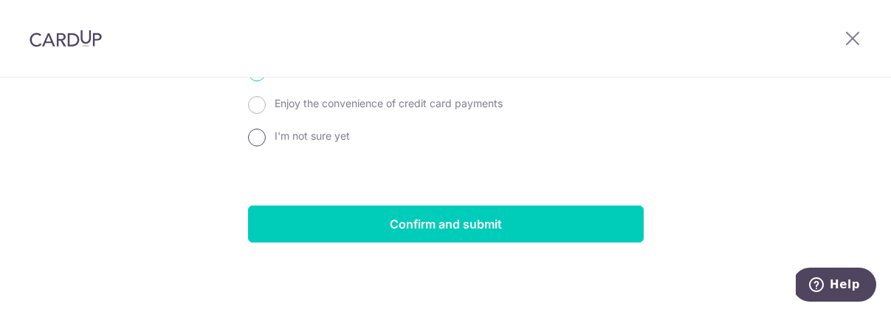
click at [262, 146] on input "I'm not sure yet" at bounding box center [257, 137] width 18 height 18
radio input "true"
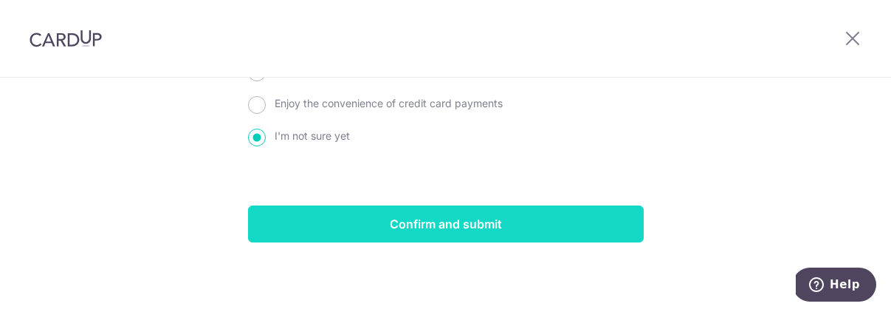
click at [414, 228] on input "Confirm and submit" at bounding box center [446, 223] width 396 height 37
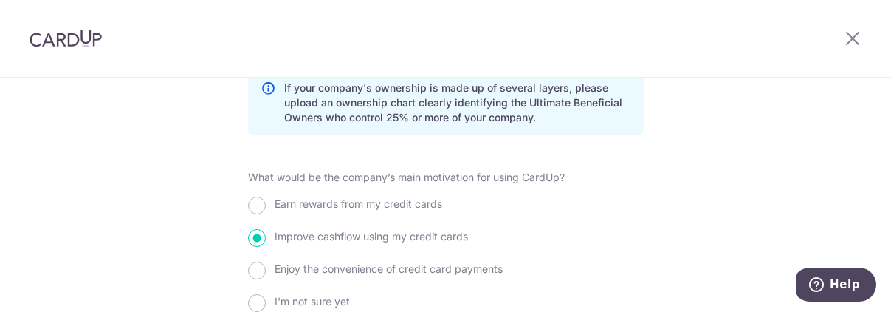
scroll to position [1501, 0]
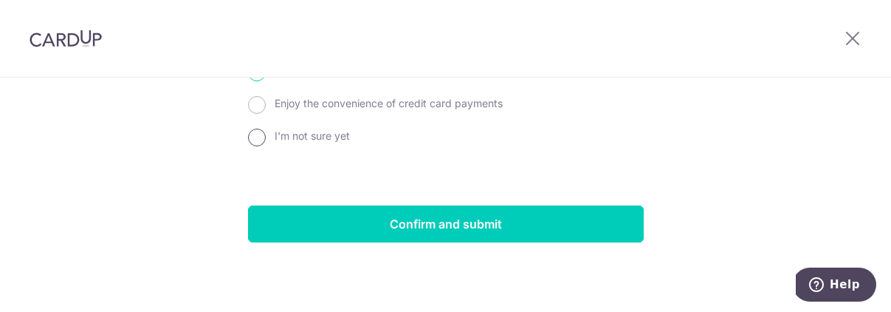
click at [261, 135] on input "I'm not sure yet" at bounding box center [257, 137] width 18 height 18
radio input "true"
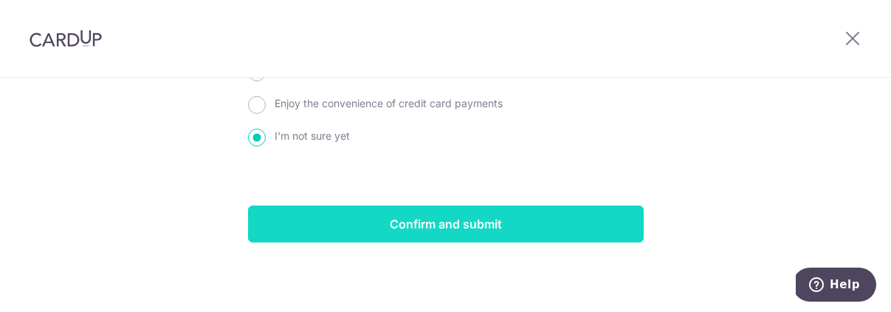
click at [438, 222] on input "Confirm and submit" at bounding box center [446, 223] width 396 height 37
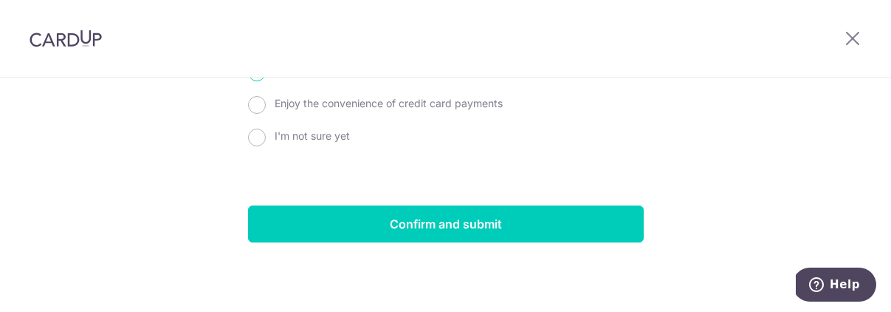
scroll to position [1501, 0]
click at [257, 136] on input "I'm not sure yet" at bounding box center [257, 137] width 18 height 18
radio input "true"
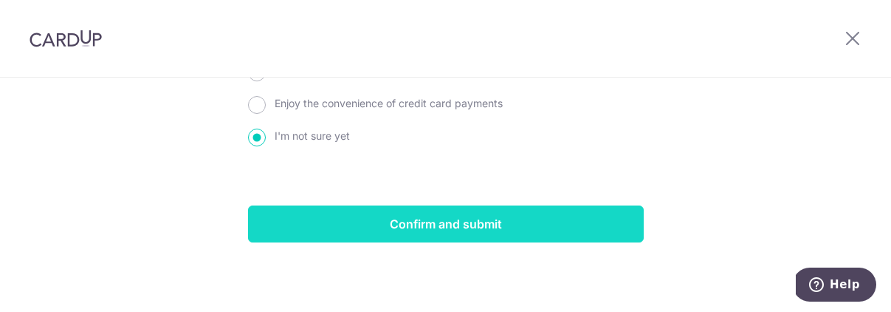
click at [418, 223] on input "Confirm and submit" at bounding box center [446, 223] width 396 height 37
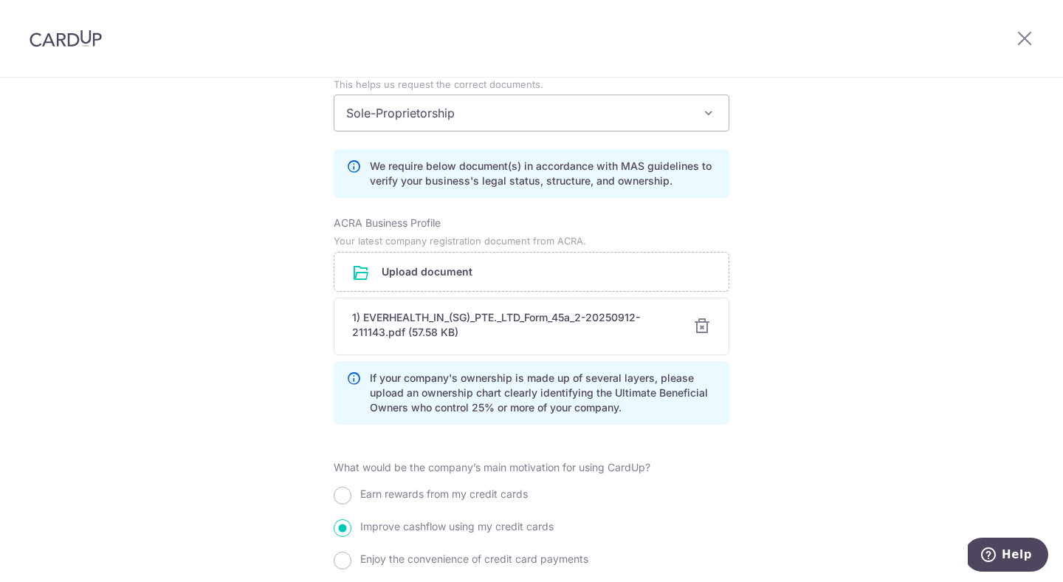
scroll to position [1231, 0]
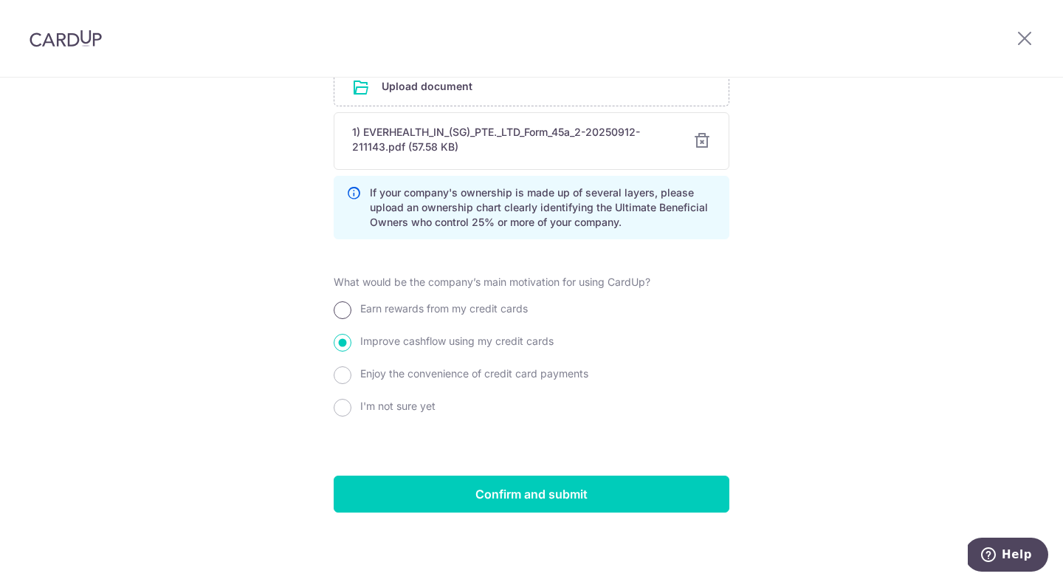
click at [346, 311] on input "Earn rewards from my credit cards" at bounding box center [343, 310] width 18 height 18
radio input "true"
click at [343, 311] on input "Improve cashflow using my credit cards" at bounding box center [343, 343] width 18 height 18
radio input "true"
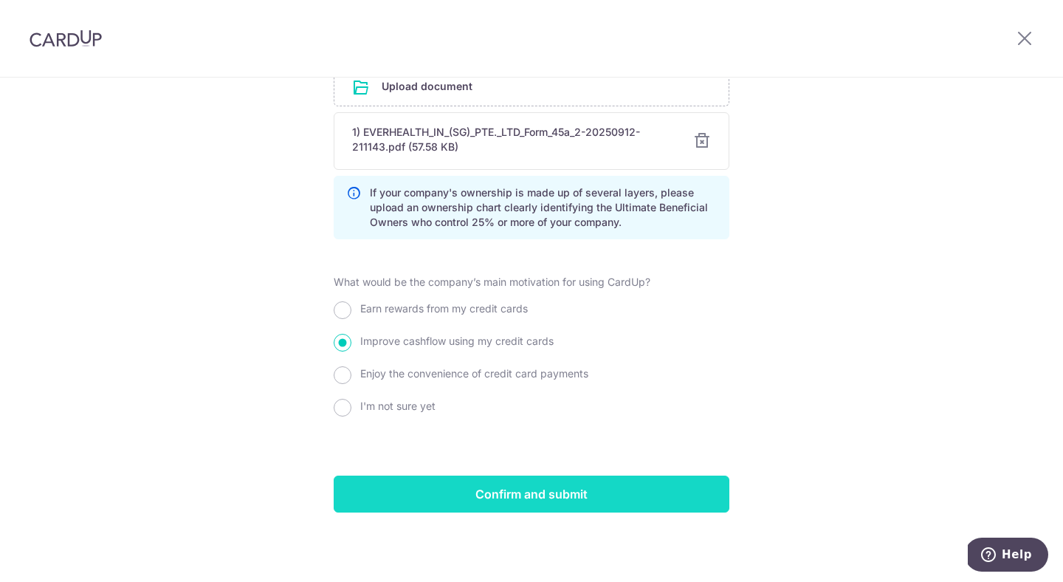
click at [511, 311] on input "Confirm and submit" at bounding box center [532, 494] width 396 height 37
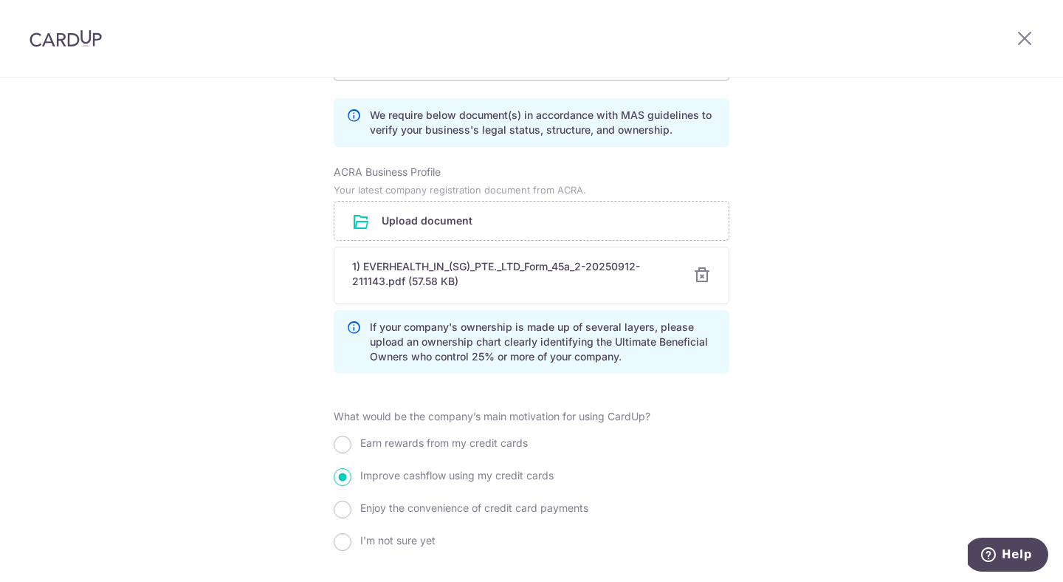
scroll to position [1231, 0]
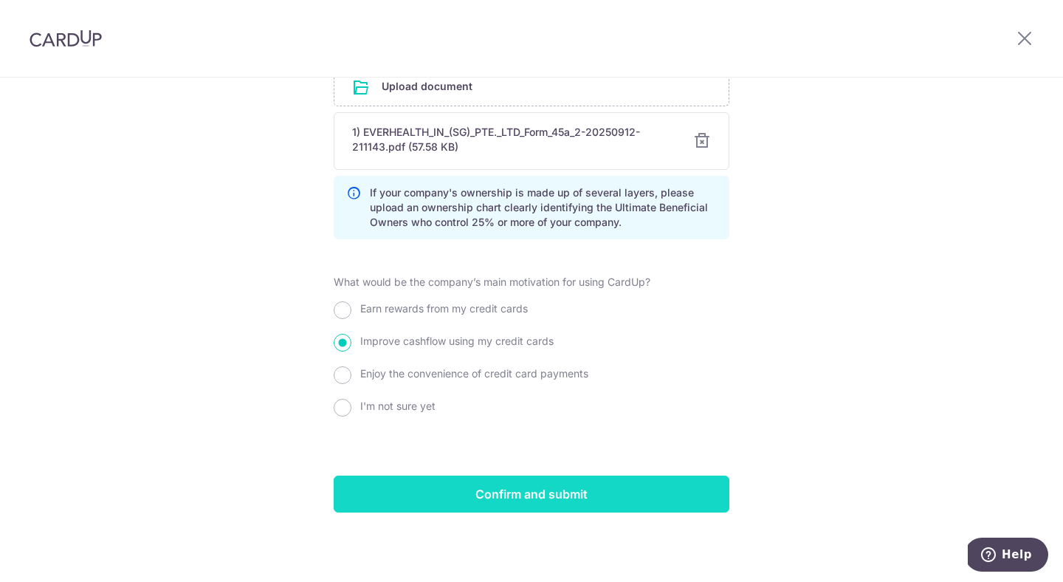
click at [535, 504] on input "Confirm and submit" at bounding box center [532, 494] width 396 height 37
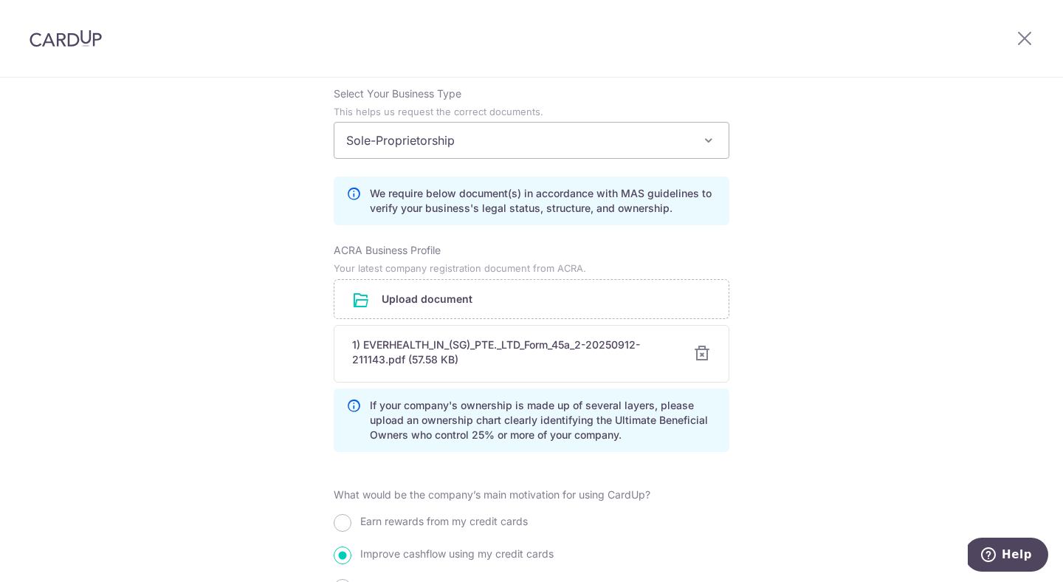
scroll to position [1231, 0]
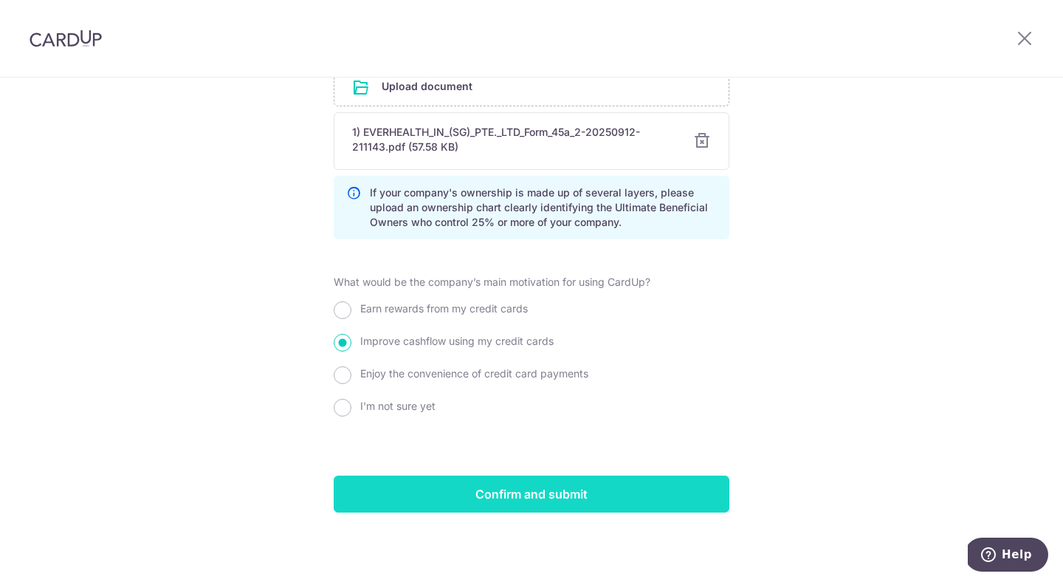
click at [545, 493] on input "Confirm and submit" at bounding box center [532, 494] width 396 height 37
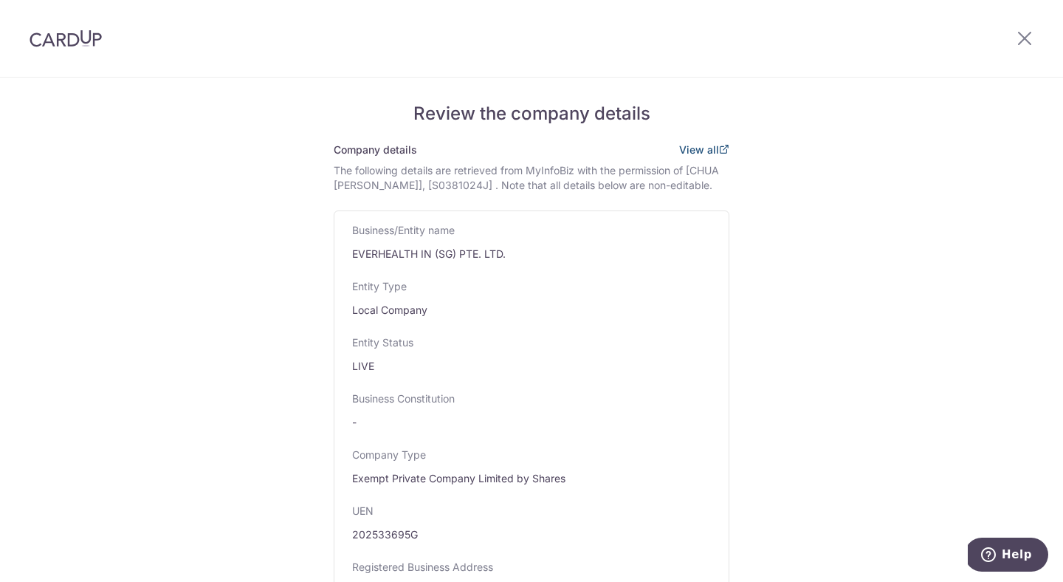
click at [706, 154] on link "View all" at bounding box center [704, 149] width 50 height 13
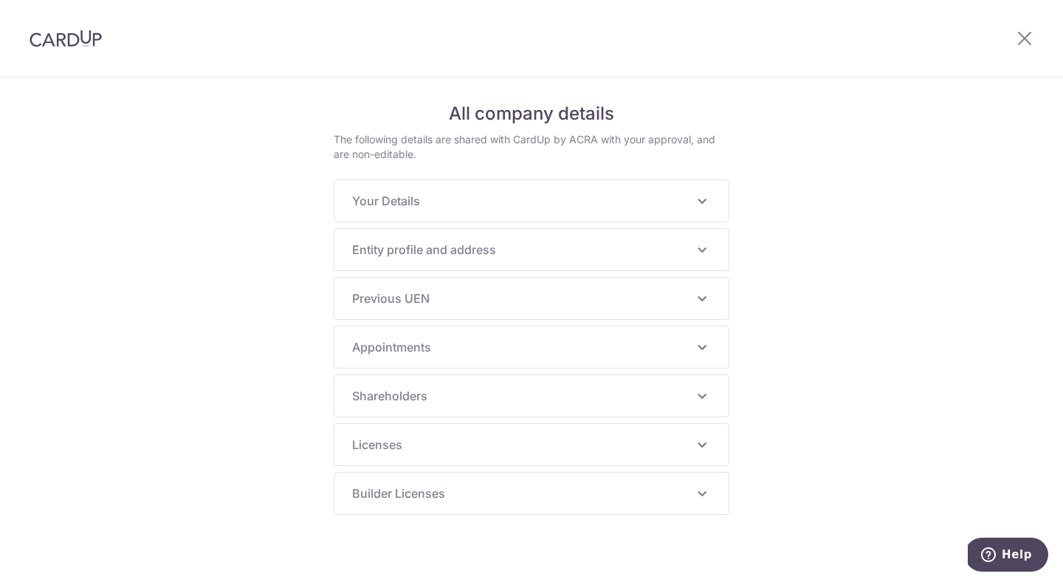
click at [711, 292] on icon at bounding box center [702, 298] width 18 height 18
click at [703, 298] on icon at bounding box center [702, 298] width 18 height 18
click at [706, 251] on icon at bounding box center [702, 250] width 18 height 18
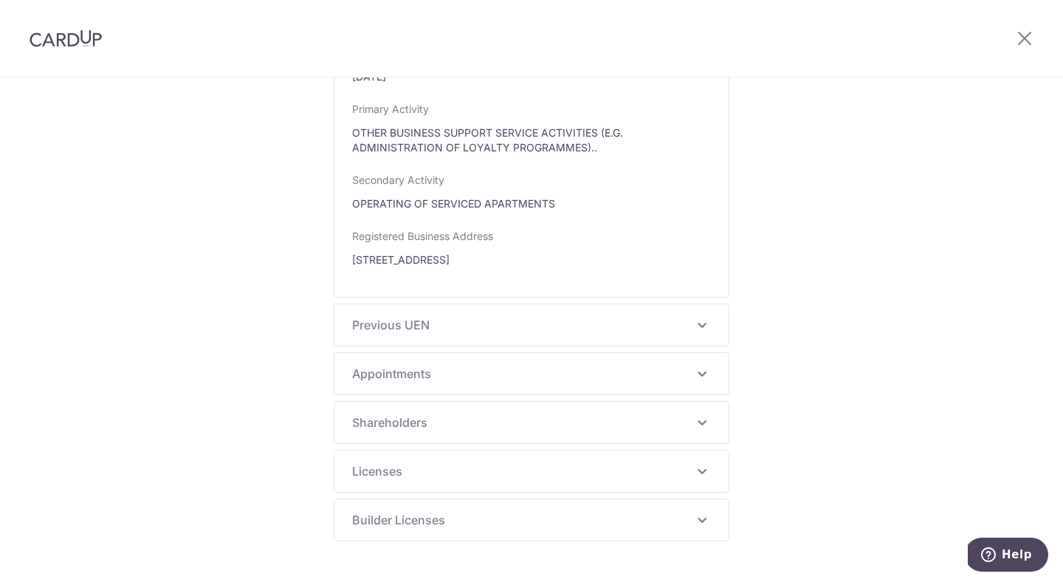
scroll to position [702, 0]
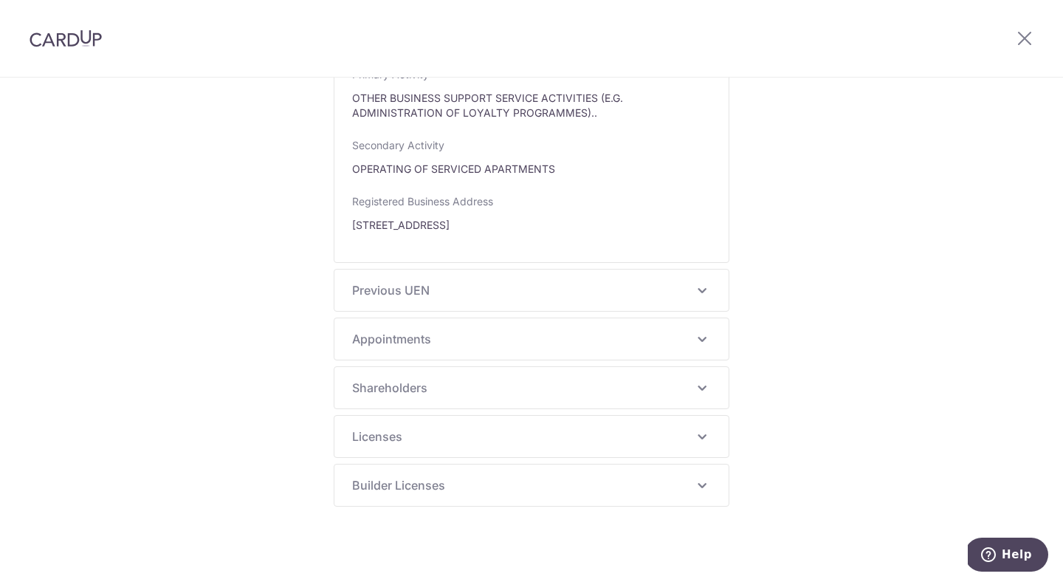
click at [695, 346] on icon at bounding box center [702, 339] width 18 height 18
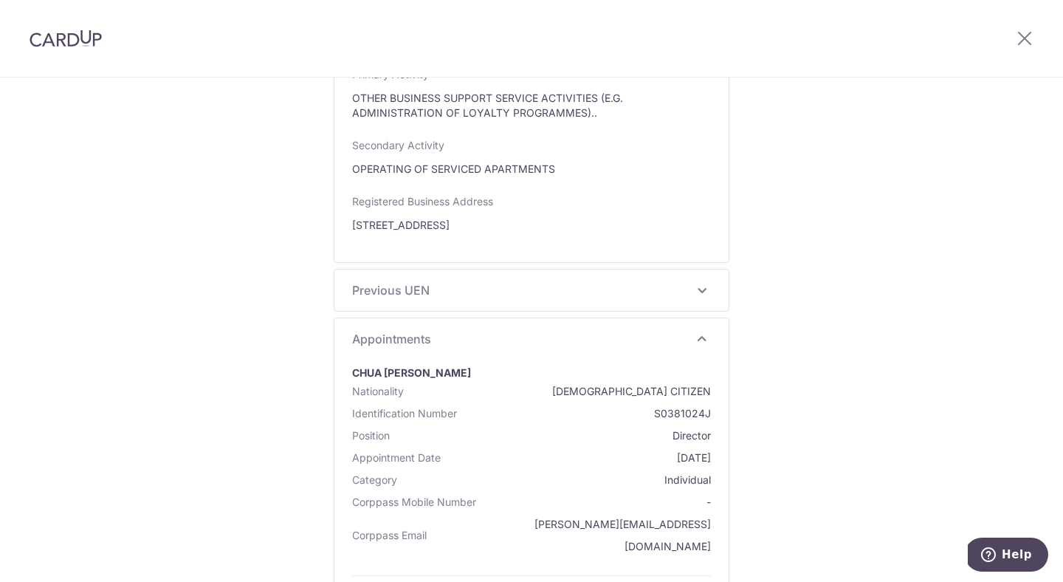
scroll to position [1132, 0]
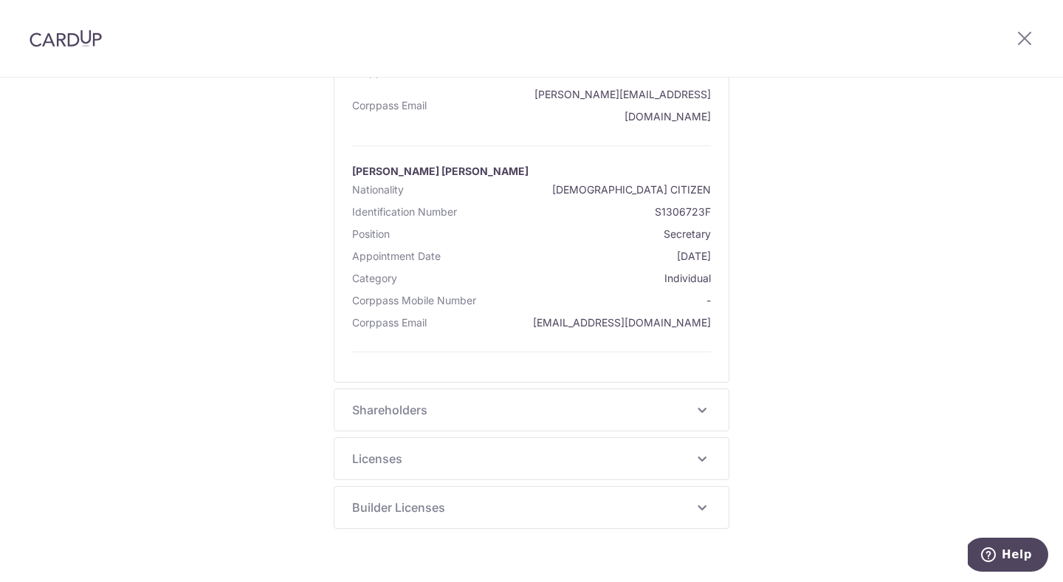
click at [610, 401] on span "Shareholders" at bounding box center [522, 410] width 341 height 18
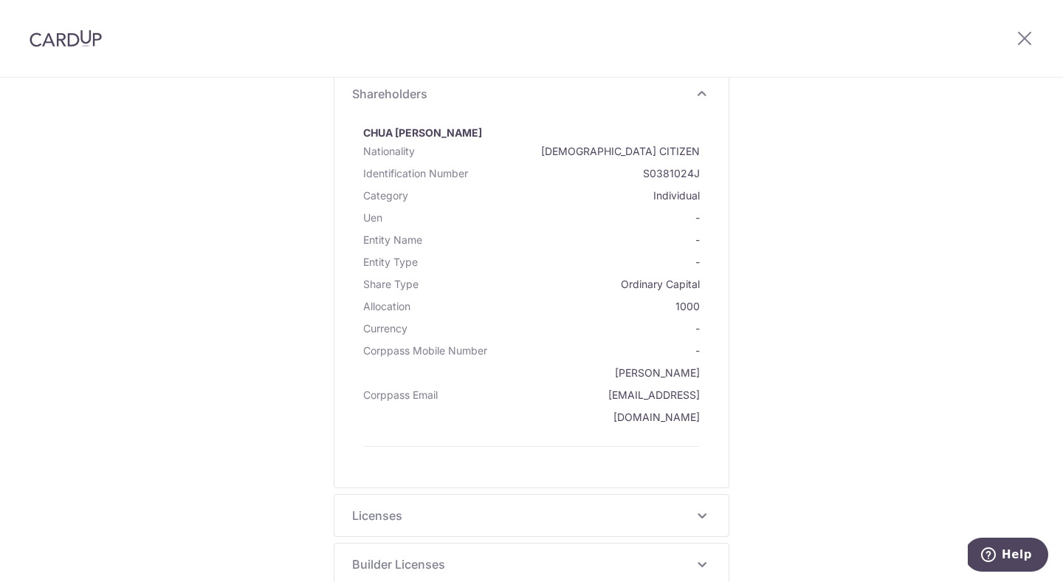
scroll to position [1461, 0]
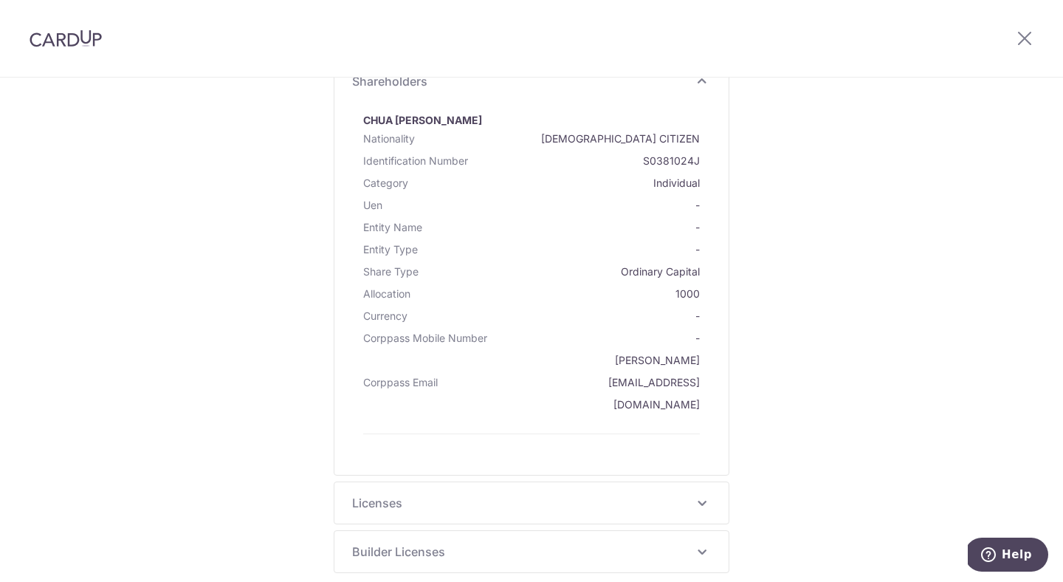
click at [693, 494] on span "Licenses" at bounding box center [522, 503] width 341 height 18
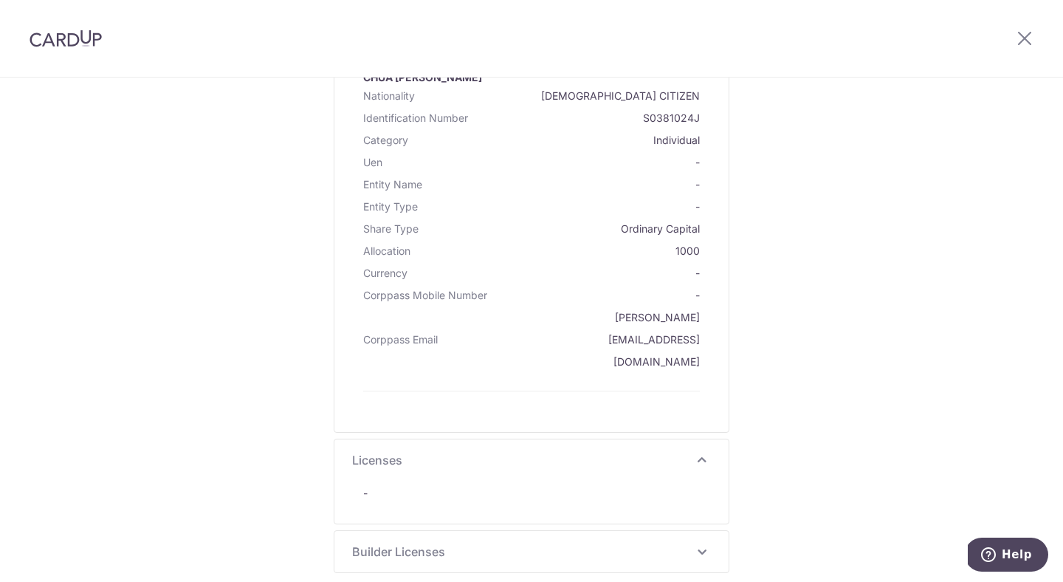
click at [700, 543] on icon at bounding box center [702, 552] width 18 height 18
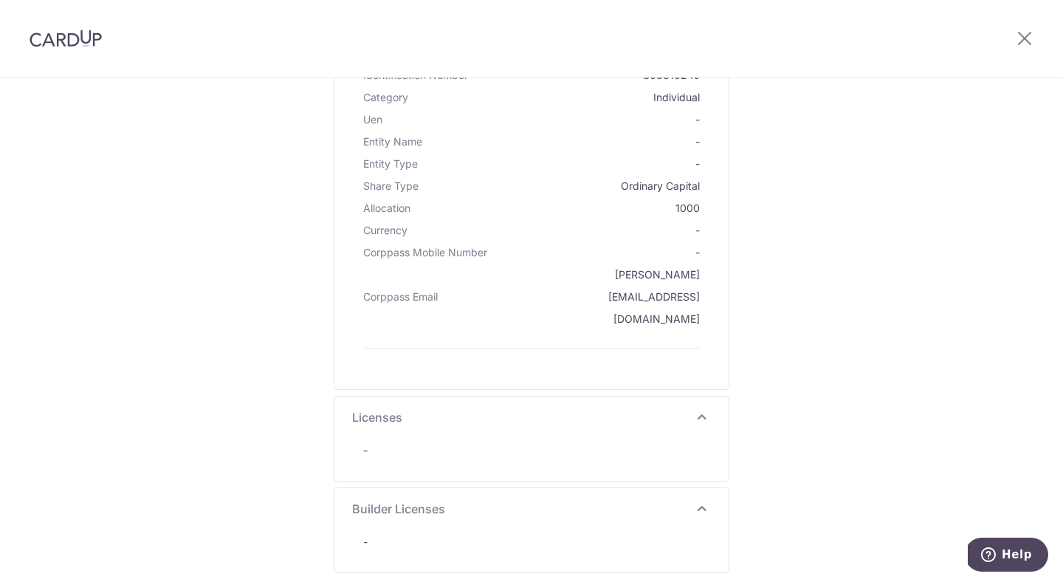
click at [64, 45] on img at bounding box center [66, 39] width 72 height 18
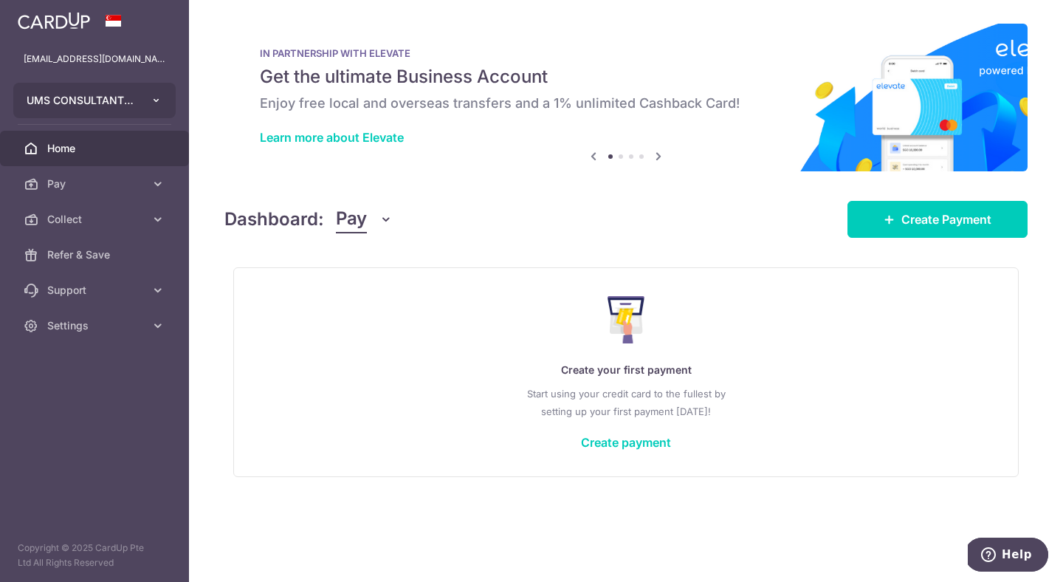
click at [101, 112] on button "UMS CONSULTANT PTE. LTD." at bounding box center [94, 100] width 162 height 35
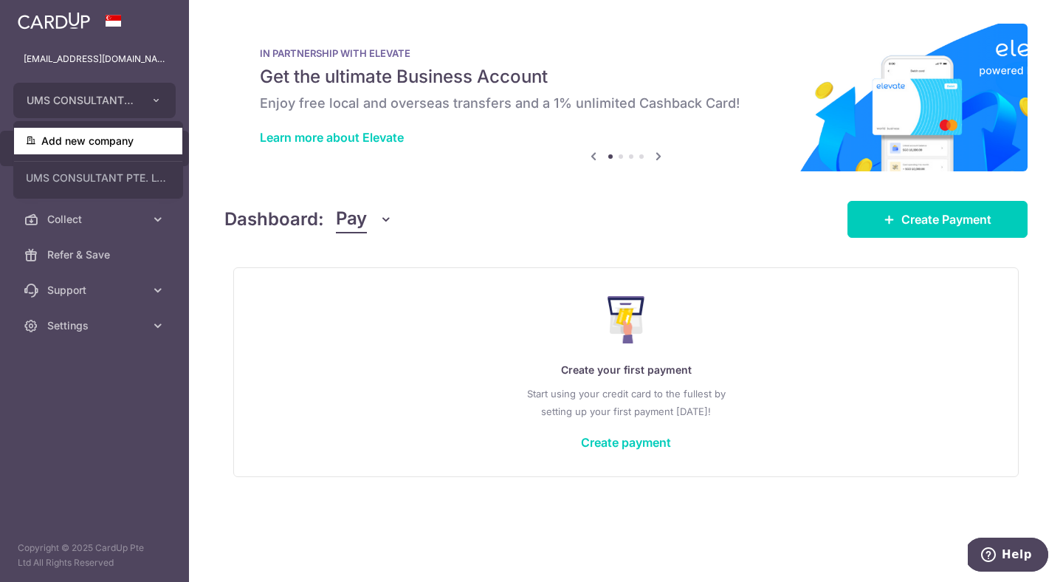
click at [103, 139] on link "Add new company" at bounding box center [98, 141] width 168 height 27
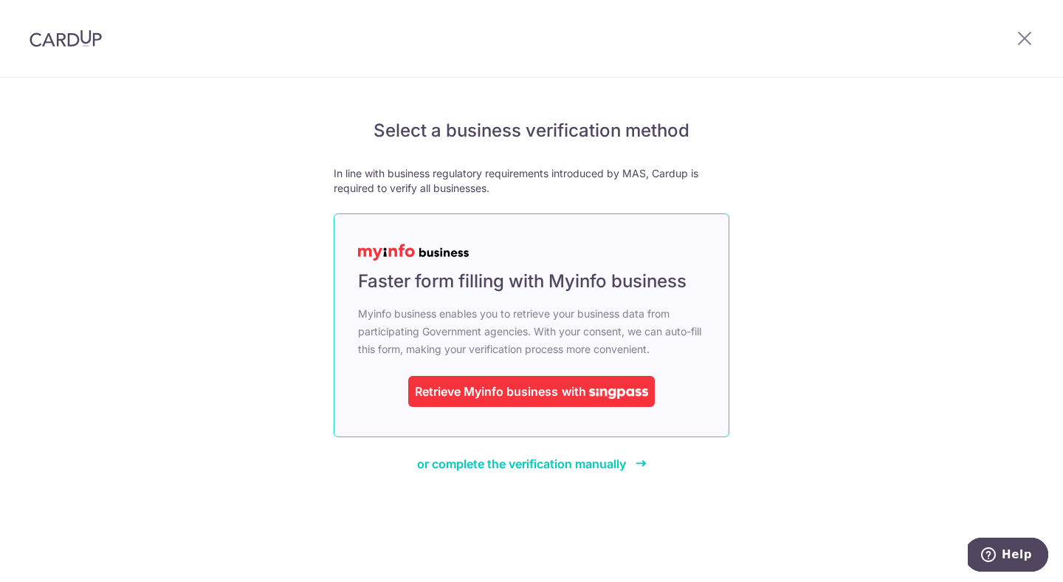
click at [480, 385] on div "Retrieve Myinfo business" at bounding box center [486, 392] width 143 height 18
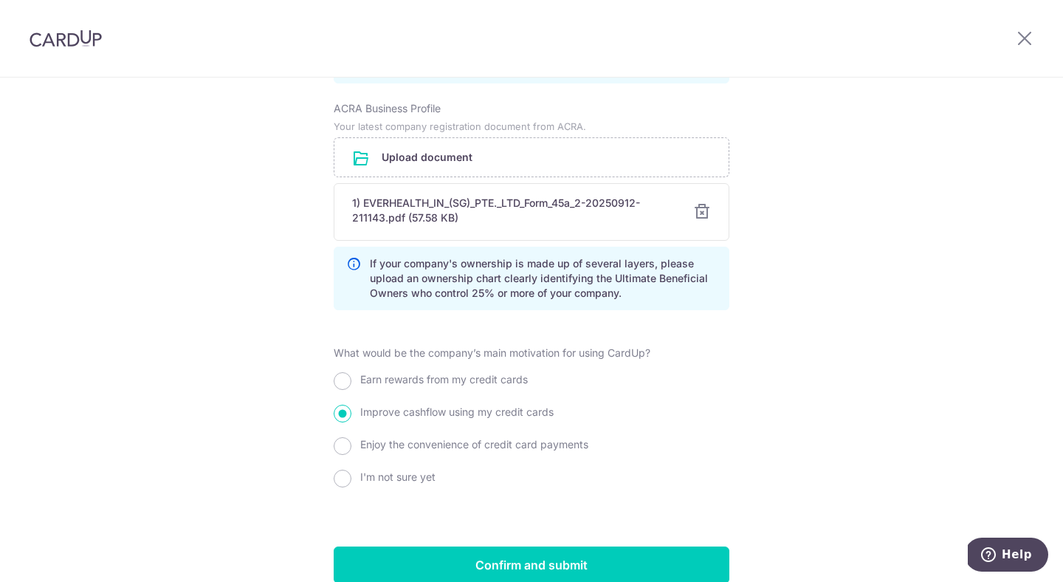
scroll to position [1231, 0]
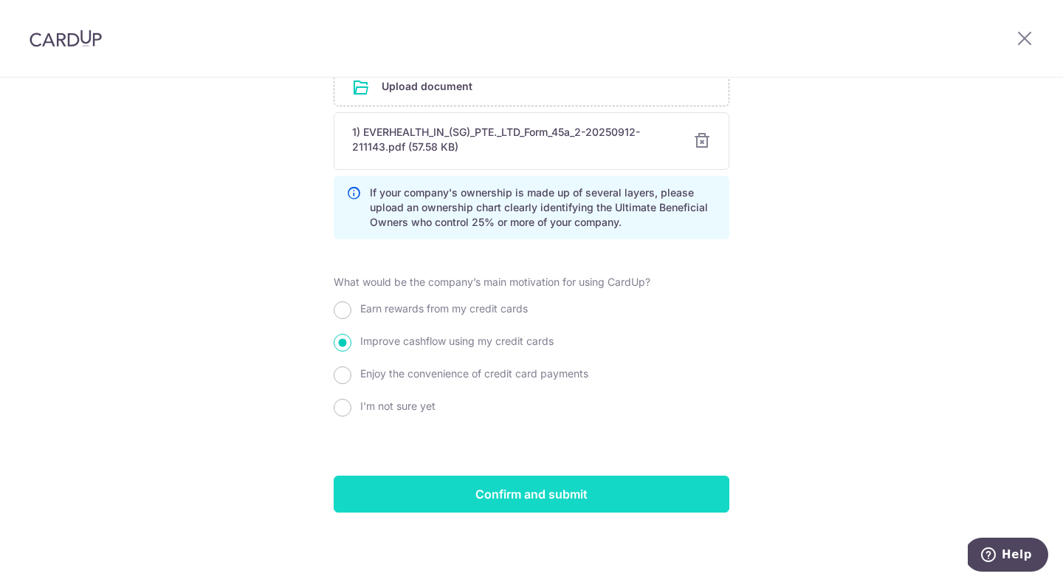
click at [508, 492] on input "Confirm and submit" at bounding box center [532, 494] width 396 height 37
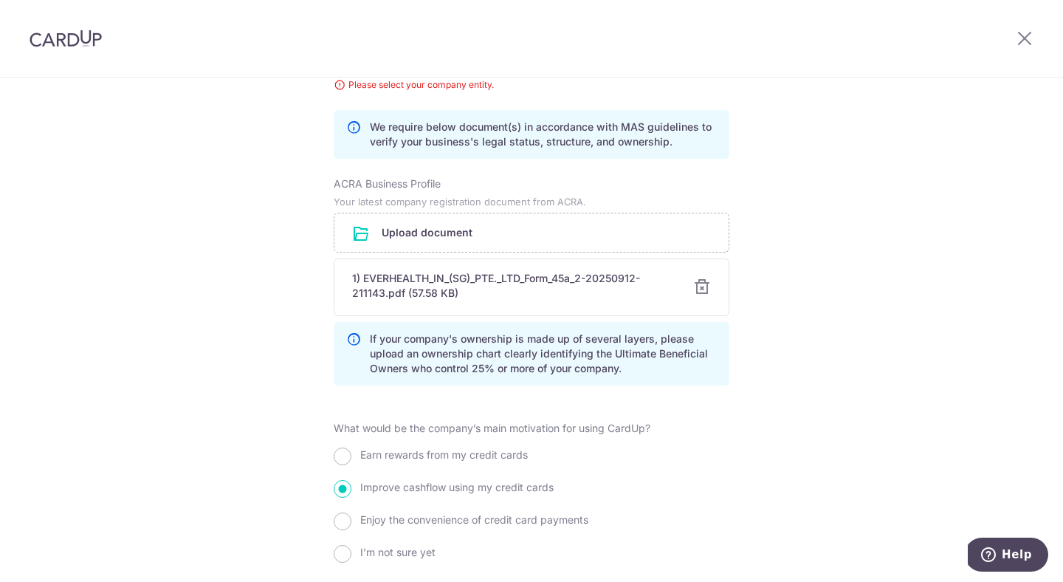
scroll to position [1252, 0]
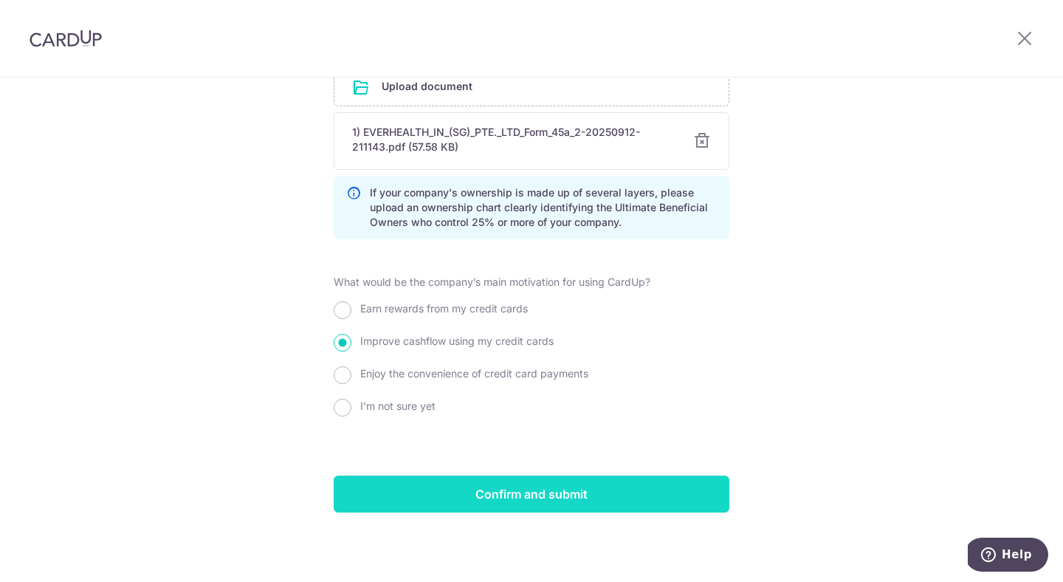
click at [508, 493] on input "Confirm and submit" at bounding box center [532, 494] width 396 height 37
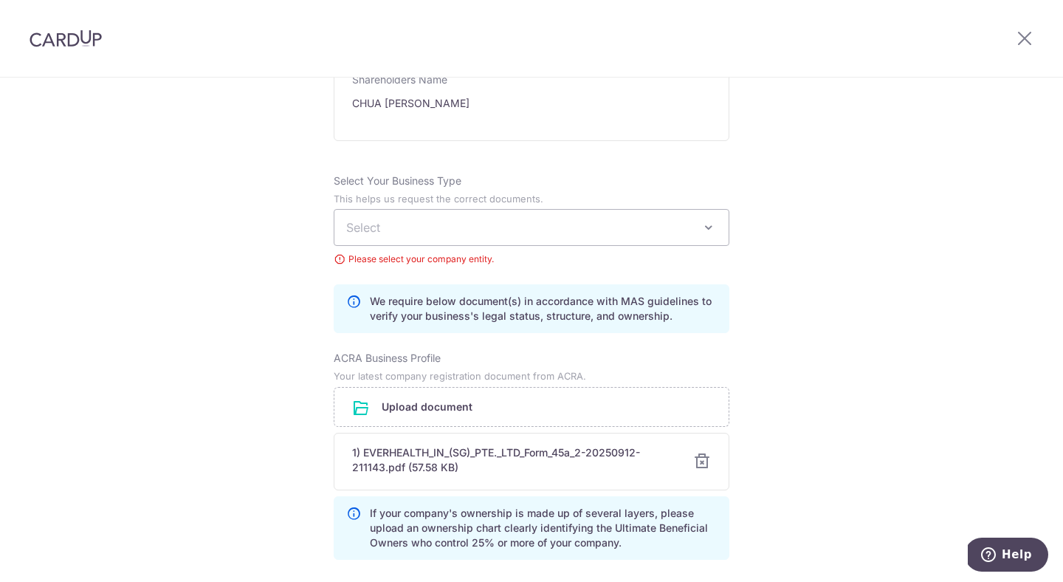
scroll to position [915, 0]
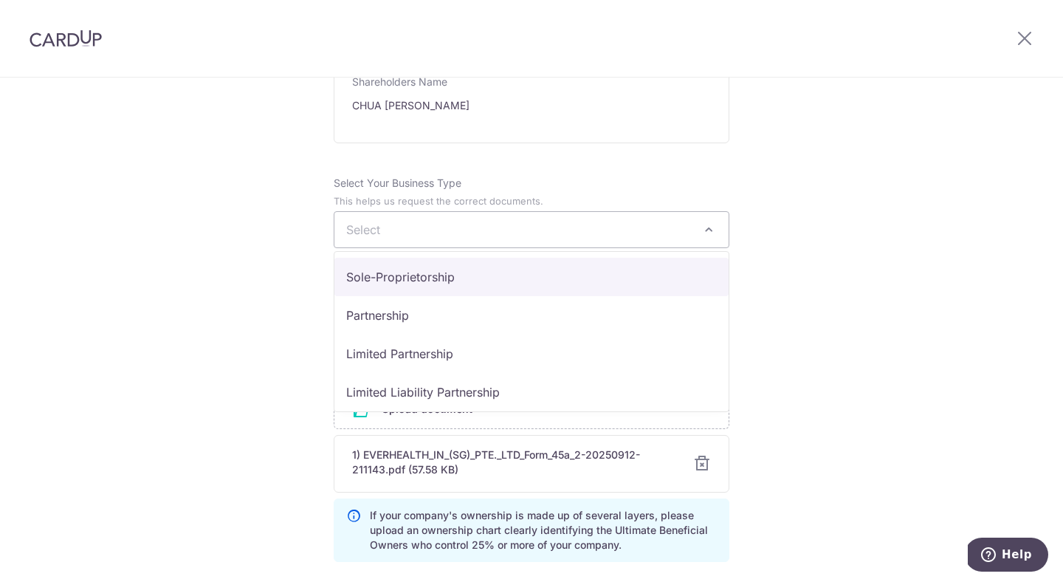
click at [531, 231] on span "Select" at bounding box center [532, 229] width 394 height 35
select select "Sole-Proprietorship"
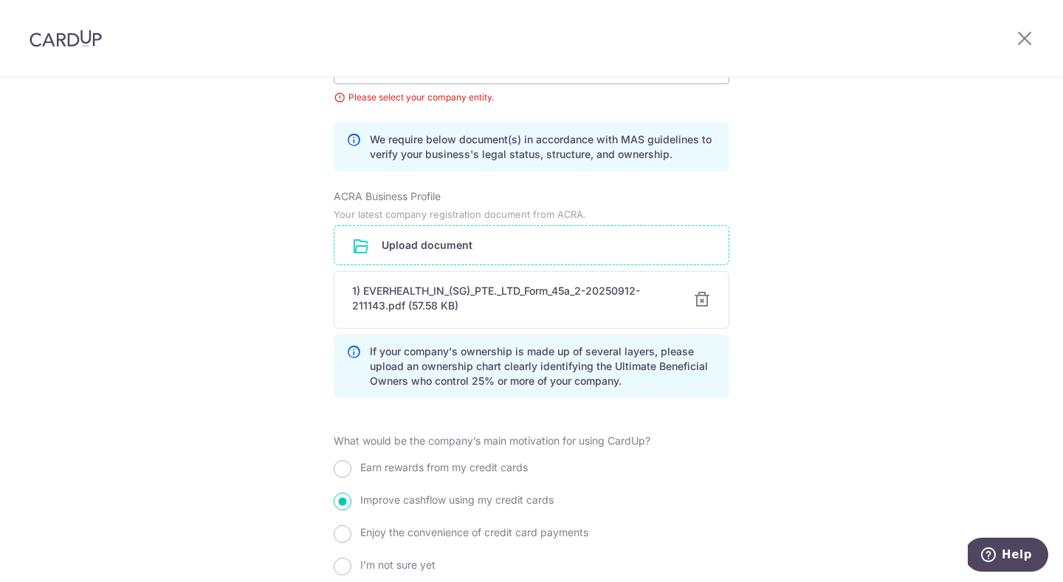
scroll to position [1252, 0]
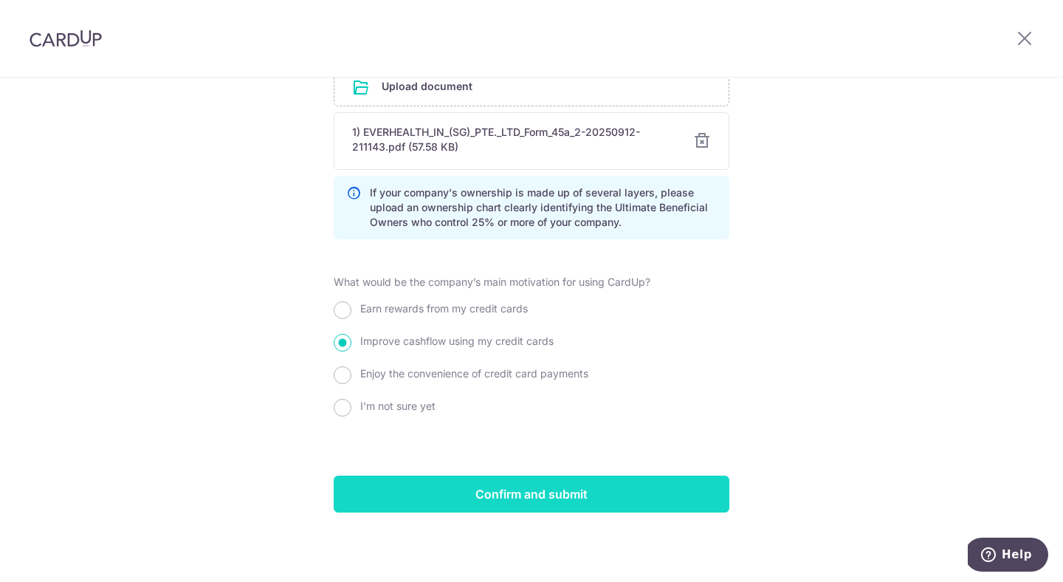
click at [511, 499] on input "Confirm and submit" at bounding box center [532, 494] width 396 height 37
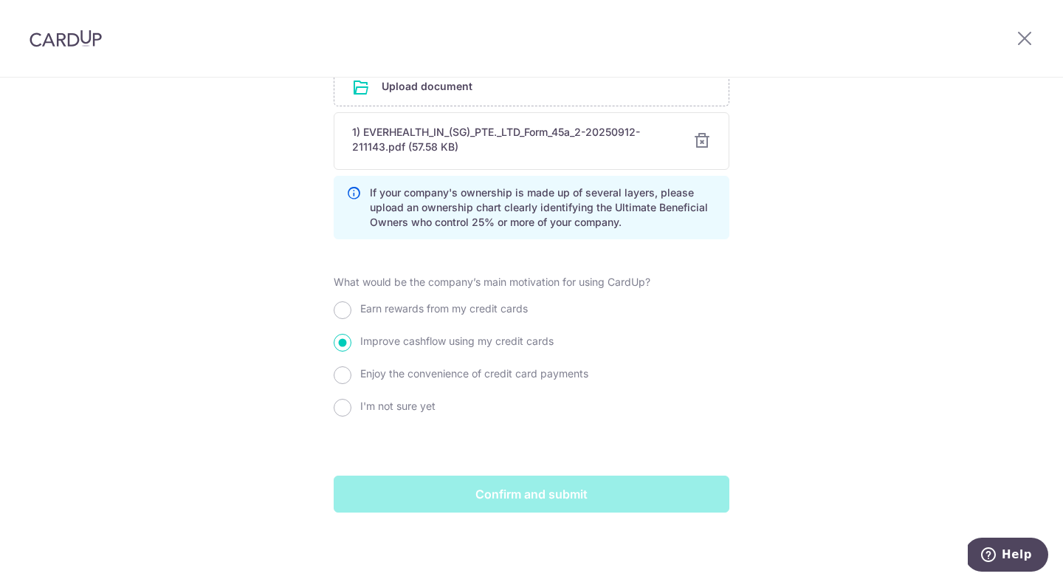
click at [513, 490] on div "Confirm and submit" at bounding box center [532, 494] width 414 height 37
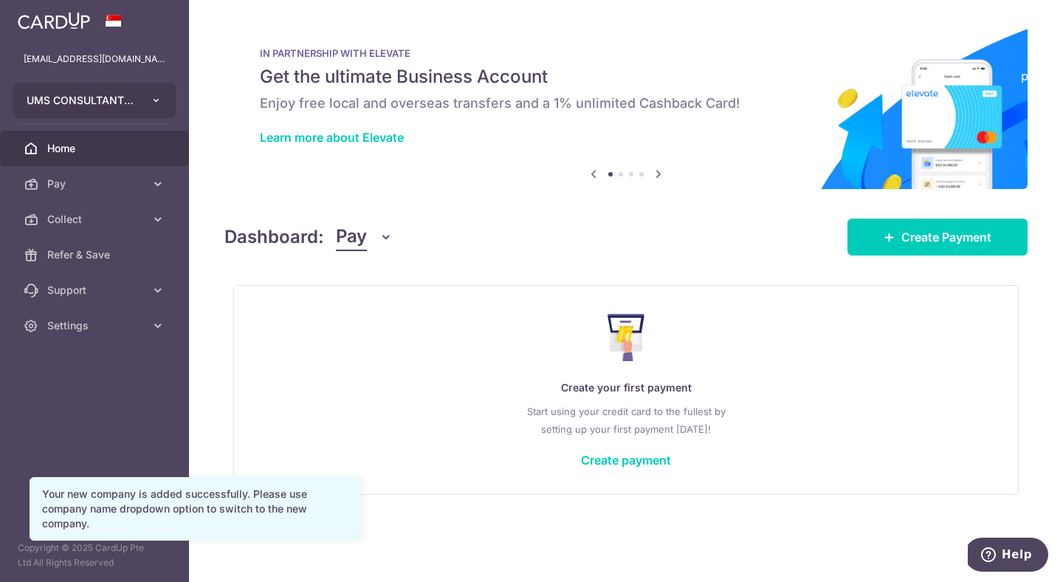
click at [165, 103] on button "UMS CONSULTANT PTE. LTD." at bounding box center [94, 100] width 162 height 35
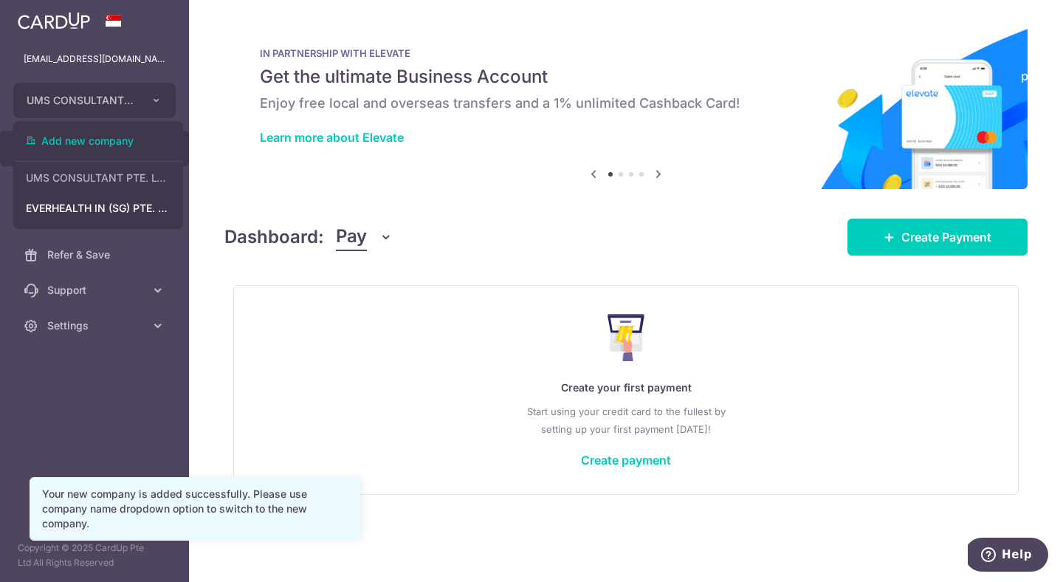
click at [320, 188] on img at bounding box center [625, 106] width 803 height 165
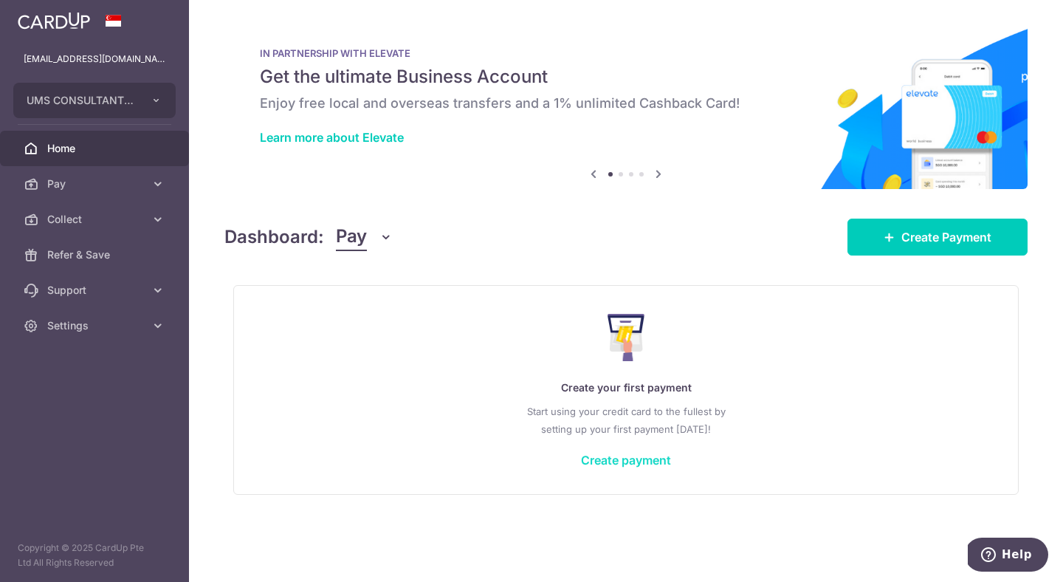
click at [643, 461] on link "Create payment" at bounding box center [626, 460] width 90 height 15
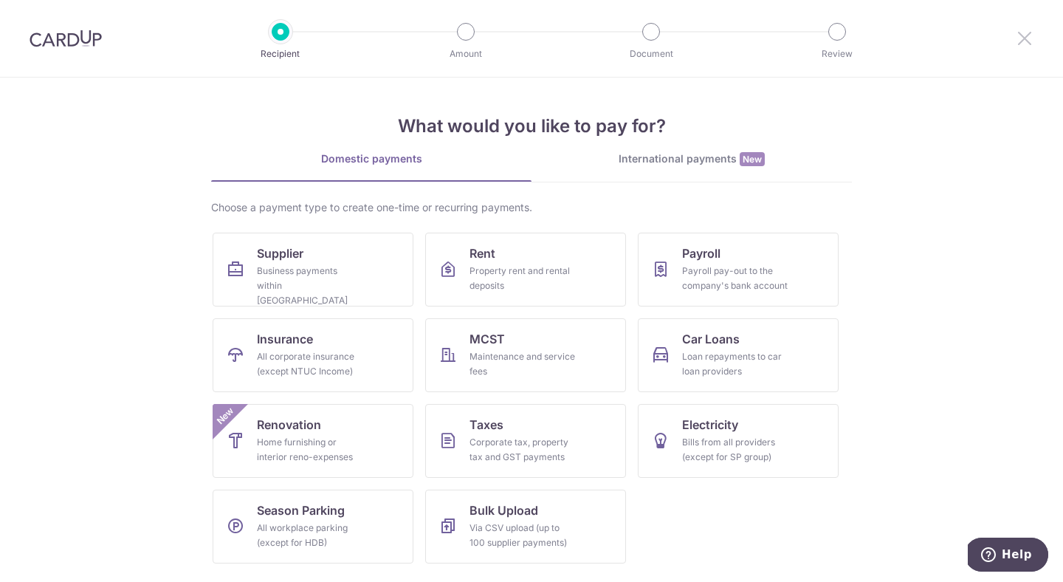
click at [1027, 35] on icon at bounding box center [1025, 38] width 18 height 18
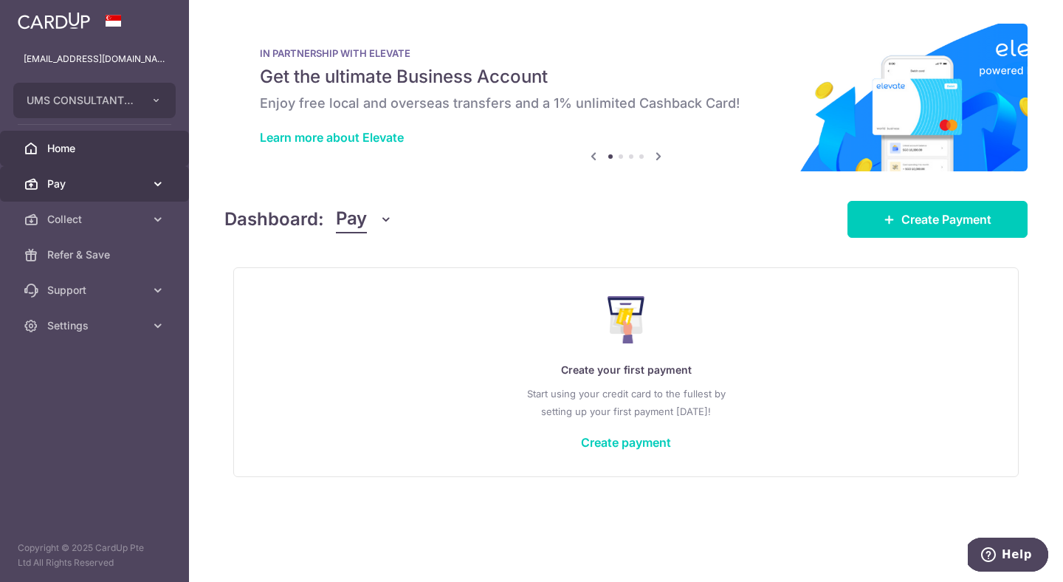
click at [69, 185] on span "Pay" at bounding box center [95, 183] width 97 height 15
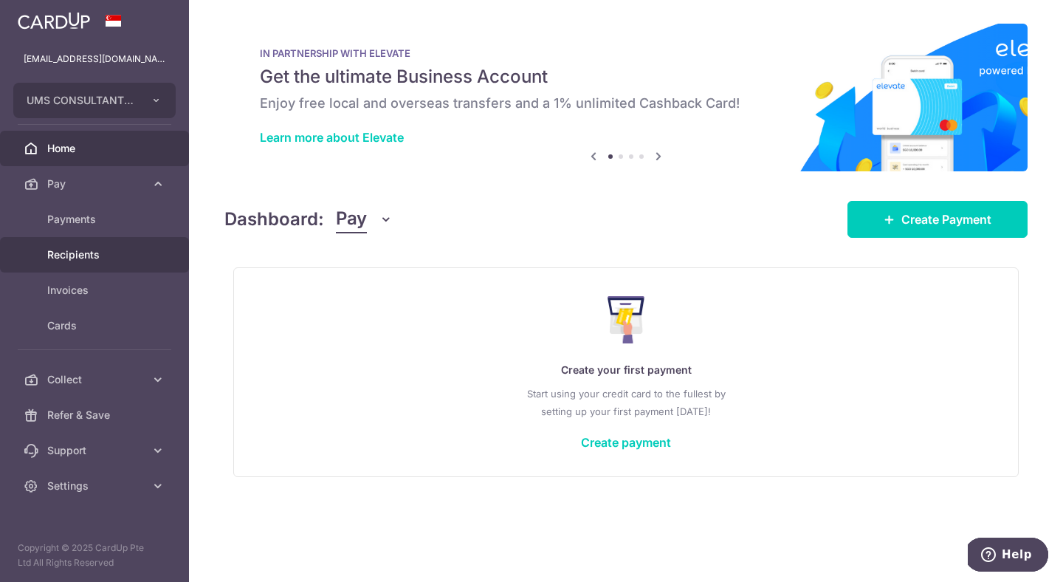
click at [83, 253] on span "Recipients" at bounding box center [95, 254] width 97 height 15
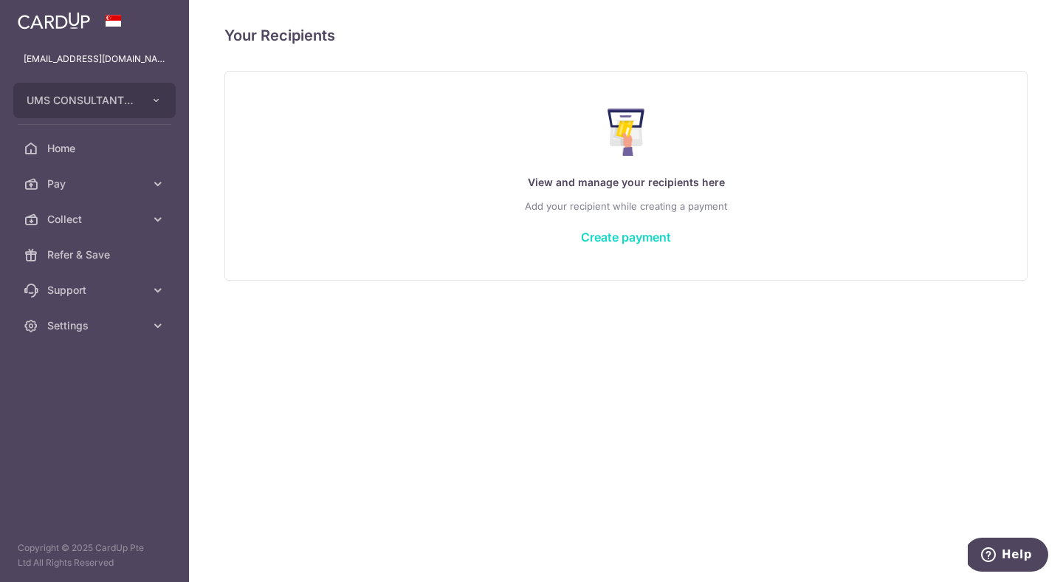
click at [618, 238] on link "Create payment" at bounding box center [626, 237] width 90 height 15
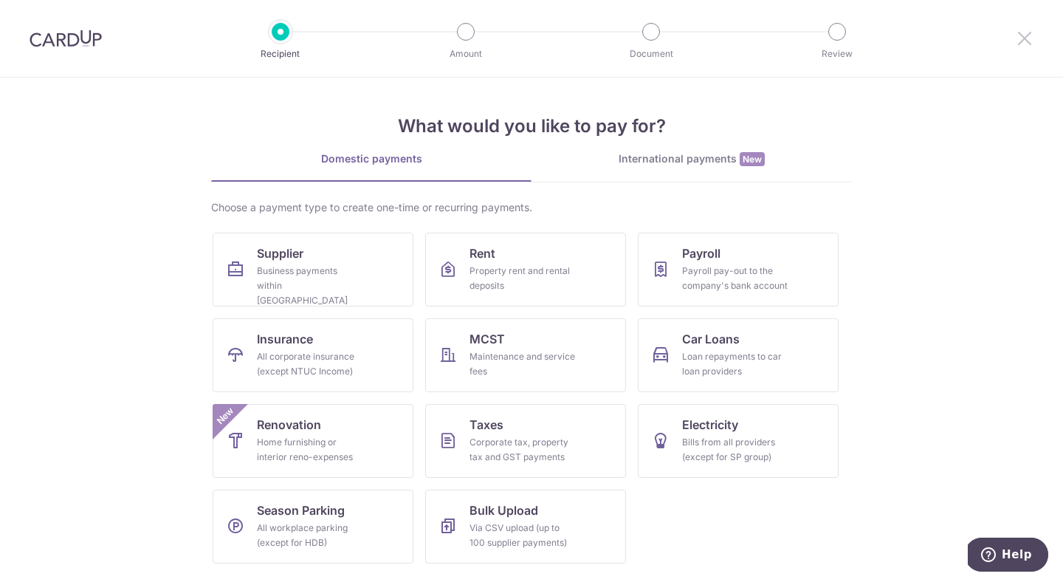
click at [1026, 38] on icon at bounding box center [1025, 38] width 18 height 18
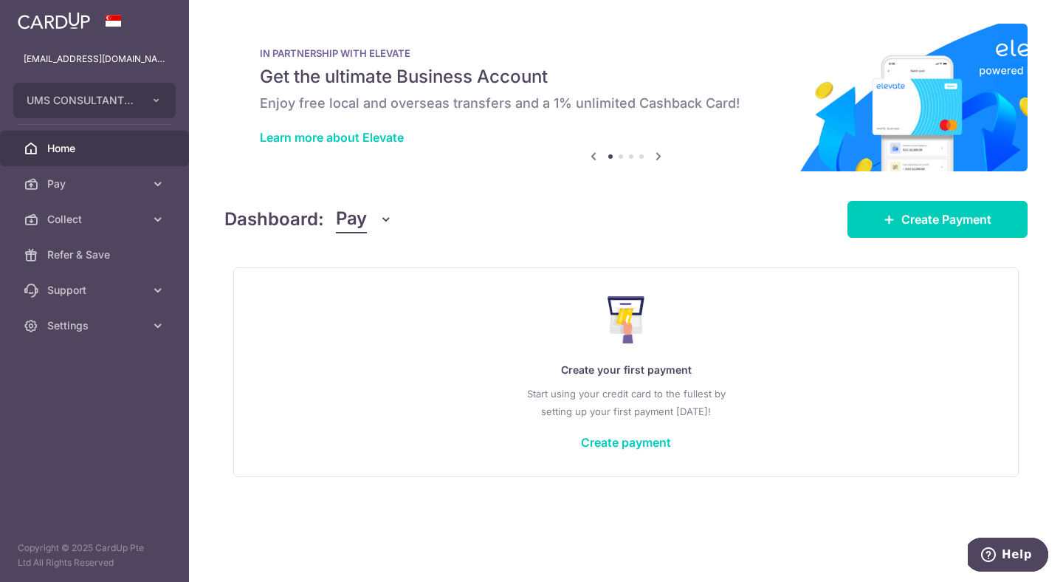
click at [936, 118] on div "IN PARTNERSHIP WITH ELEVATE Get the ultimate Business Account Enjoy free local …" at bounding box center [625, 98] width 803 height 148
click at [928, 112] on h6 "Enjoy free local and overseas transfers and a 1% unlimited Cashback Card!" at bounding box center [626, 104] width 733 height 18
click at [658, 160] on icon at bounding box center [659, 156] width 18 height 18
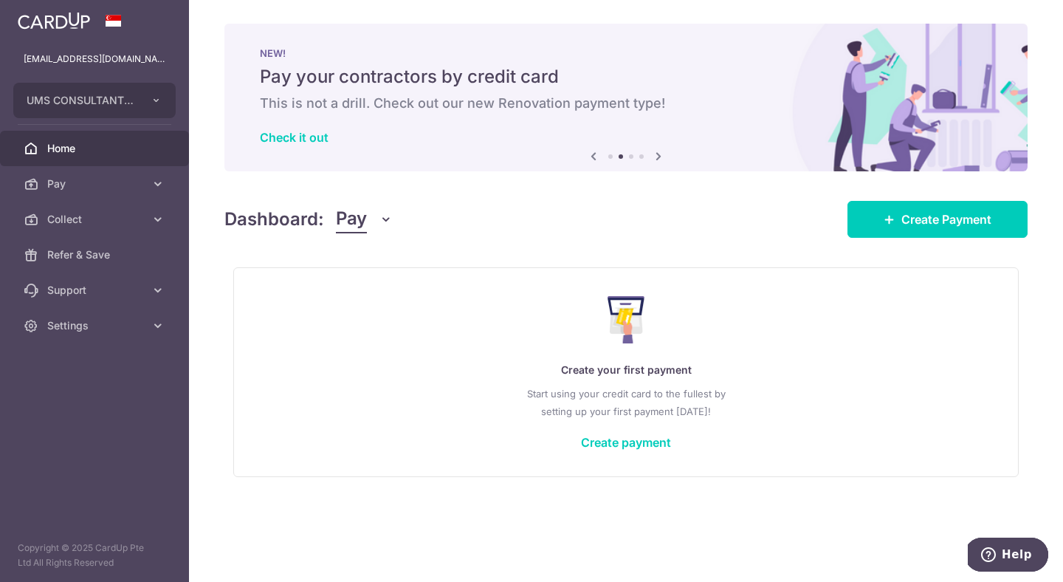
click at [658, 160] on icon at bounding box center [659, 156] width 18 height 18
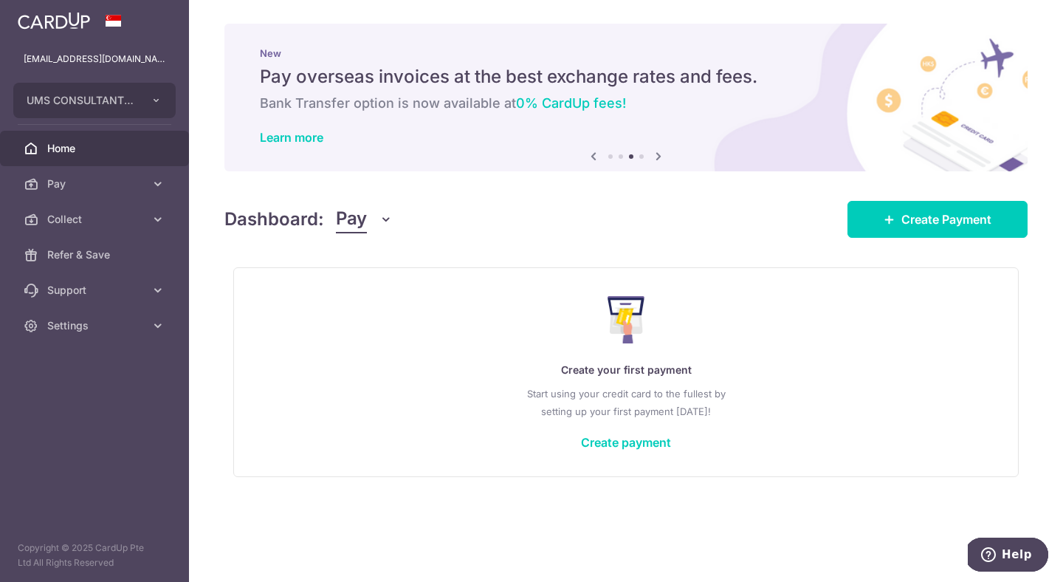
click at [658, 160] on icon at bounding box center [659, 156] width 18 height 18
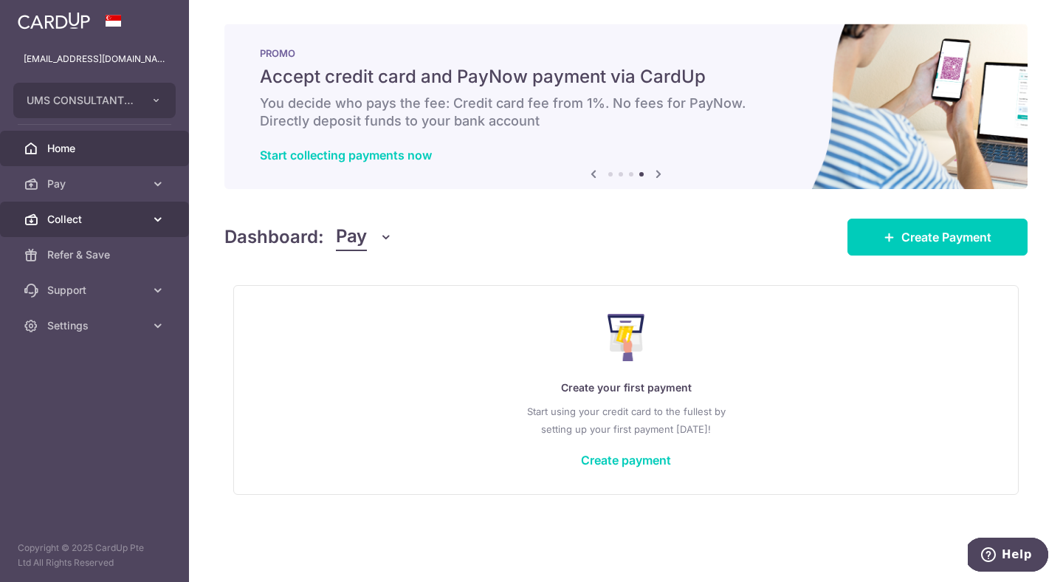
click at [151, 218] on icon at bounding box center [158, 219] width 15 height 15
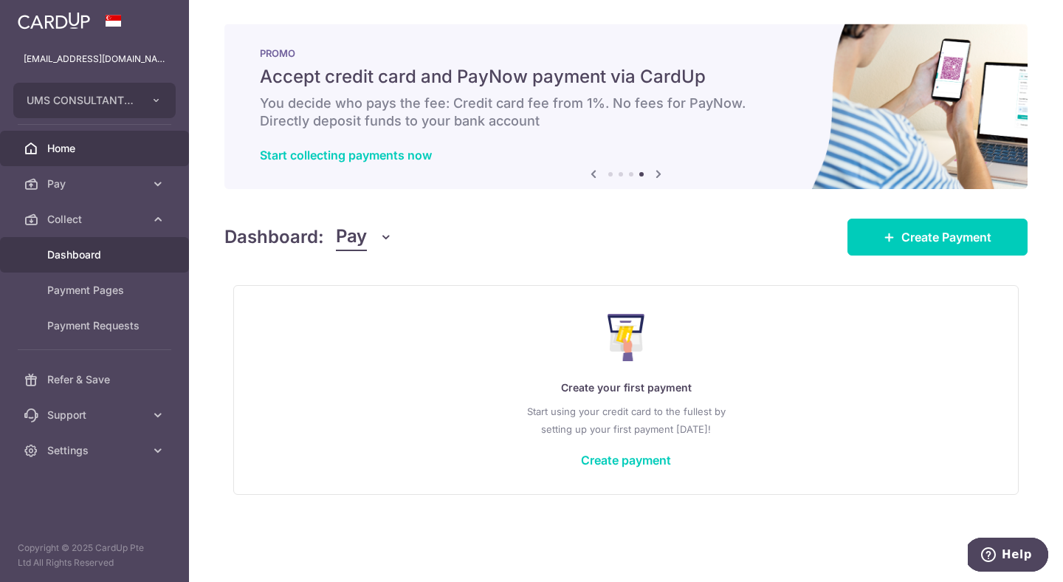
click at [124, 250] on span "Dashboard" at bounding box center [95, 254] width 97 height 15
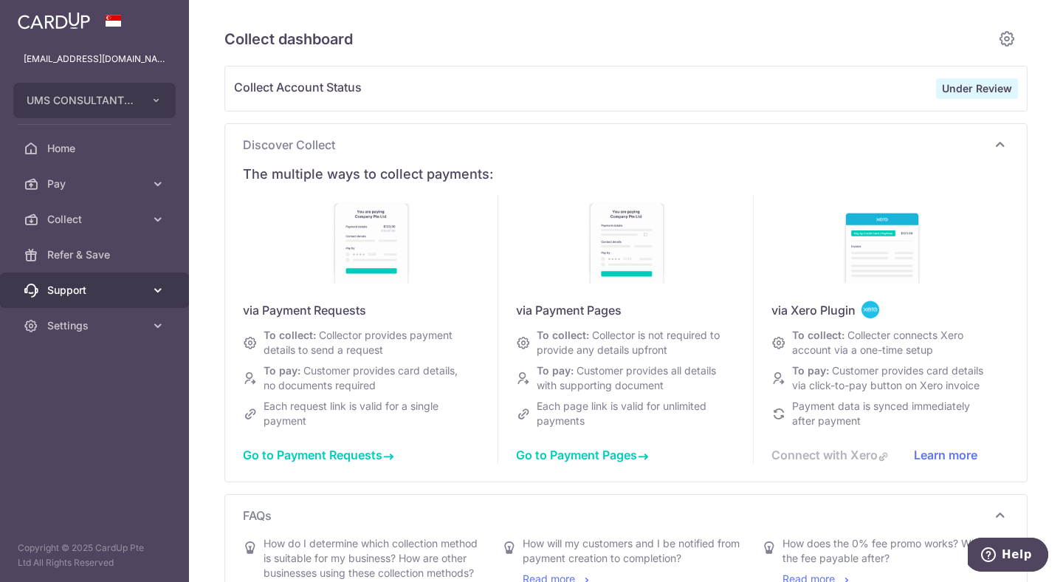
click at [122, 298] on link "Support" at bounding box center [94, 289] width 189 height 35
click at [118, 395] on ul "FAQ Contact Us" at bounding box center [94, 352] width 189 height 89
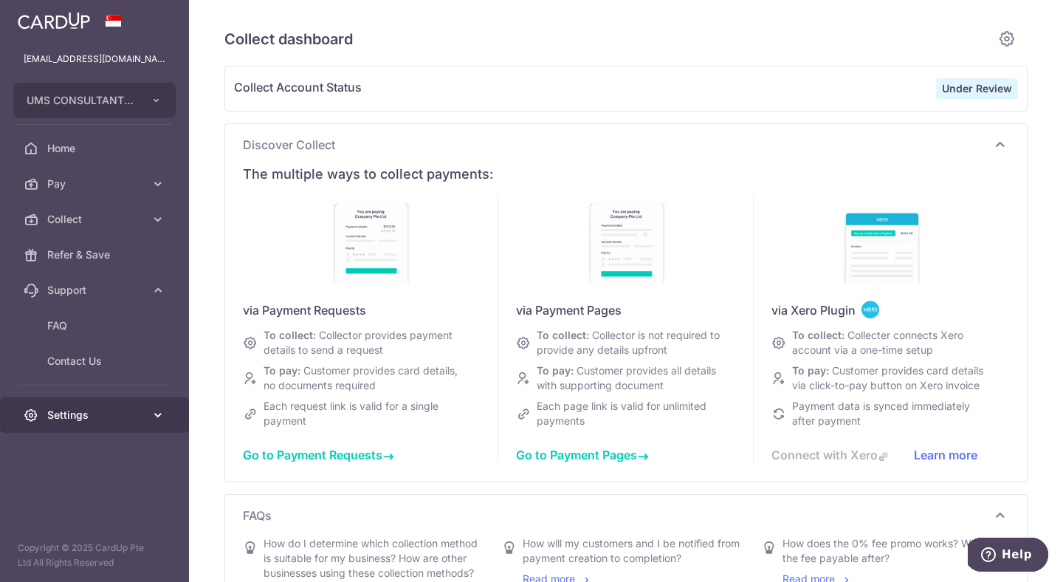
click at [116, 417] on span "Settings" at bounding box center [95, 415] width 97 height 15
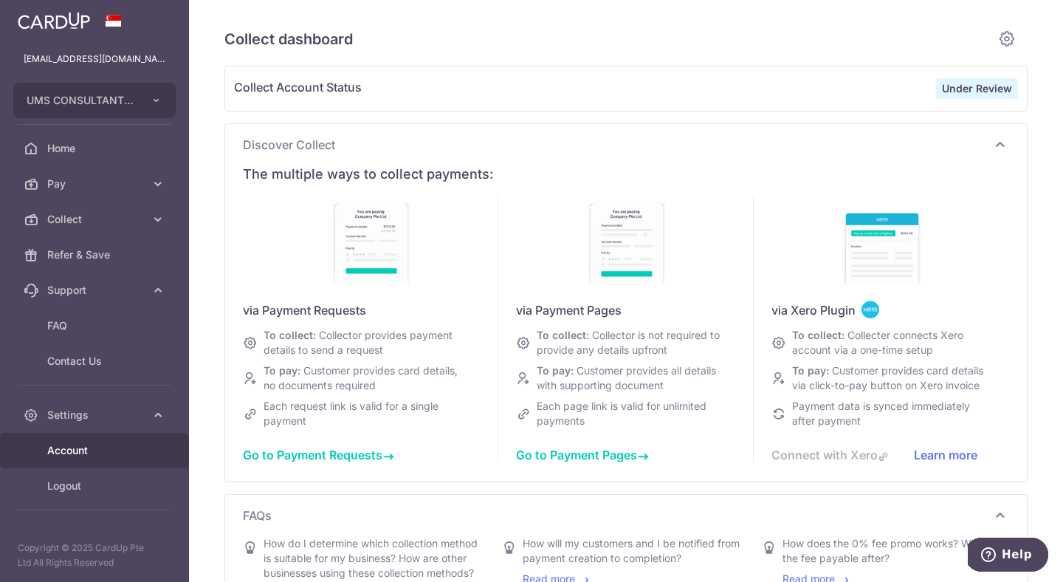
click at [108, 456] on span "Account" at bounding box center [95, 450] width 97 height 15
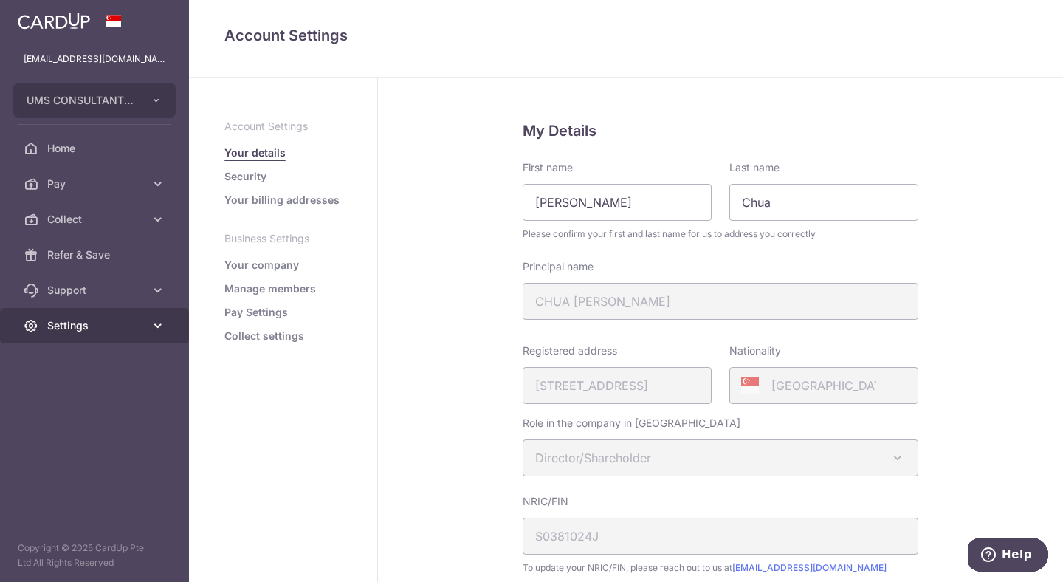
click at [86, 320] on span "Settings" at bounding box center [95, 325] width 97 height 15
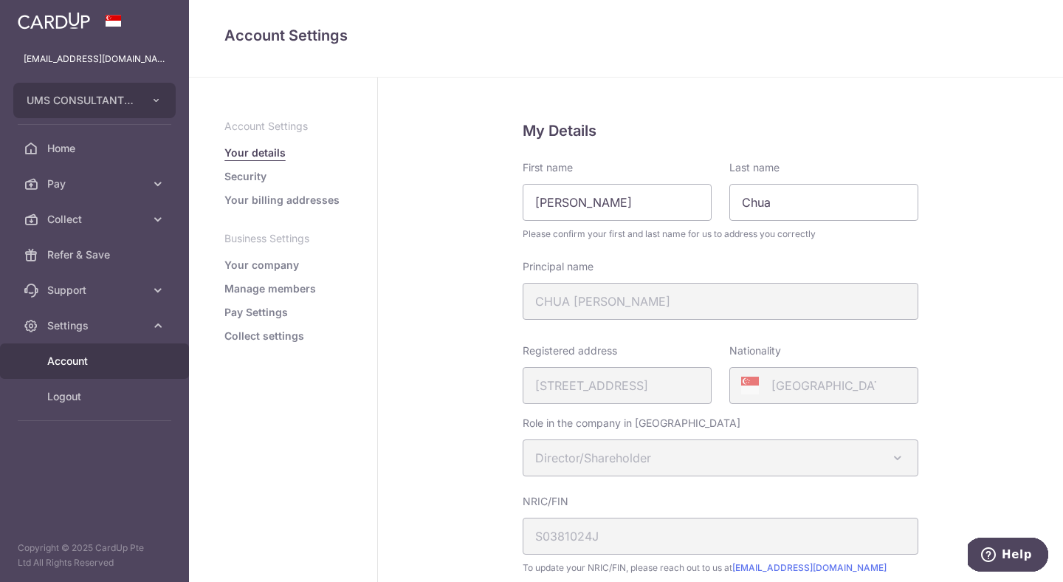
click at [90, 353] on link "Account" at bounding box center [94, 360] width 189 height 35
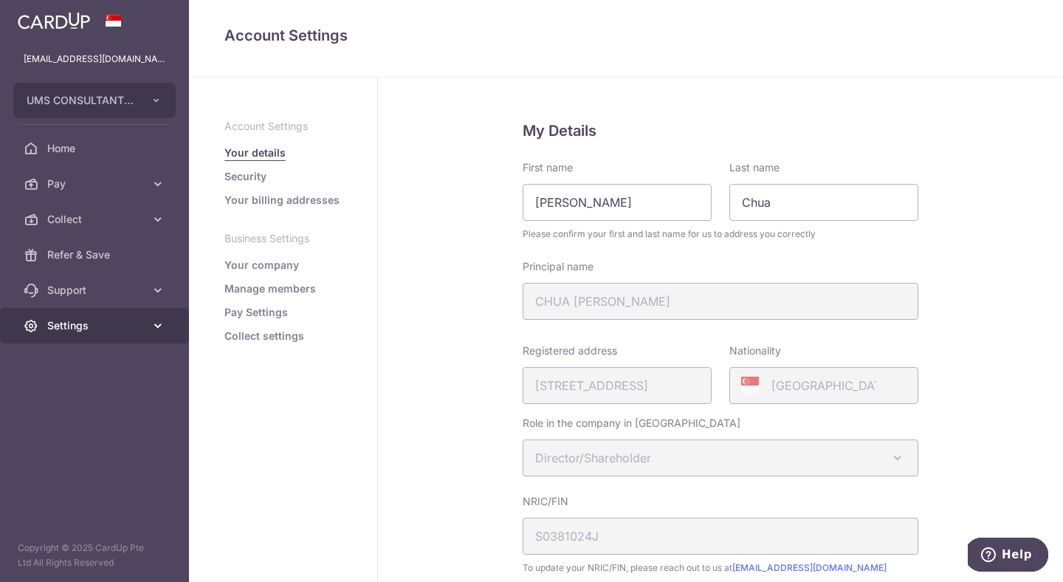
click at [157, 326] on icon at bounding box center [158, 325] width 15 height 15
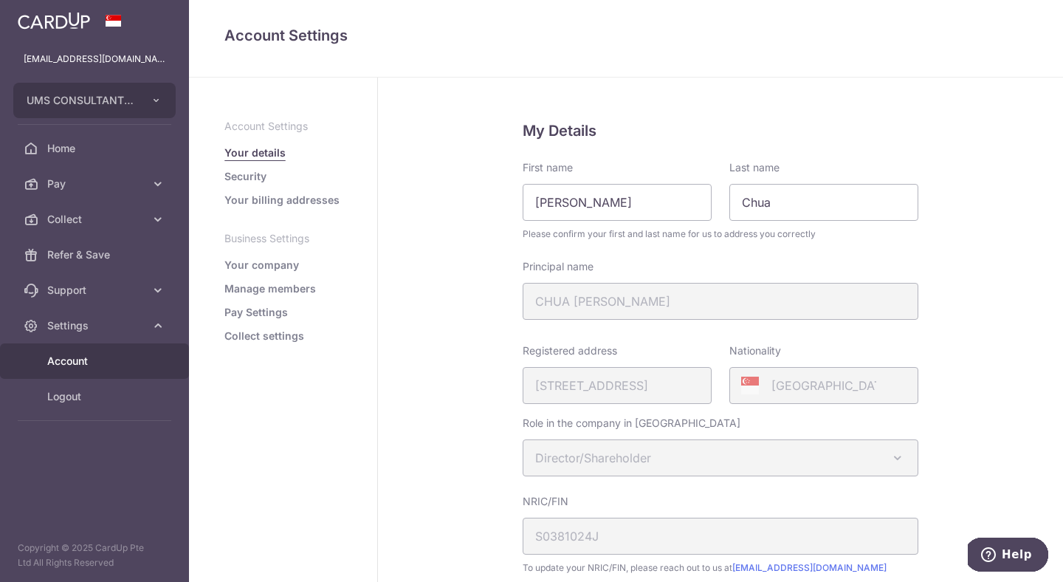
click at [74, 367] on span "Account" at bounding box center [95, 361] width 97 height 15
click at [263, 268] on link "Your company" at bounding box center [261, 265] width 75 height 15
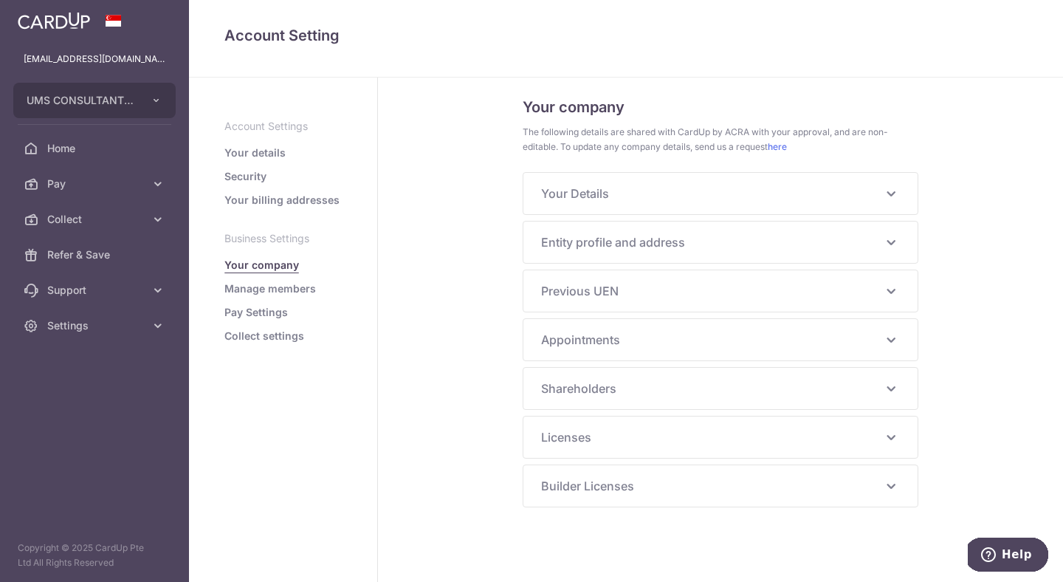
click at [264, 293] on link "Manage members" at bounding box center [270, 288] width 92 height 15
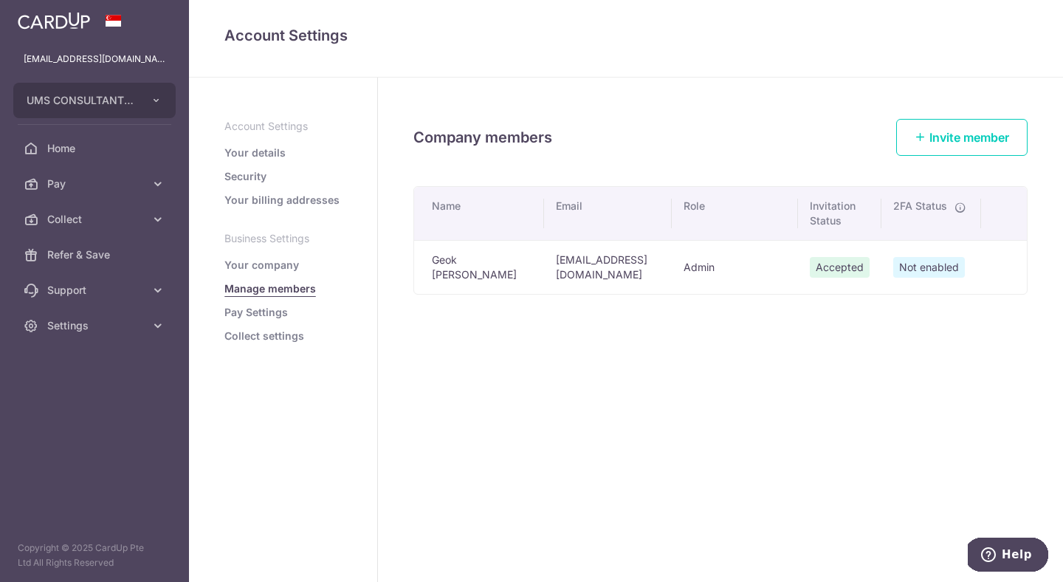
click at [266, 314] on link "Pay Settings" at bounding box center [256, 312] width 64 height 15
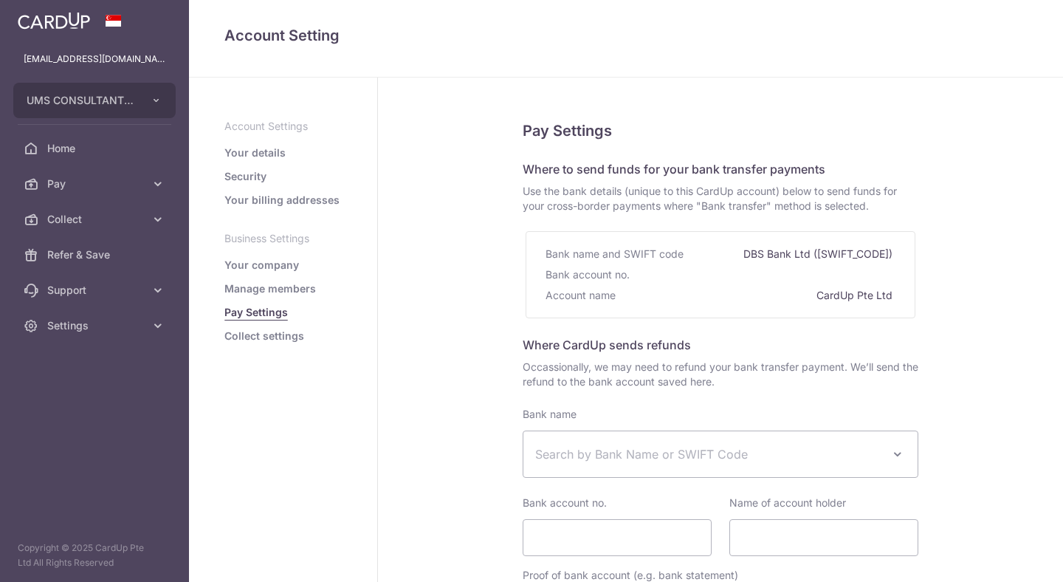
select select
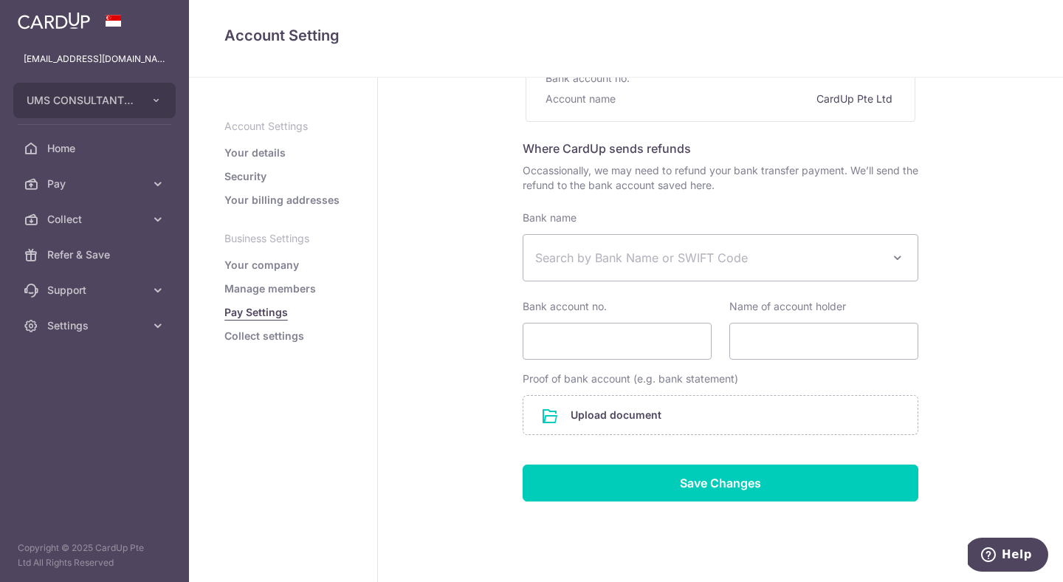
scroll to position [197, 0]
click at [606, 416] on input "file" at bounding box center [721, 414] width 394 height 38
